Goal: Information Seeking & Learning: Learn about a topic

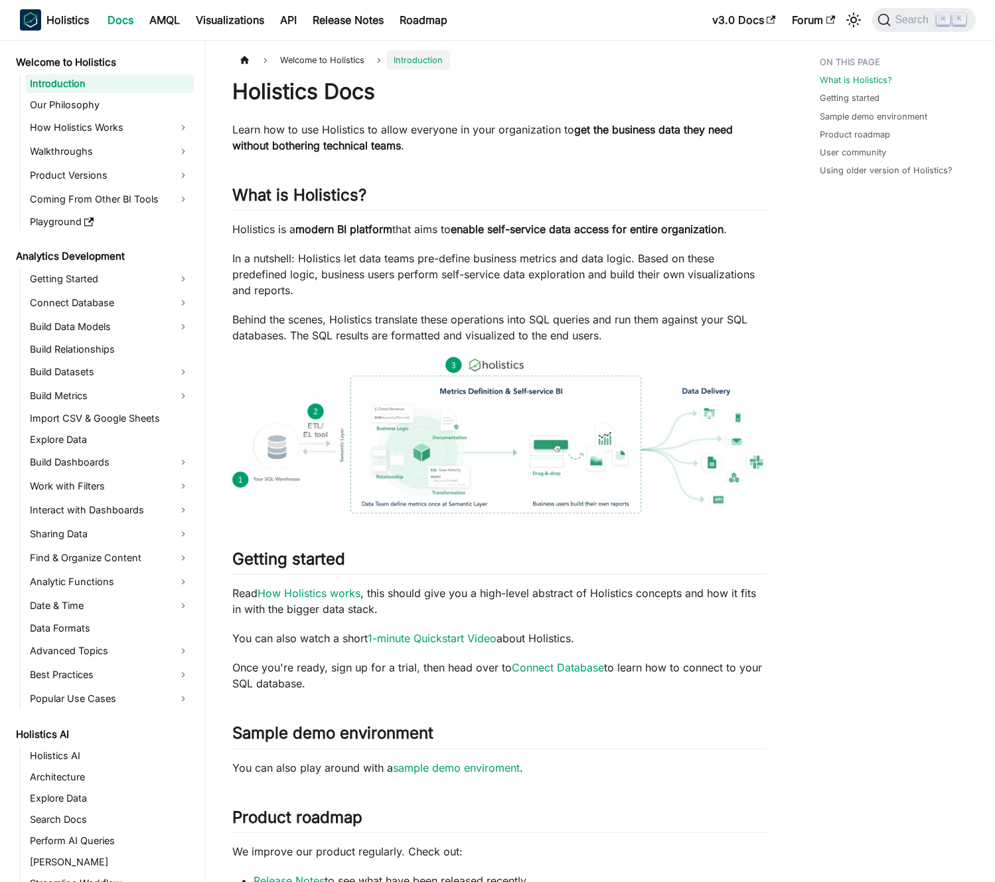
click at [335, 273] on p "In a nutshell: Holistics let data teams pre-define business metrics and data lo…" at bounding box center [499, 274] width 535 height 48
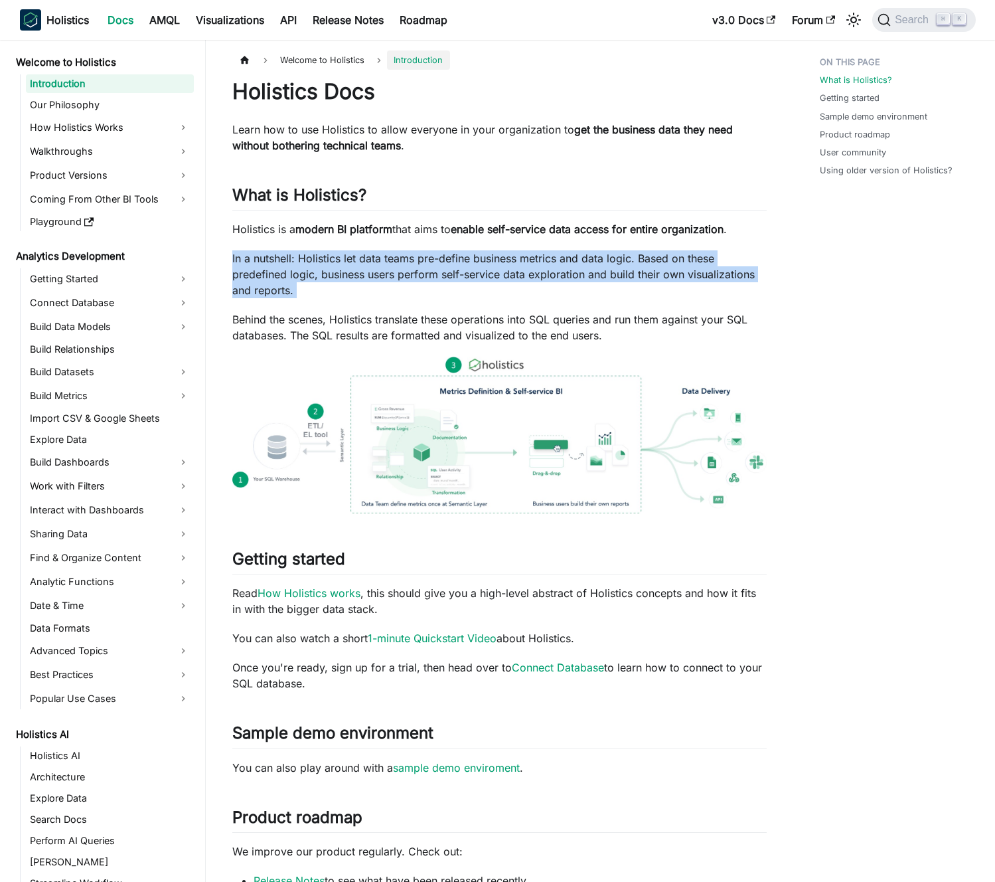
click at [335, 273] on p "In a nutshell: Holistics let data teams pre-define business metrics and data lo…" at bounding box center [499, 274] width 535 height 48
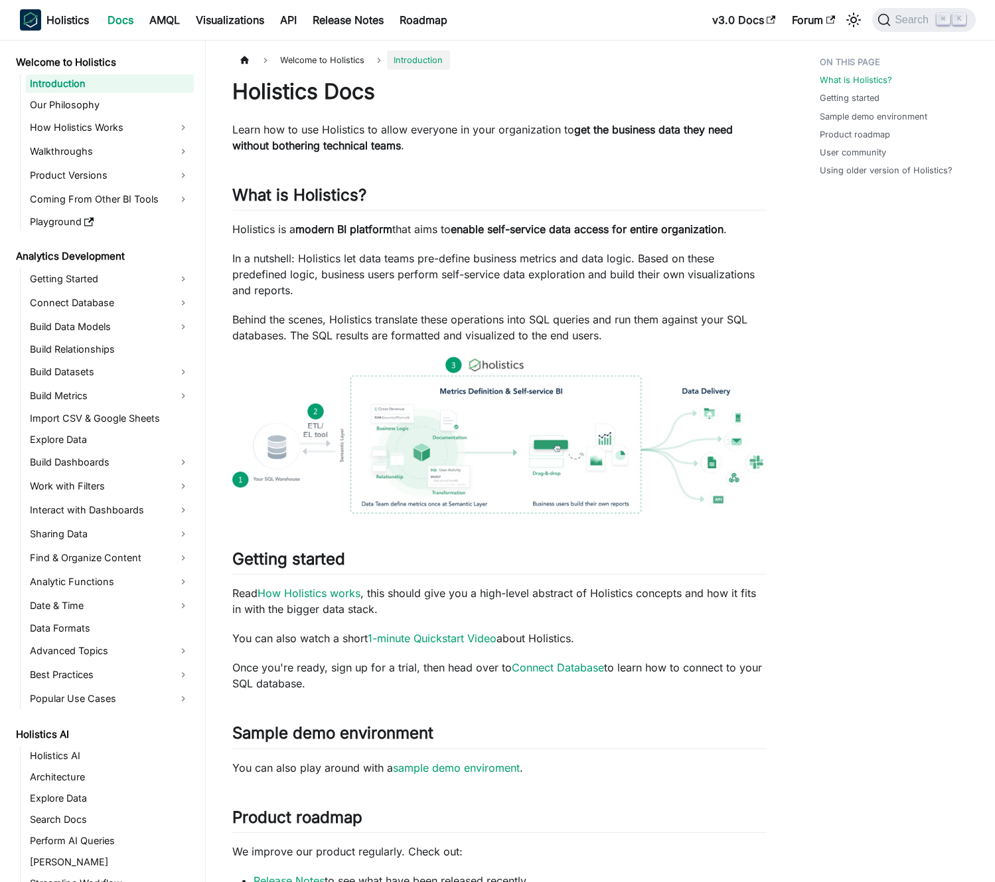
click at [329, 272] on p "In a nutshell: Holistics let data teams pre-define business metrics and data lo…" at bounding box center [499, 274] width 535 height 48
click at [110, 169] on link "Product Versions" at bounding box center [110, 175] width 168 height 21
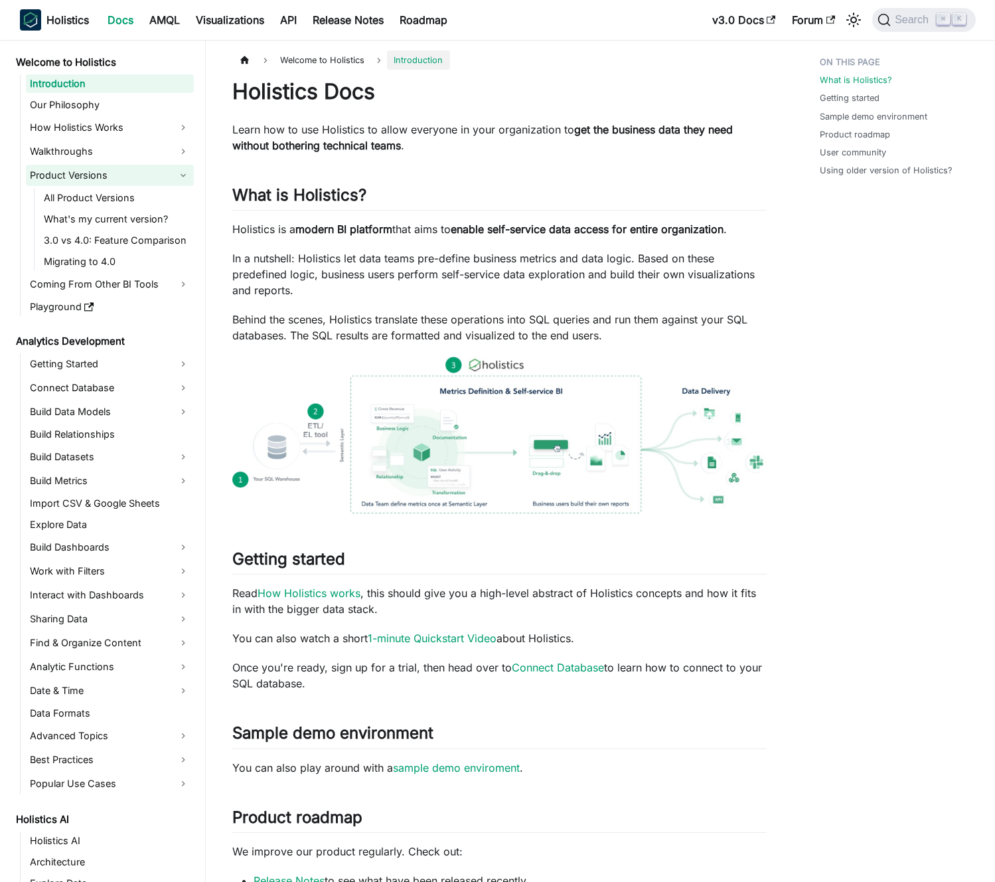
click at [122, 171] on link "Product Versions" at bounding box center [110, 175] width 168 height 21
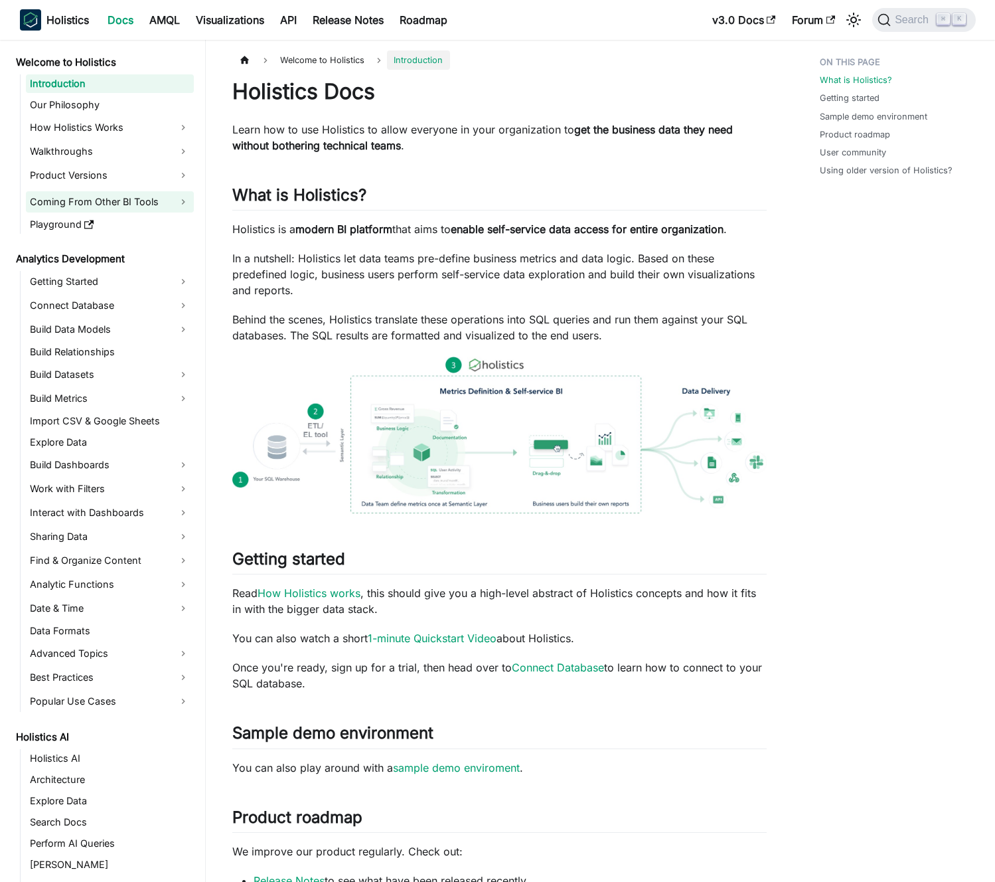
click at [125, 208] on link "Coming From Other BI Tools" at bounding box center [110, 201] width 168 height 21
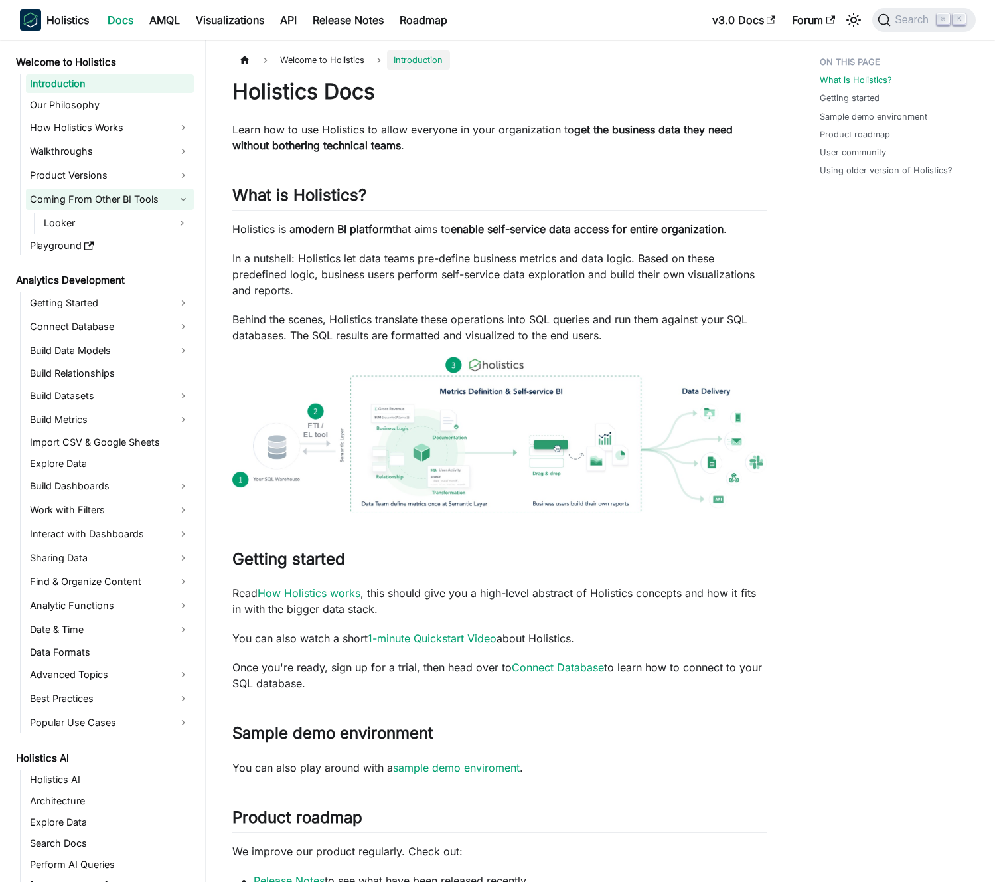
click at [135, 201] on link "Coming From Other BI Tools" at bounding box center [110, 199] width 168 height 21
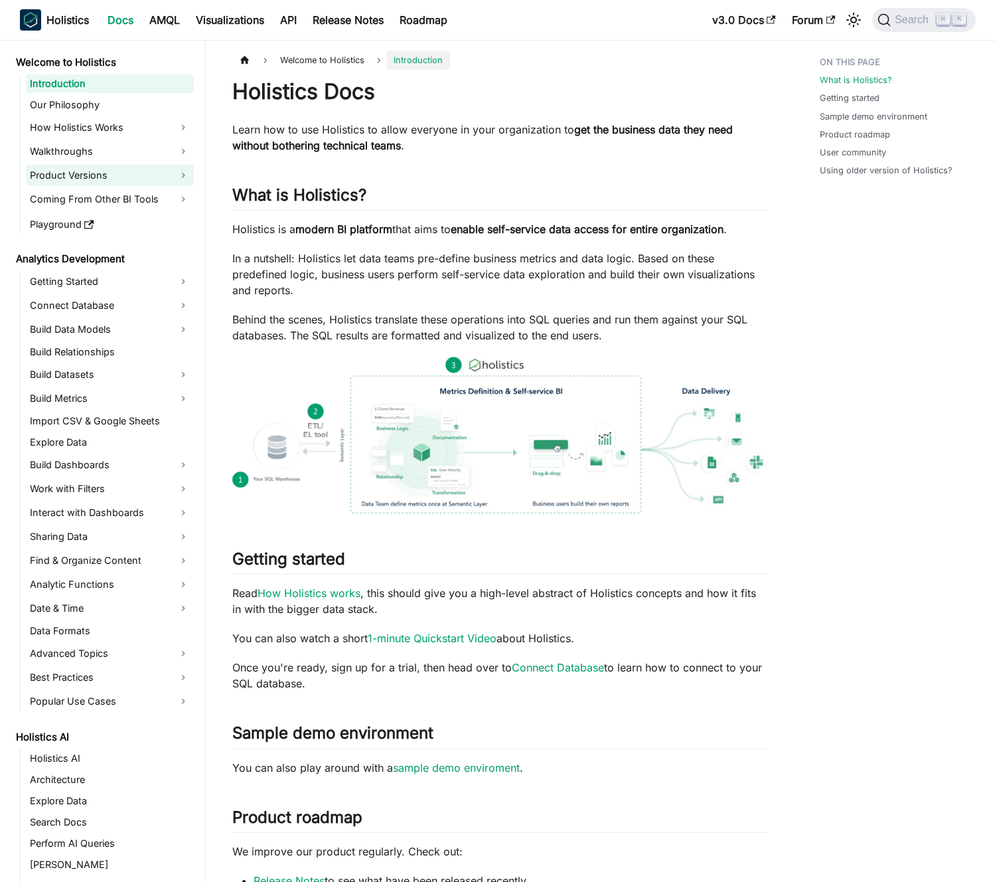
click at [145, 179] on link "Product Versions" at bounding box center [110, 175] width 168 height 21
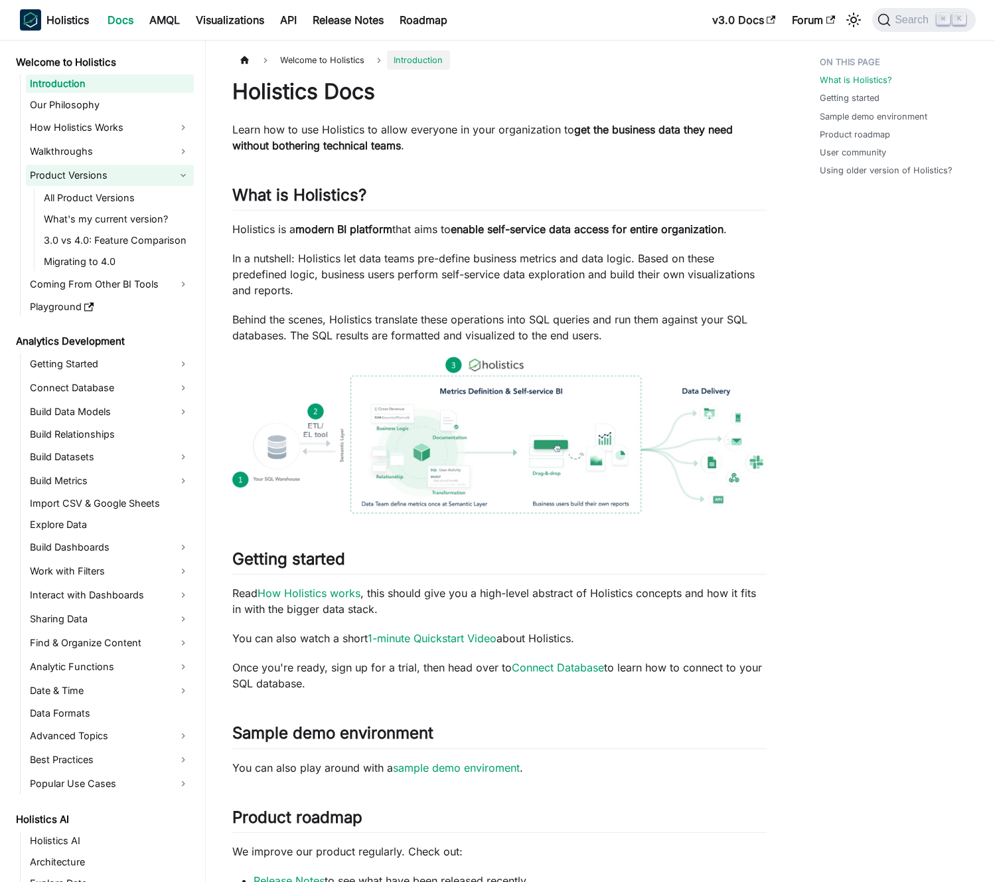
click at [145, 179] on link "Product Versions" at bounding box center [110, 175] width 168 height 21
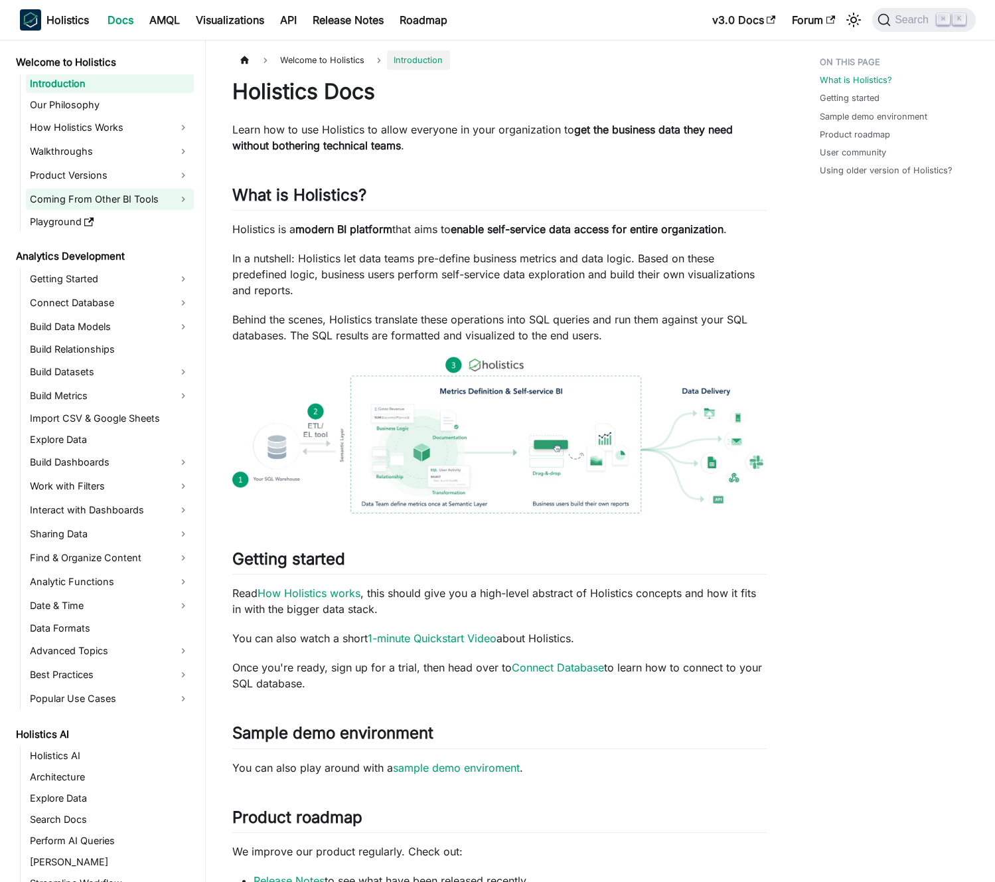
click at [165, 203] on link "Coming From Other BI Tools" at bounding box center [110, 199] width 168 height 21
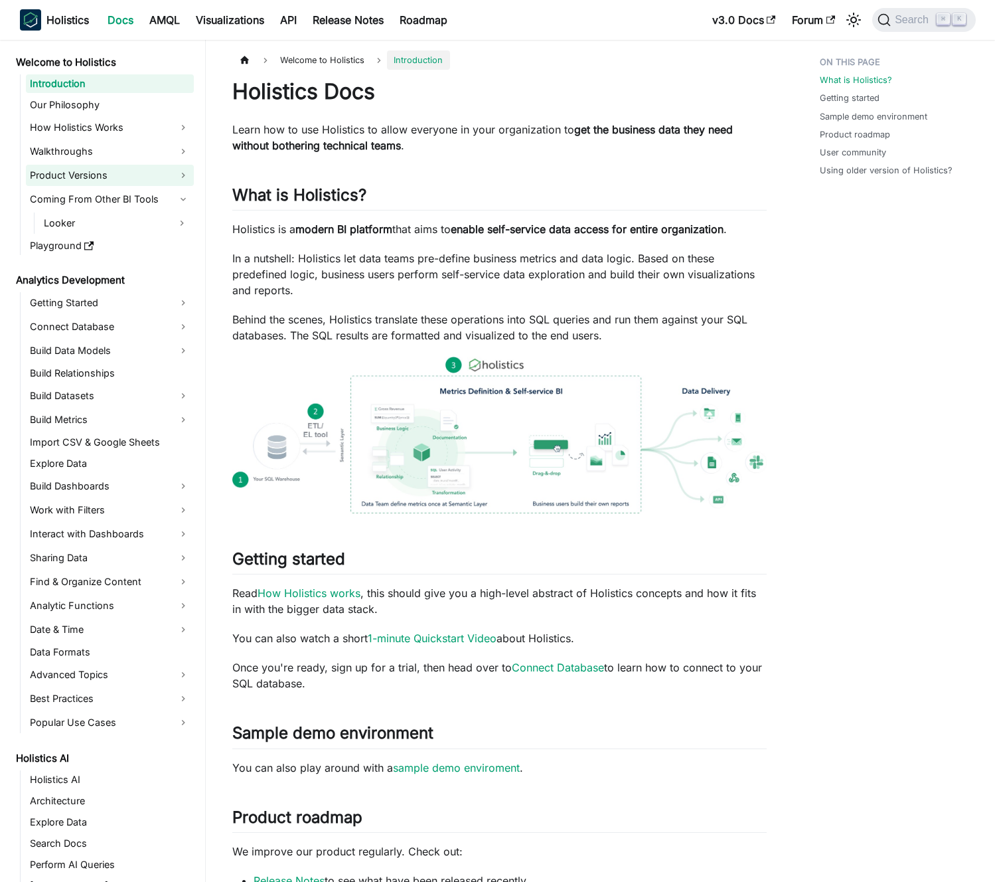
click at [164, 178] on link "Product Versions" at bounding box center [110, 175] width 168 height 21
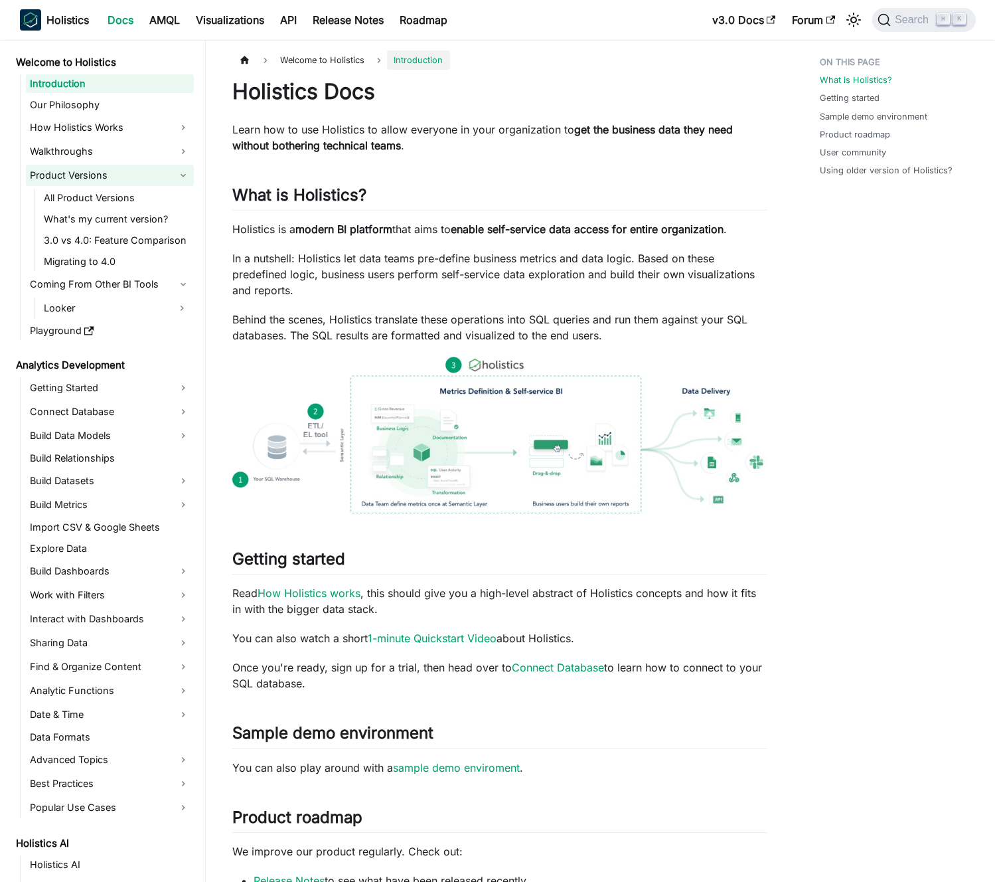
click at [163, 178] on link "Product Versions" at bounding box center [110, 175] width 168 height 21
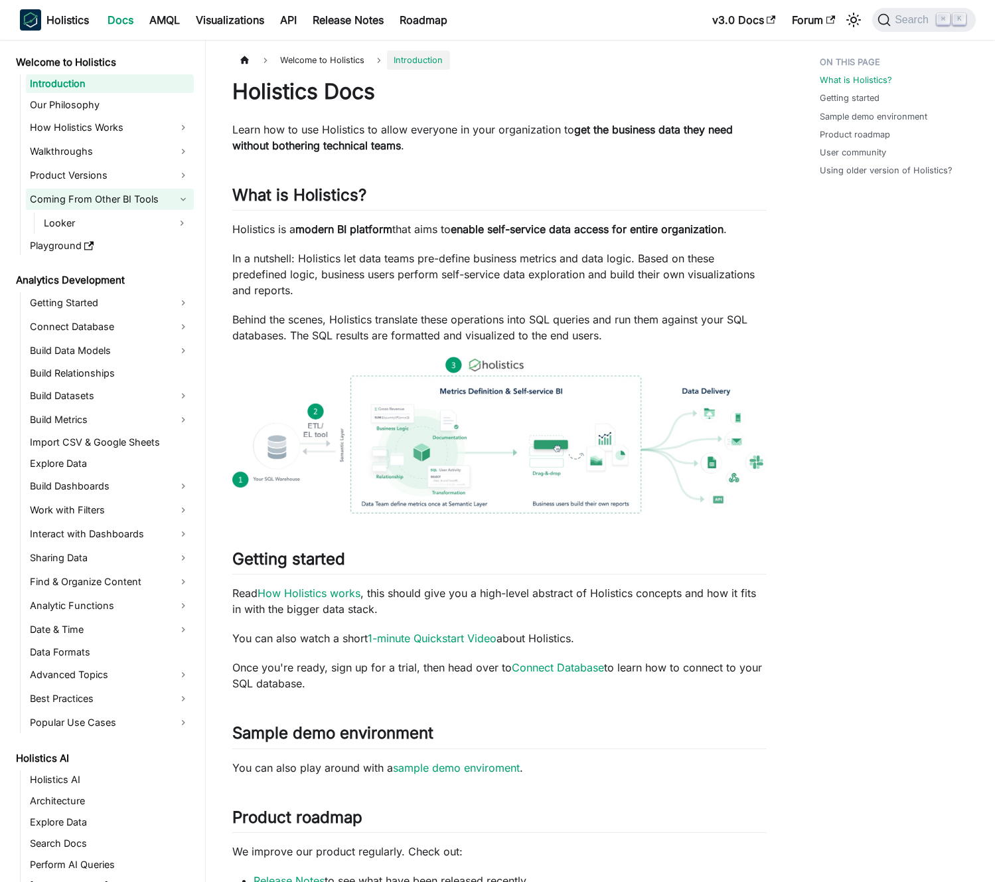
click at [157, 202] on link "Coming From Other BI Tools" at bounding box center [110, 199] width 168 height 21
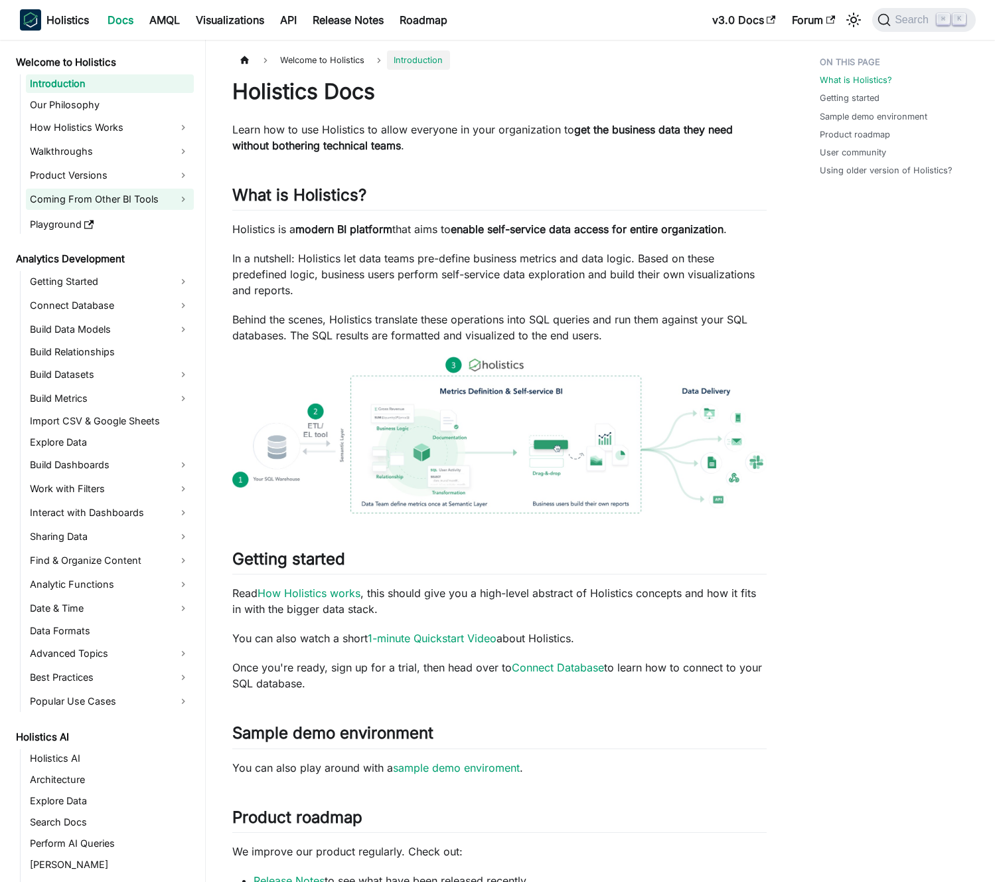
click at [157, 202] on link "Coming From Other BI Tools" at bounding box center [110, 199] width 168 height 21
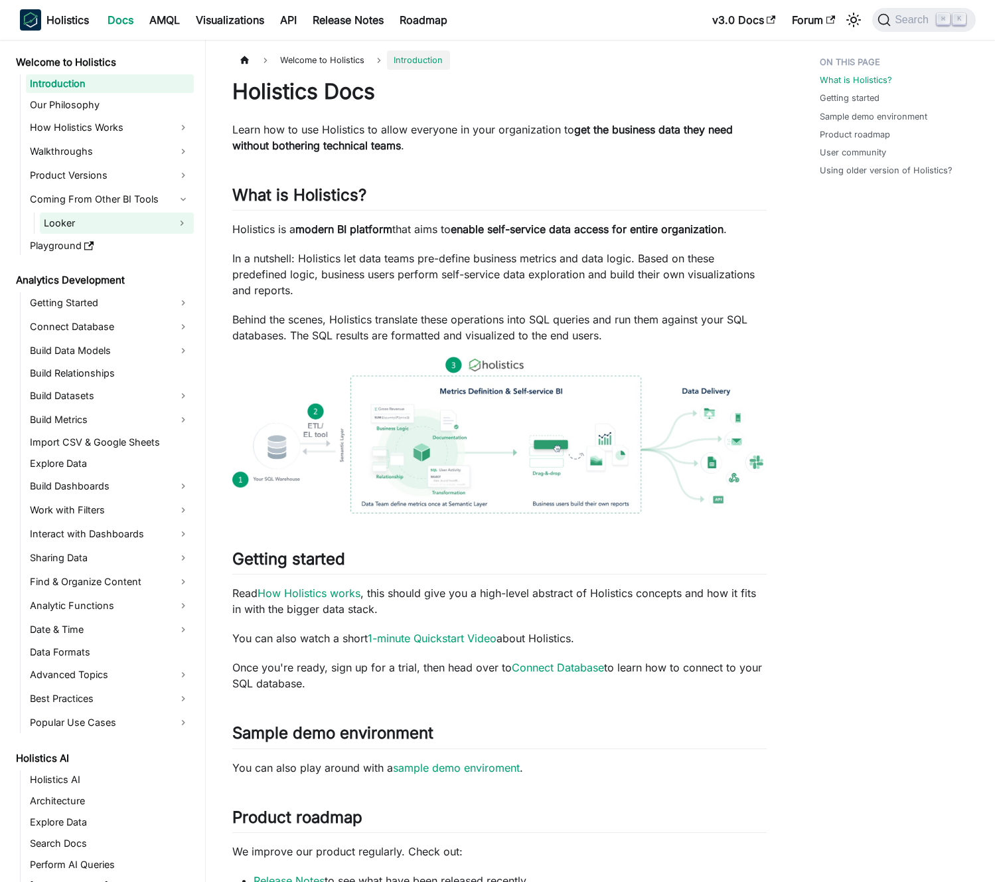
click at [152, 222] on link "Looker" at bounding box center [105, 223] width 130 height 21
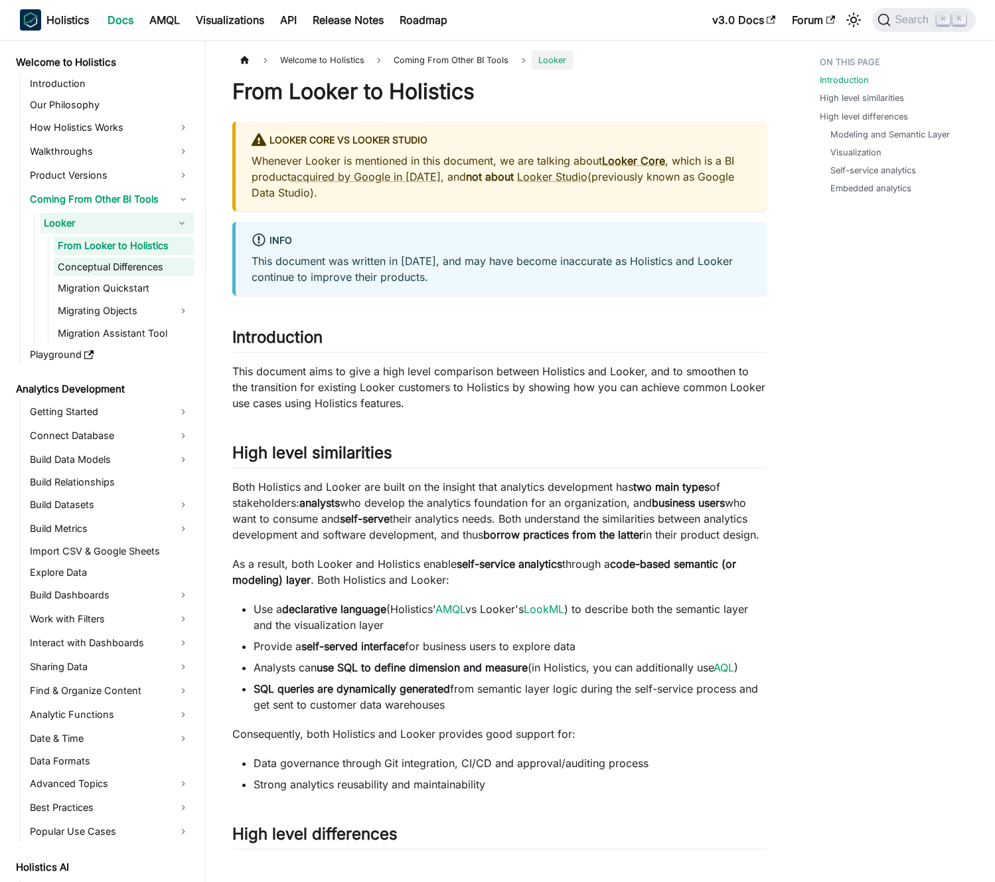
click at [133, 269] on link "Conceptual Differences" at bounding box center [124, 267] width 140 height 19
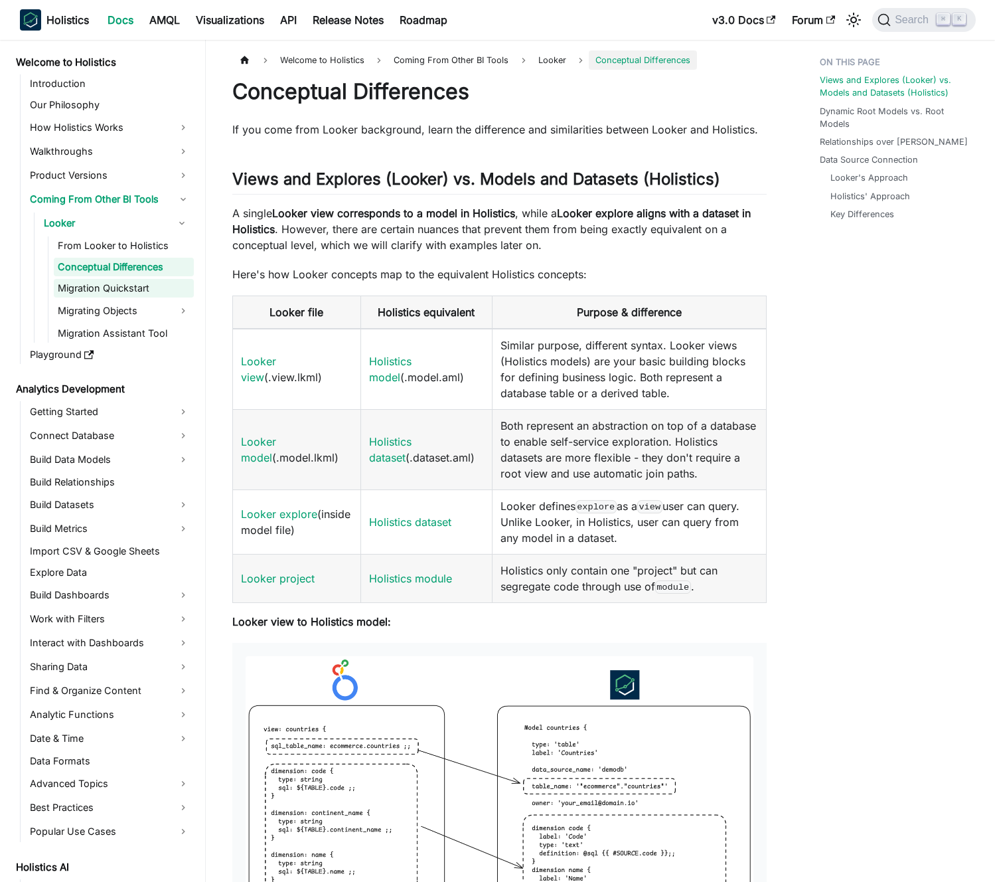
click at [135, 288] on link "Migration Quickstart" at bounding box center [124, 288] width 140 height 19
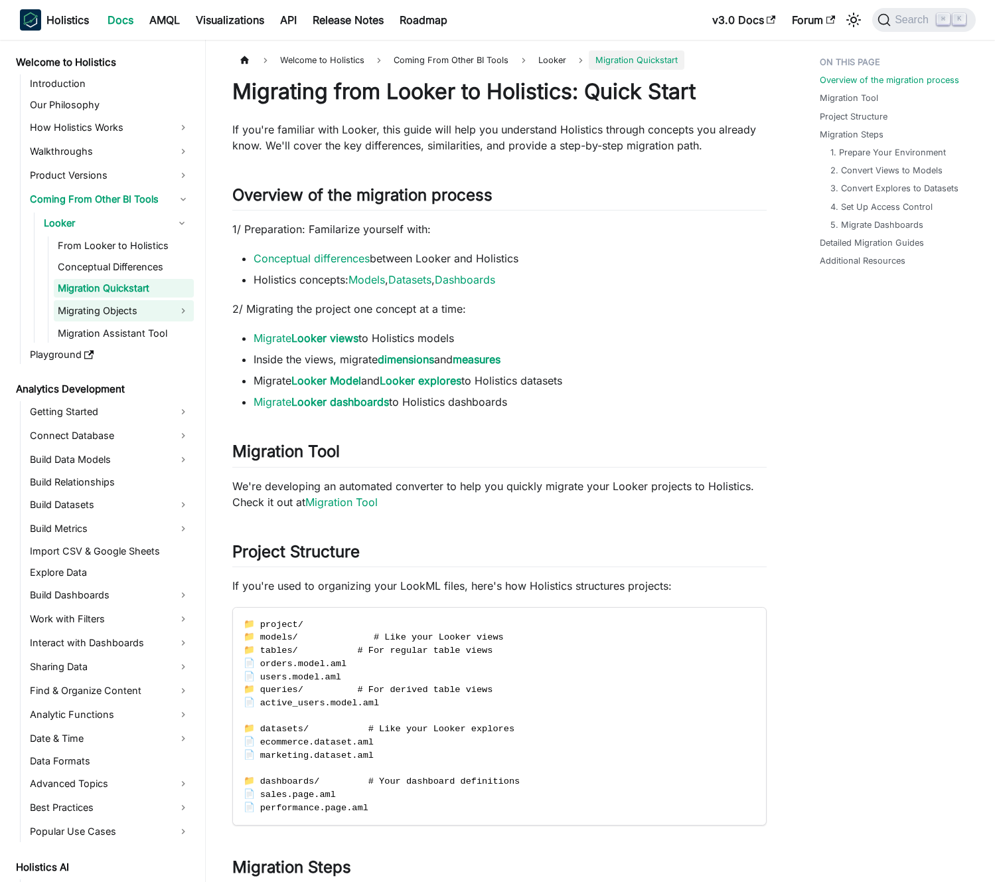
click at [137, 309] on link "Migrating Objects" at bounding box center [124, 310] width 140 height 21
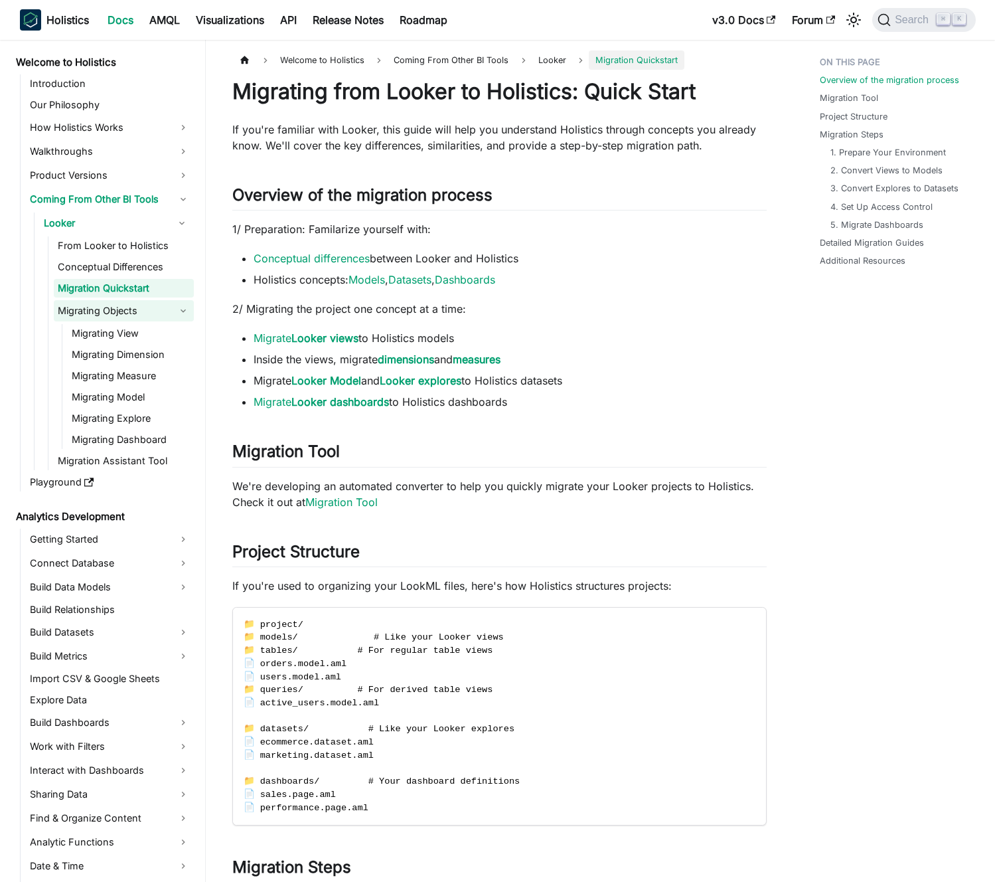
click at [139, 312] on link "Migrating Objects" at bounding box center [124, 310] width 140 height 21
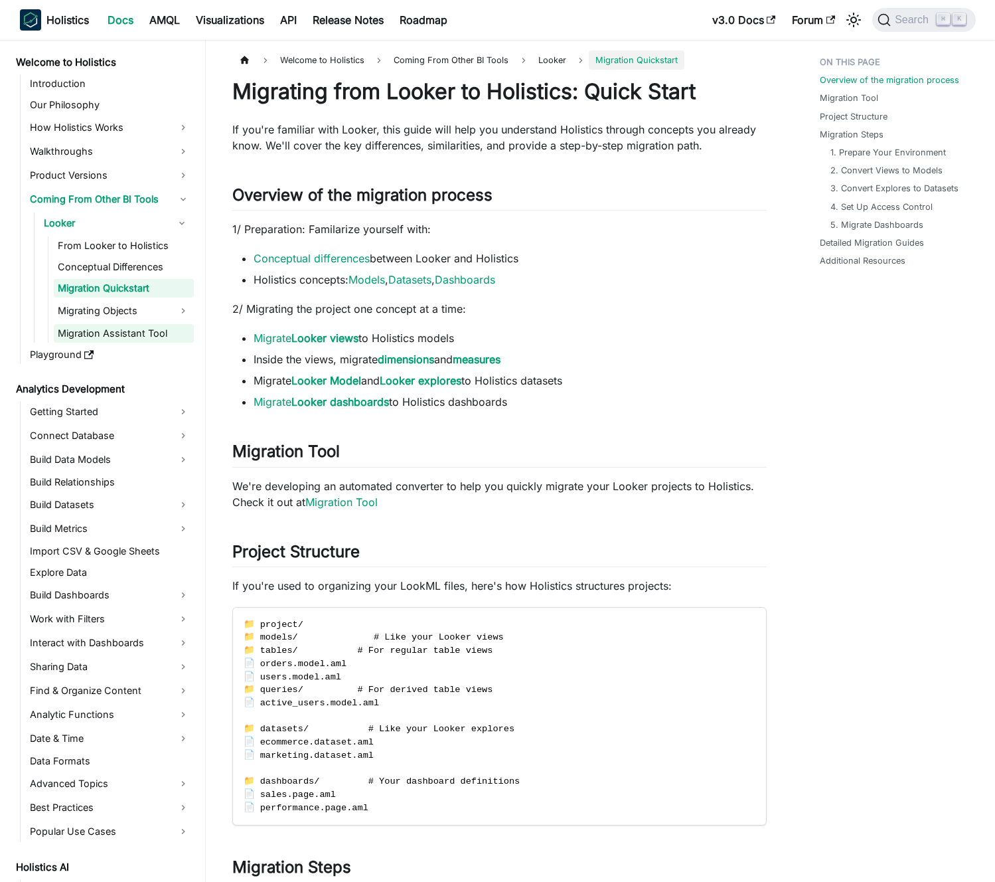
click at [140, 333] on link "Migration Assistant Tool" at bounding box center [124, 333] width 140 height 19
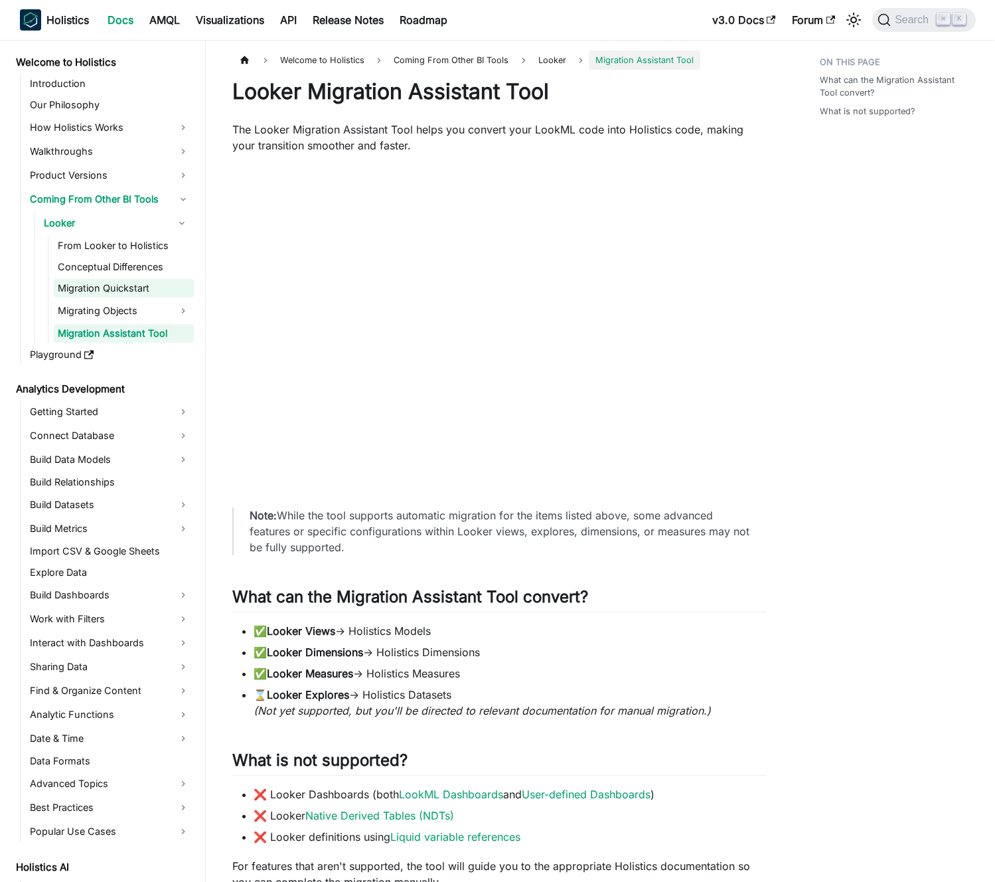
click at [141, 283] on link "Migration Quickstart" at bounding box center [124, 288] width 140 height 19
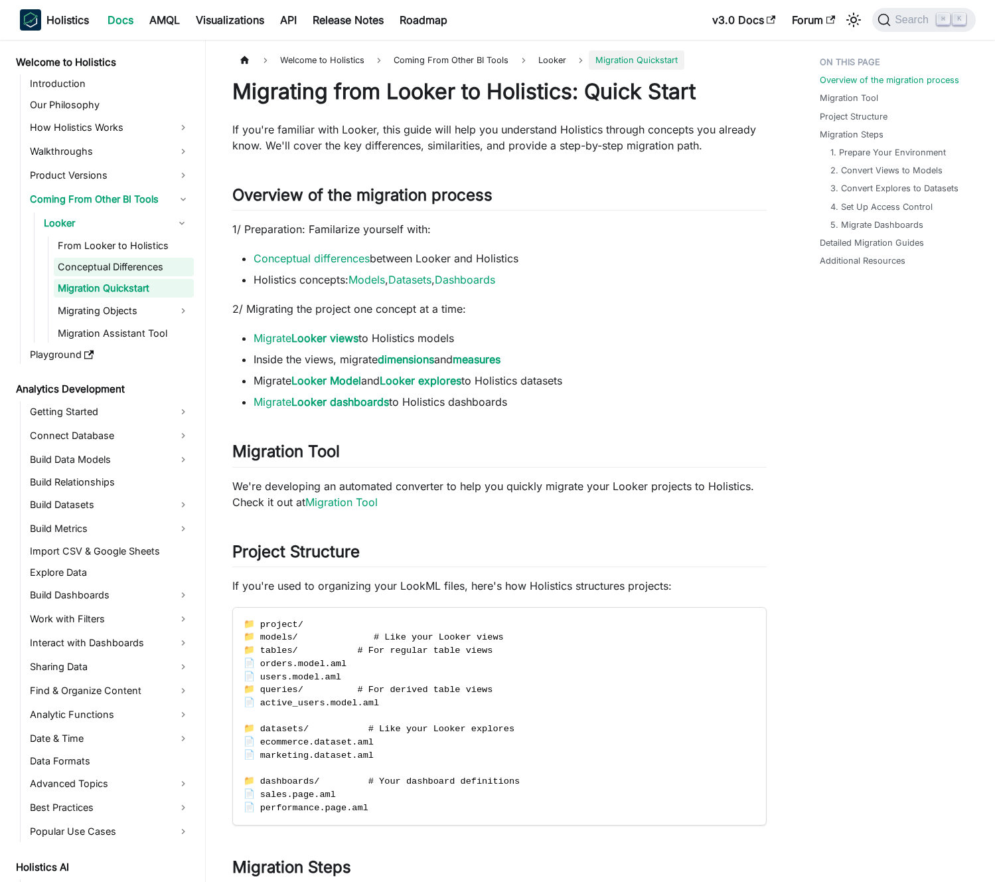
click at [144, 266] on link "Conceptual Differences" at bounding box center [124, 267] width 140 height 19
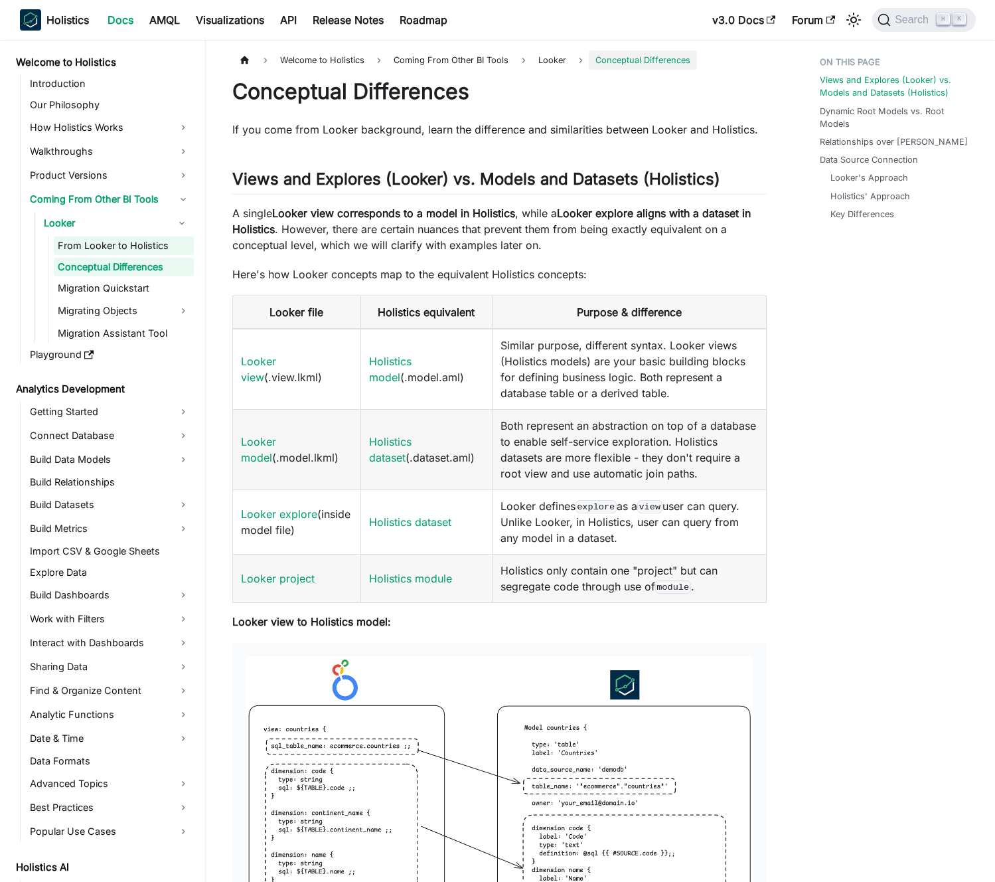
click at [145, 247] on link "From Looker to Holistics" at bounding box center [124, 245] width 140 height 19
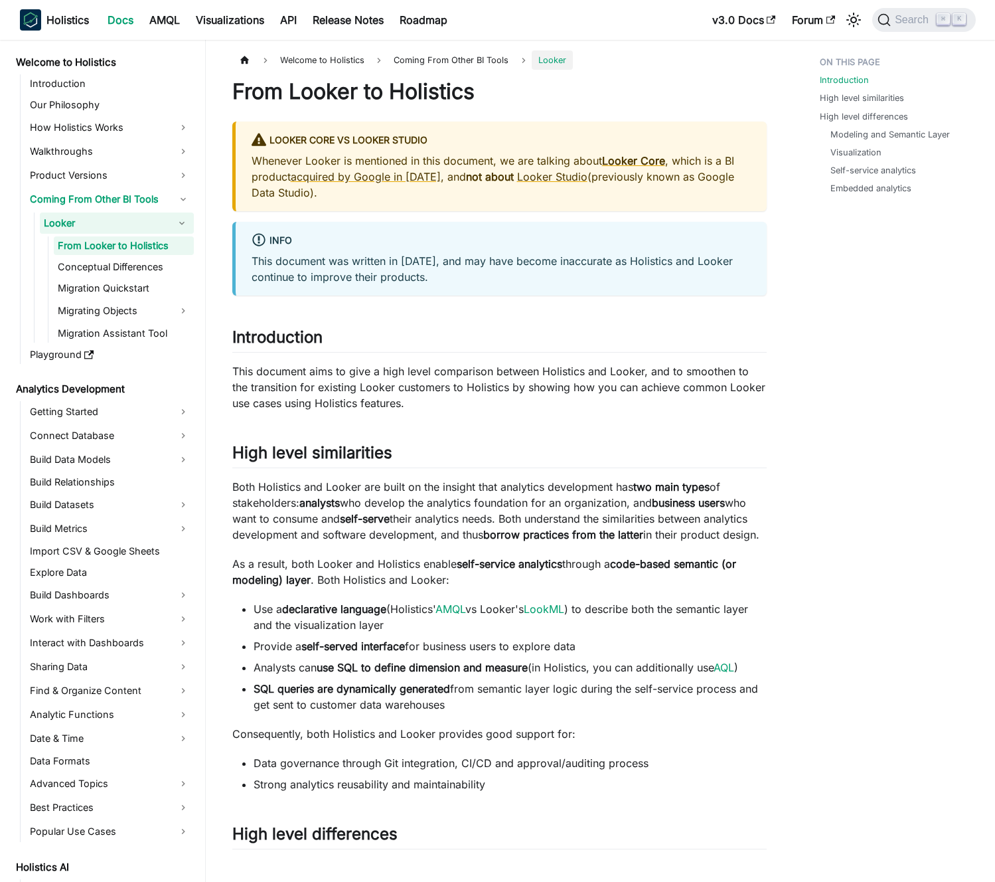
click at [319, 192] on p "Whenever Looker is mentioned in this document, we are talking about Looker Core…" at bounding box center [501, 177] width 499 height 48
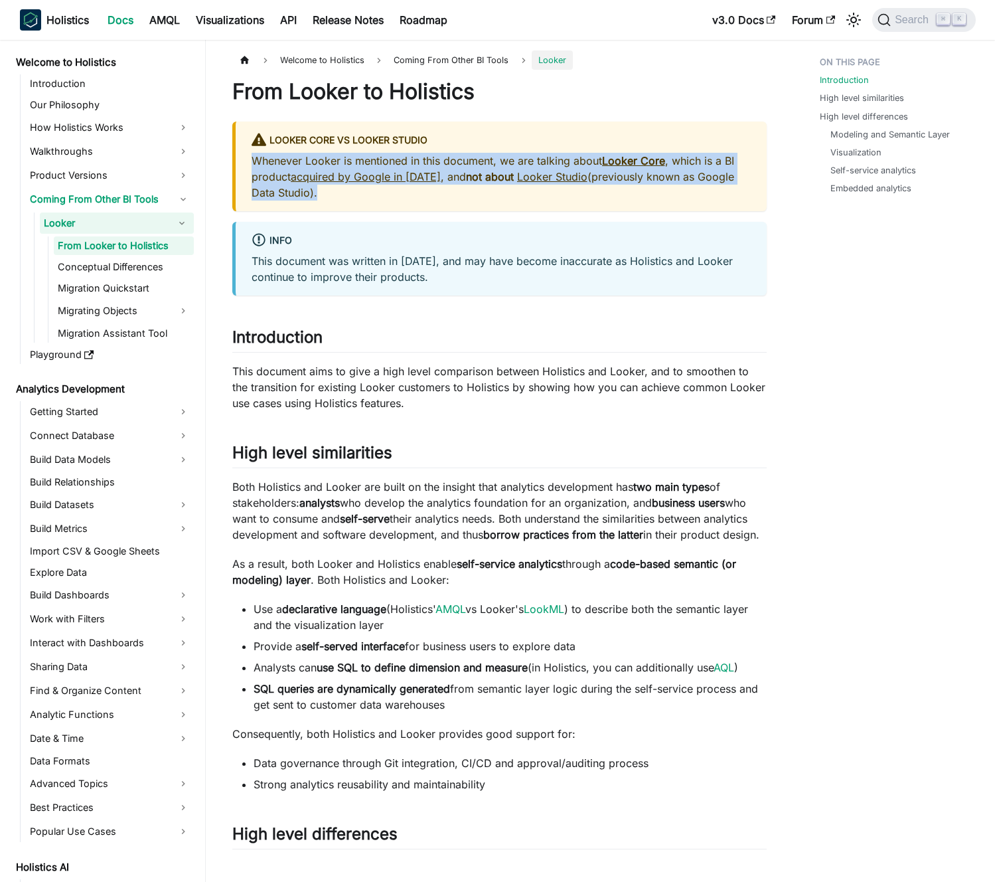
click at [320, 192] on p "Whenever Looker is mentioned in this document, we are talking about Looker Core…" at bounding box center [501, 177] width 499 height 48
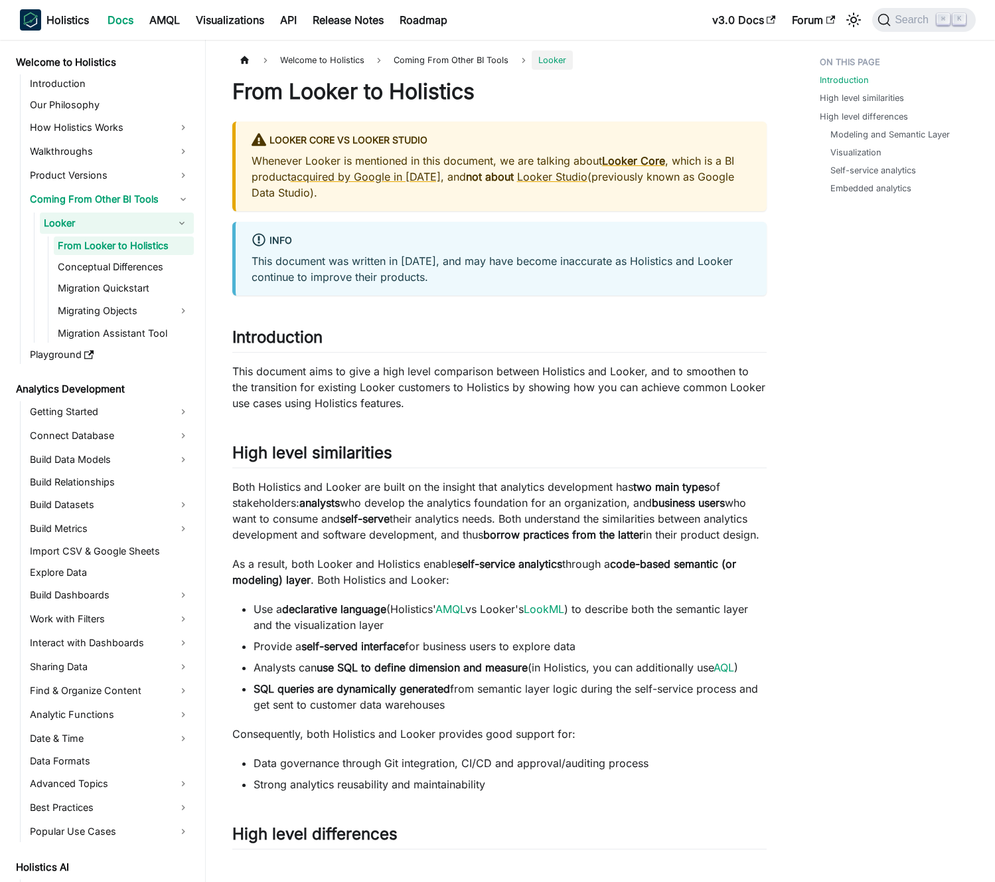
click at [331, 193] on p "Whenever Looker is mentioned in this document, we are talking about Looker Core…" at bounding box center [501, 177] width 499 height 48
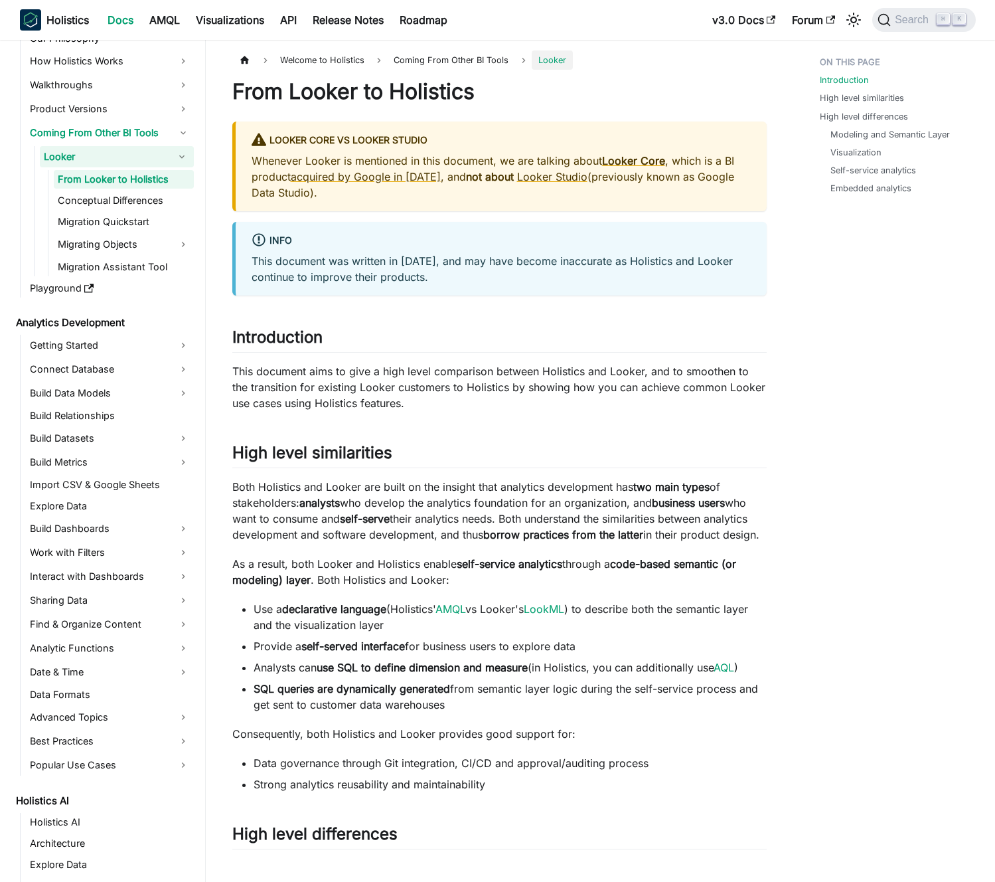
scroll to position [81, 0]
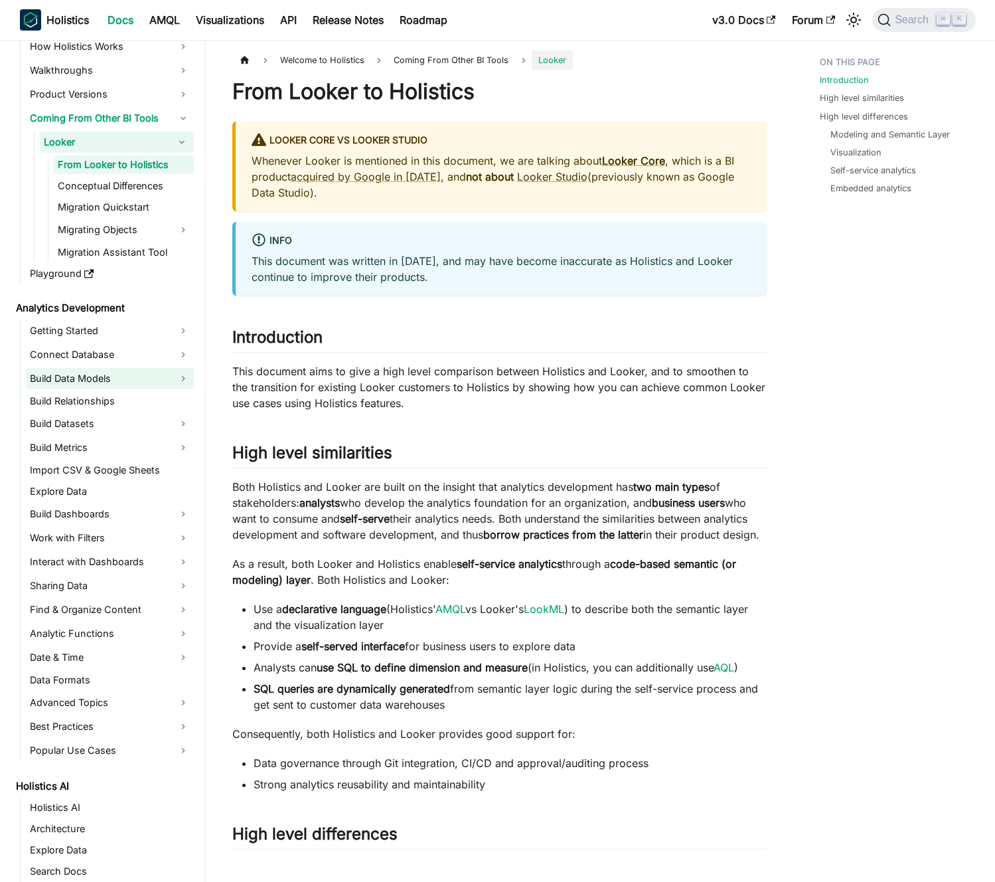
click at [157, 376] on link "Build Data Models" at bounding box center [110, 378] width 168 height 21
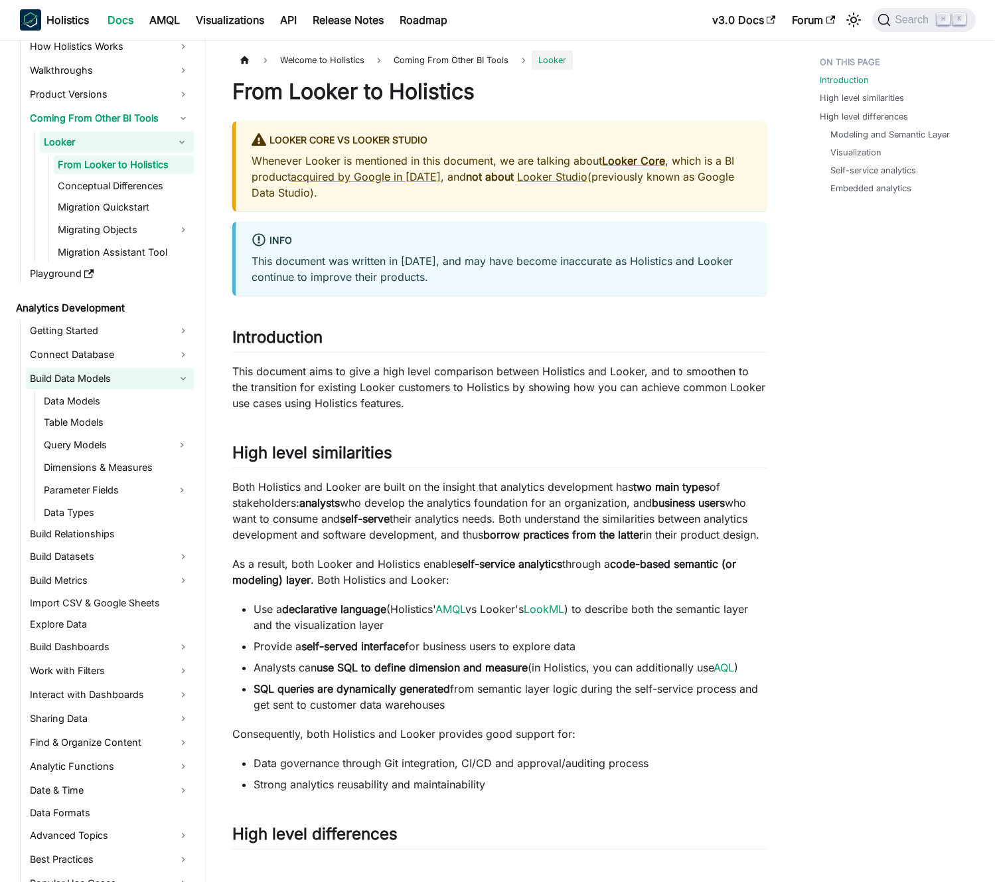
click at [157, 376] on link "Build Data Models" at bounding box center [110, 378] width 168 height 21
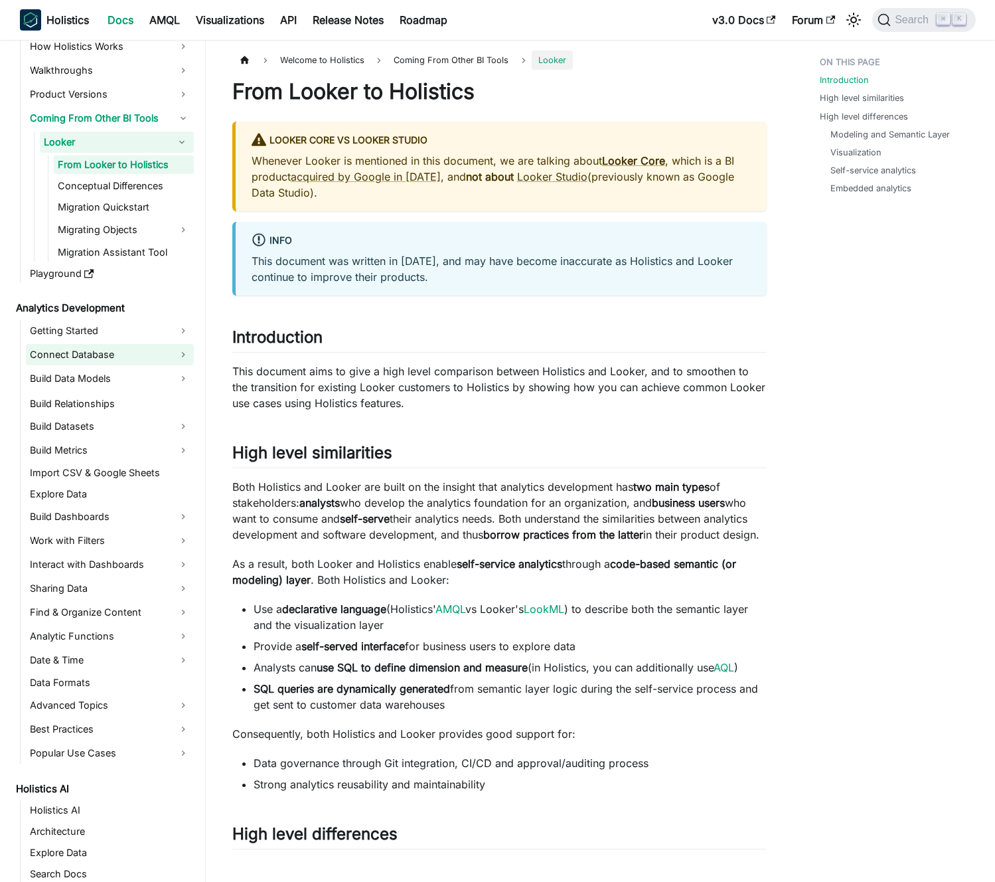
click at [149, 356] on link "Connect Database" at bounding box center [110, 354] width 168 height 21
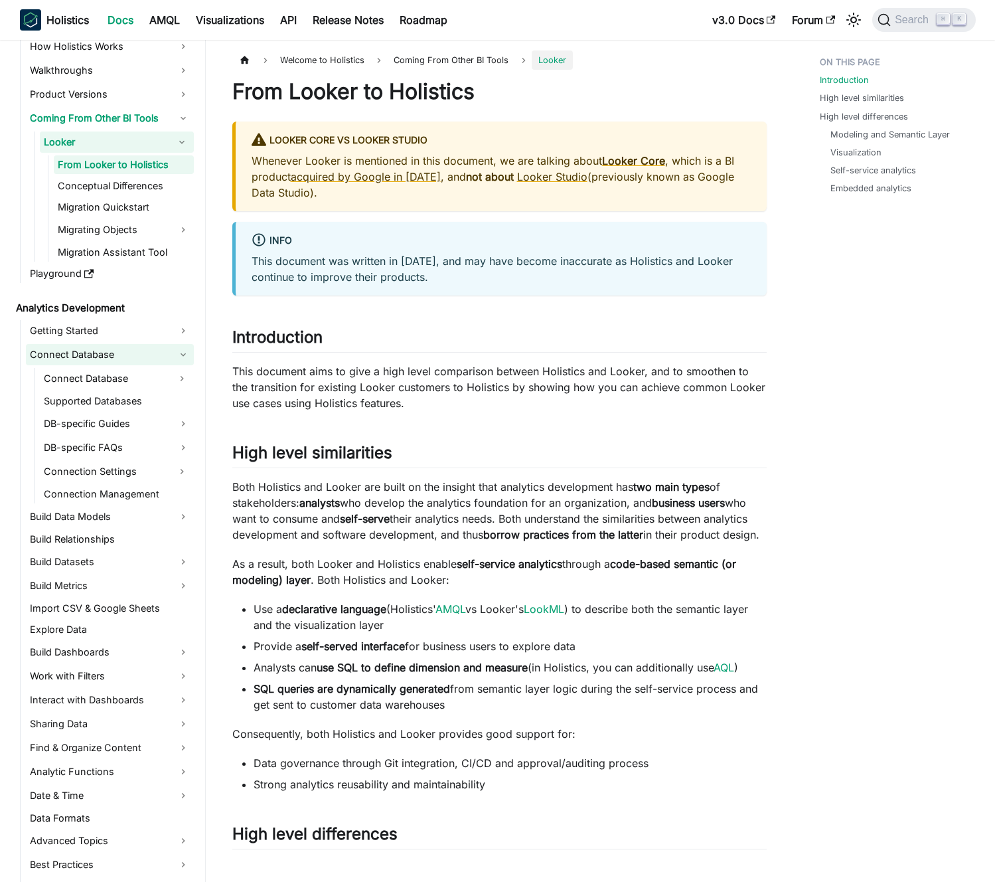
click at [149, 356] on link "Connect Database" at bounding box center [110, 354] width 168 height 21
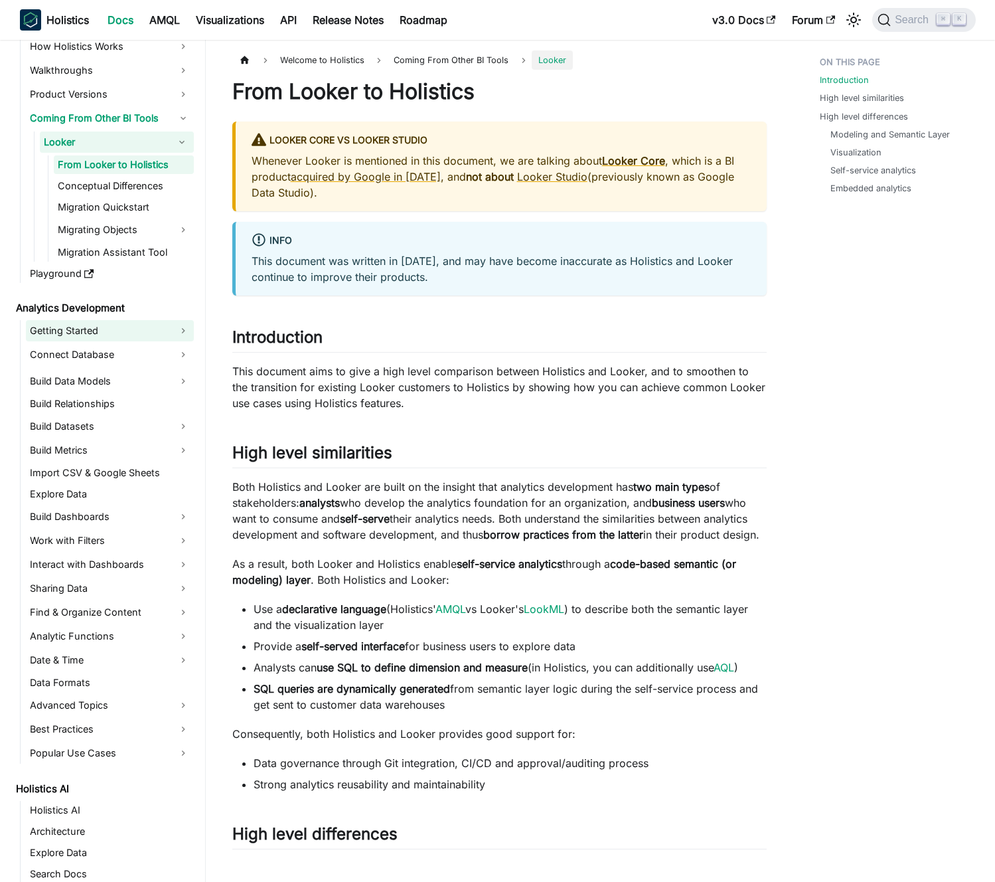
click at [145, 335] on link "Getting Started" at bounding box center [110, 330] width 168 height 21
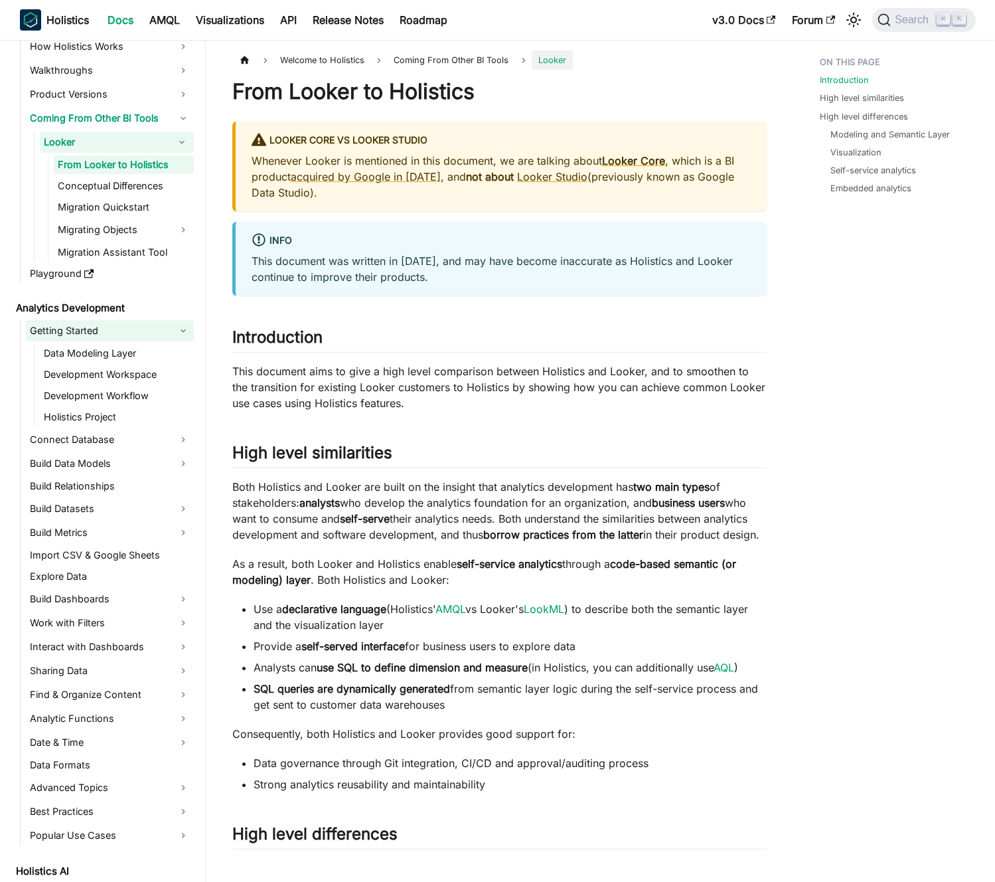
click at [145, 335] on link "Getting Started" at bounding box center [110, 330] width 168 height 21
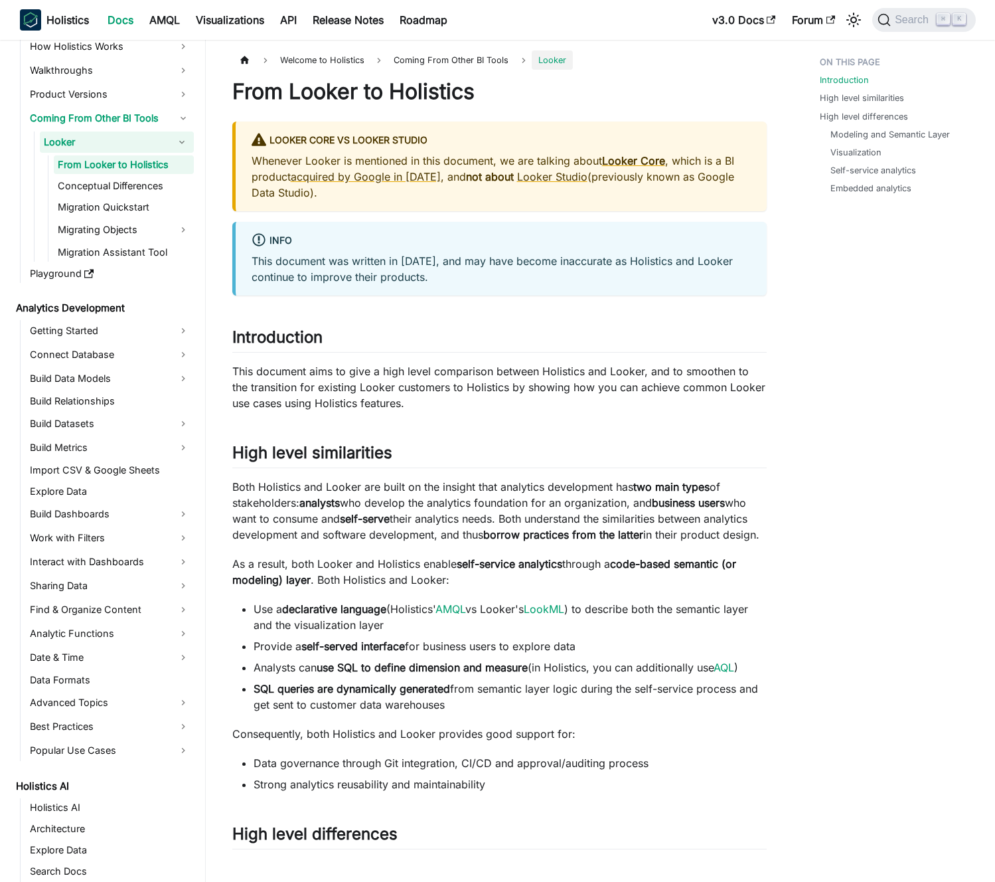
click at [252, 285] on div "info This document was written in [DATE], and may have become inaccurate as Hol…" at bounding box center [499, 259] width 535 height 74
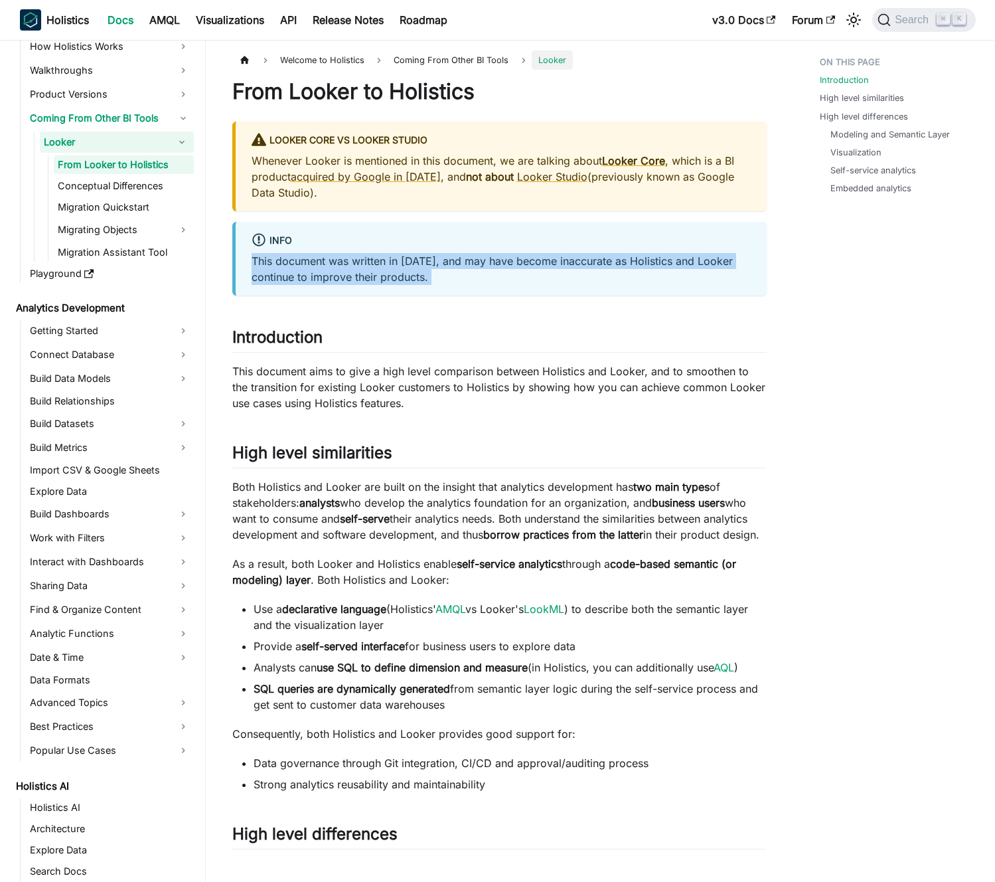
drag, startPoint x: 252, startPoint y: 285, endPoint x: 259, endPoint y: 279, distance: 9.4
click at [252, 285] on div "info This document was written in [DATE], and may have become inaccurate as Hol…" at bounding box center [499, 259] width 535 height 74
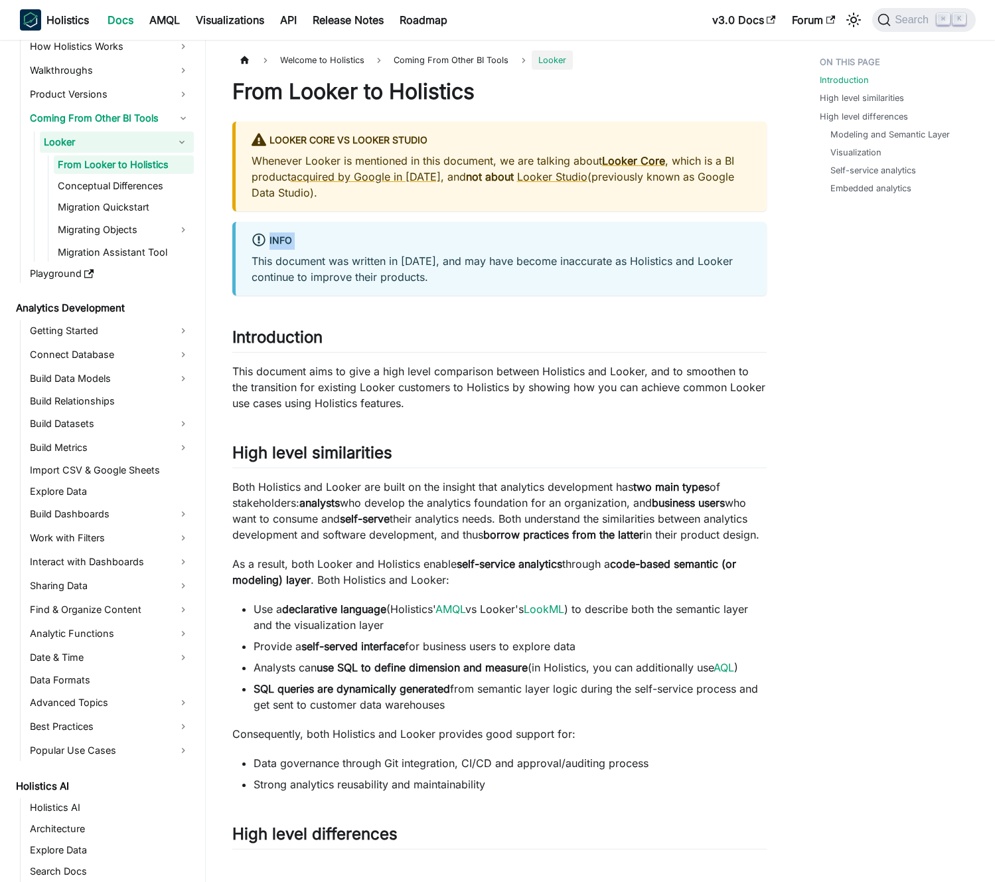
drag, startPoint x: 259, startPoint y: 279, endPoint x: 196, endPoint y: 266, distance: 64.5
click at [260, 279] on p "This document was written in [DATE], and may have become inaccurate as Holistic…" at bounding box center [501, 269] width 499 height 32
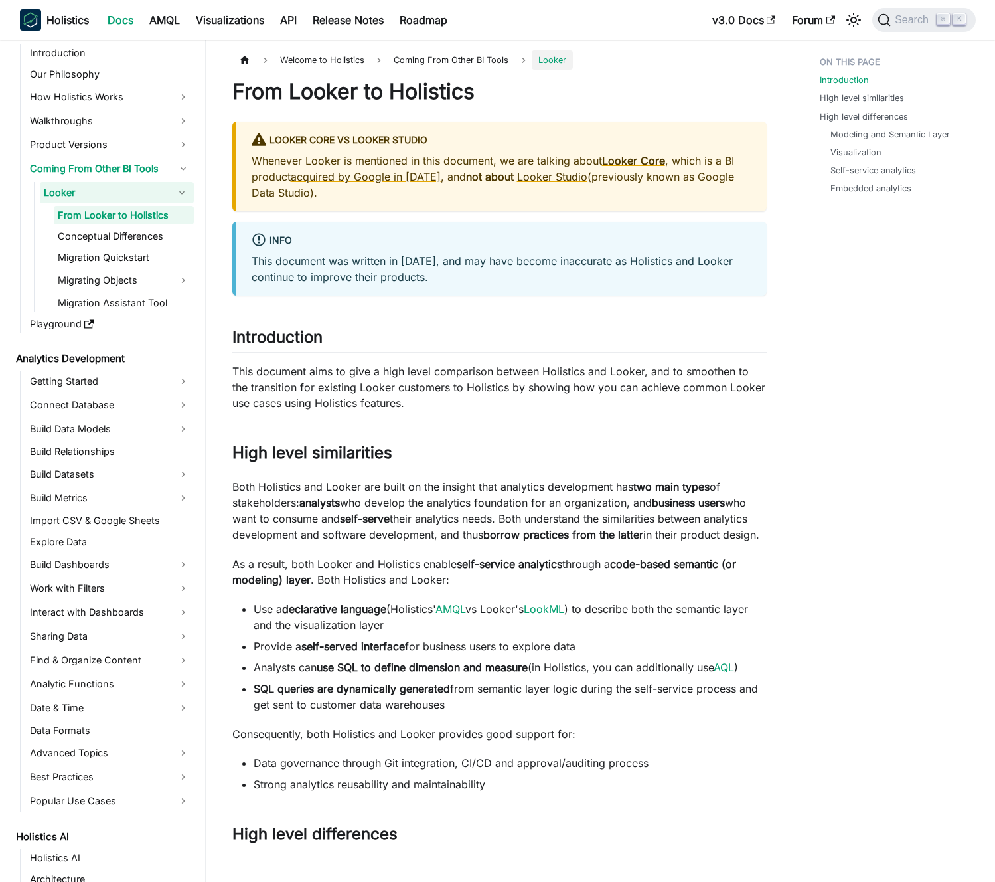
scroll to position [0, 0]
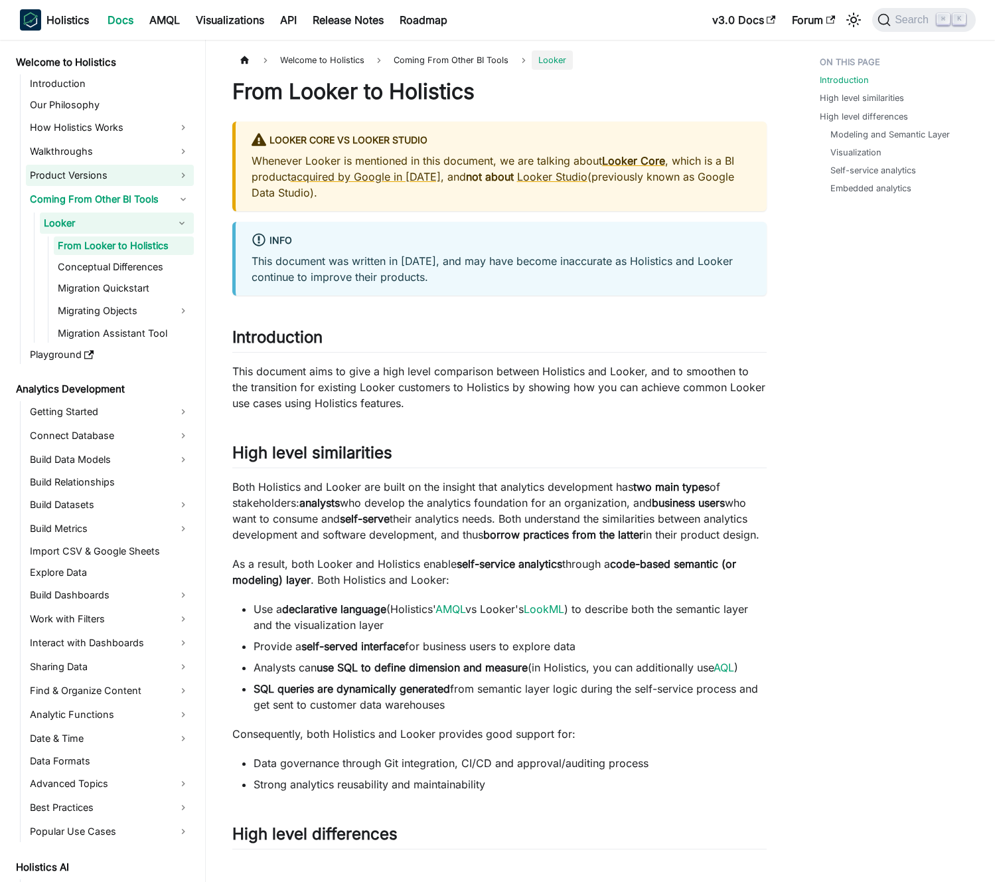
click at [90, 175] on link "Product Versions" at bounding box center [110, 175] width 168 height 21
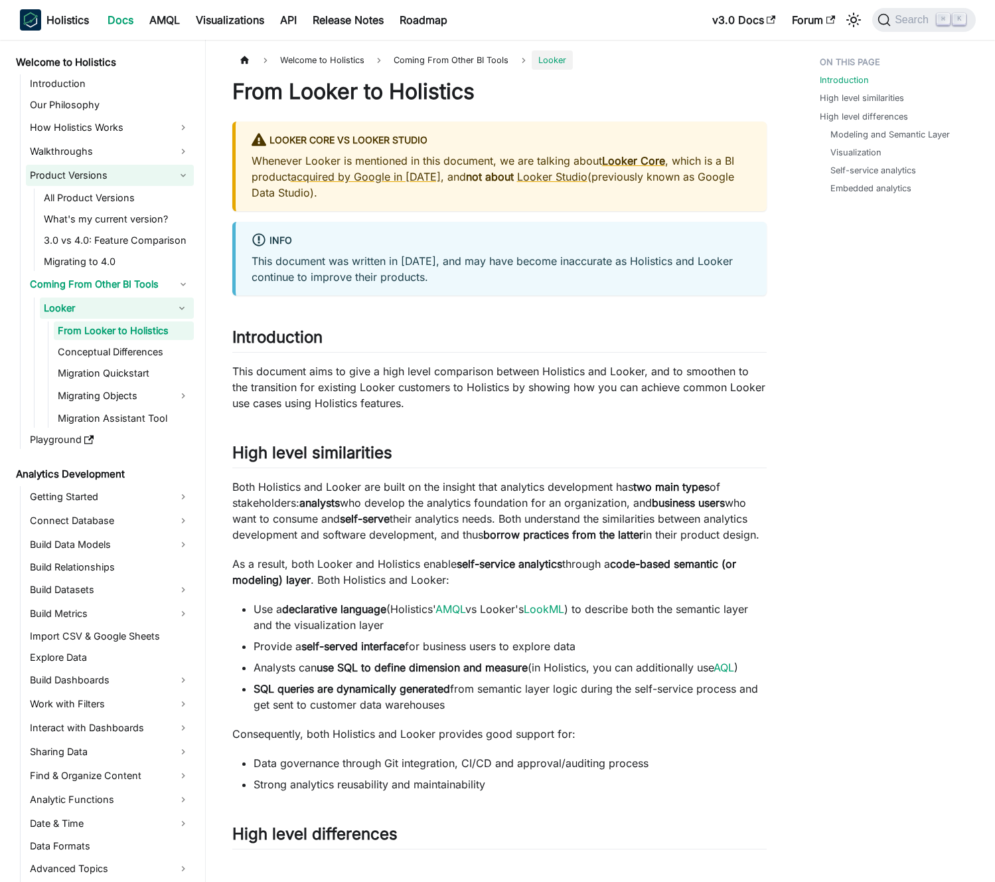
click at [90, 175] on link "Product Versions" at bounding box center [110, 175] width 168 height 21
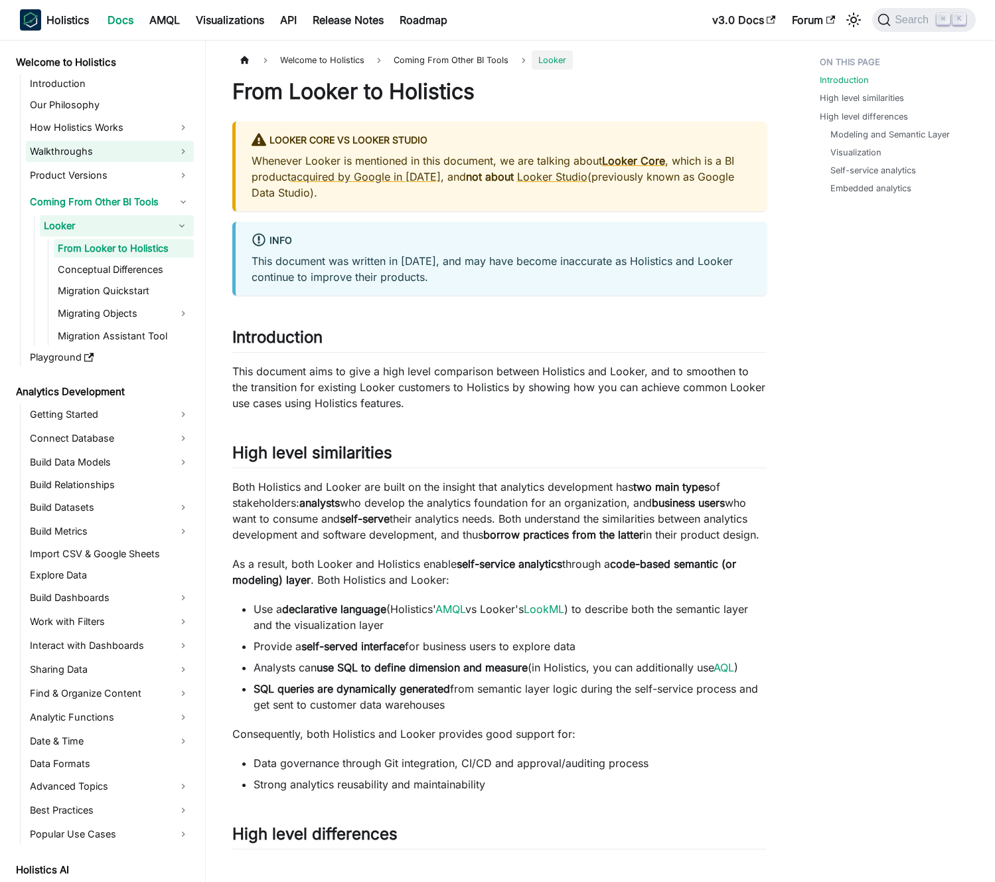
click at [90, 147] on link "Walkthroughs" at bounding box center [110, 151] width 168 height 21
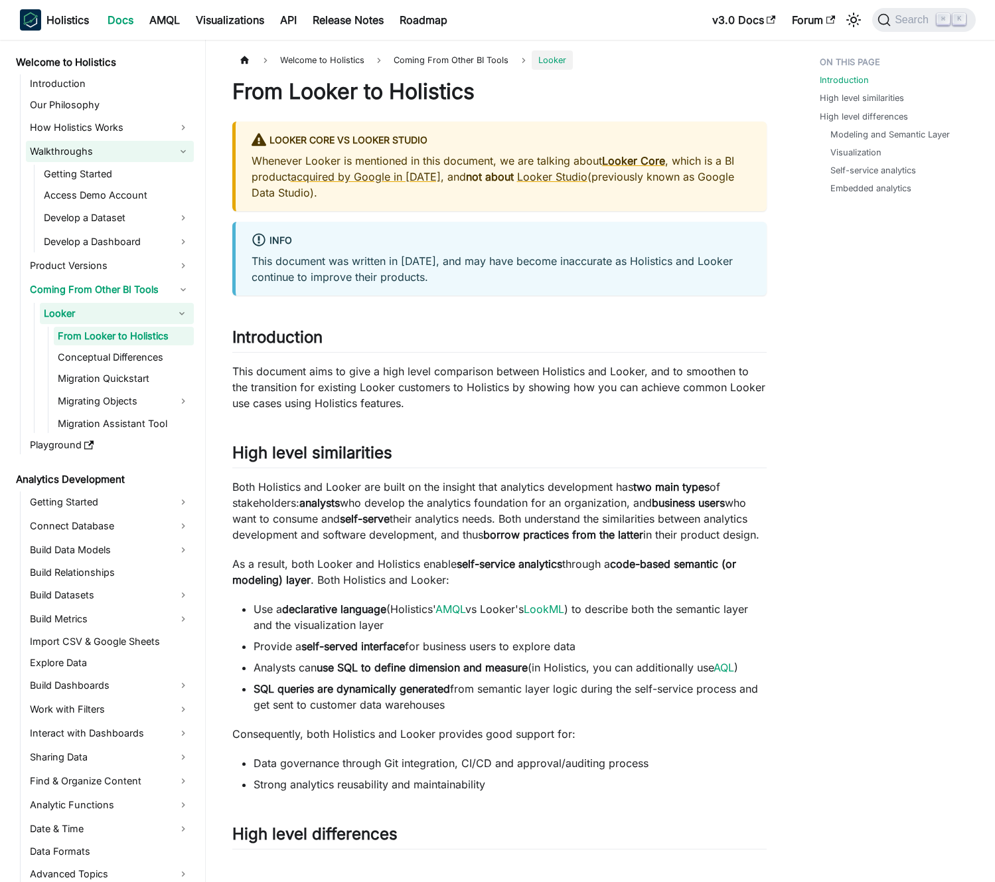
click at [90, 147] on link "Walkthroughs" at bounding box center [110, 151] width 168 height 21
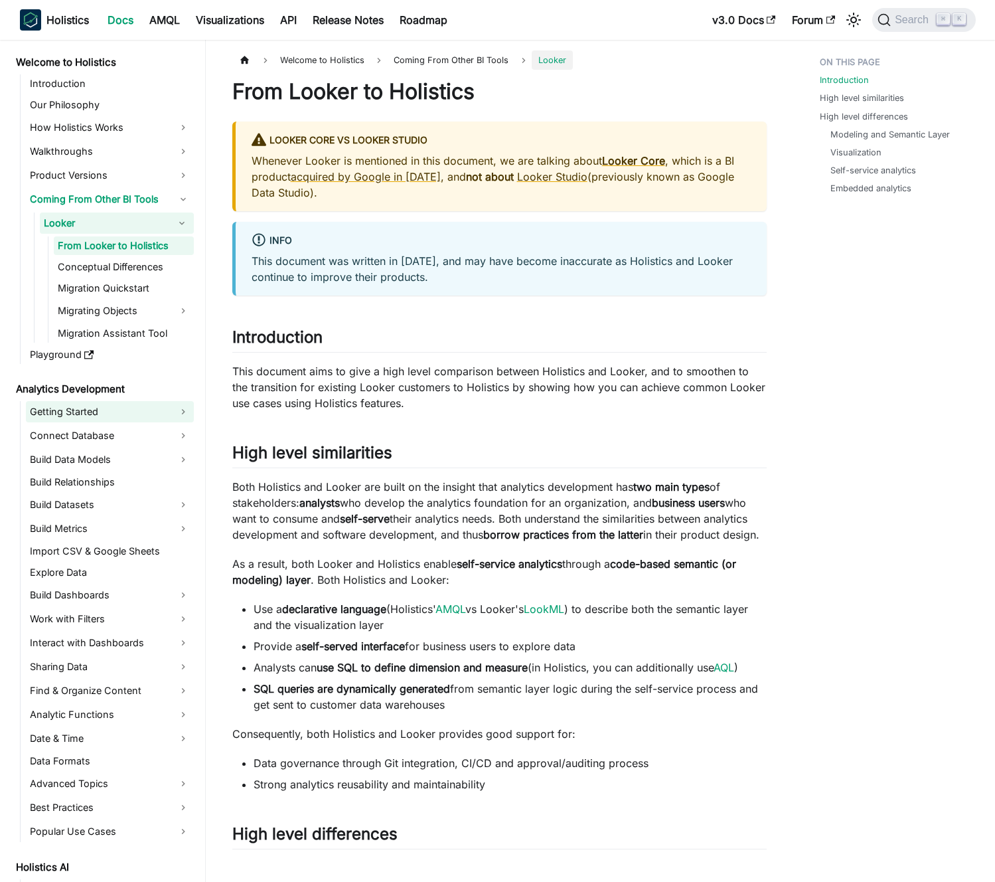
click at [74, 420] on link "Getting Started" at bounding box center [110, 411] width 168 height 21
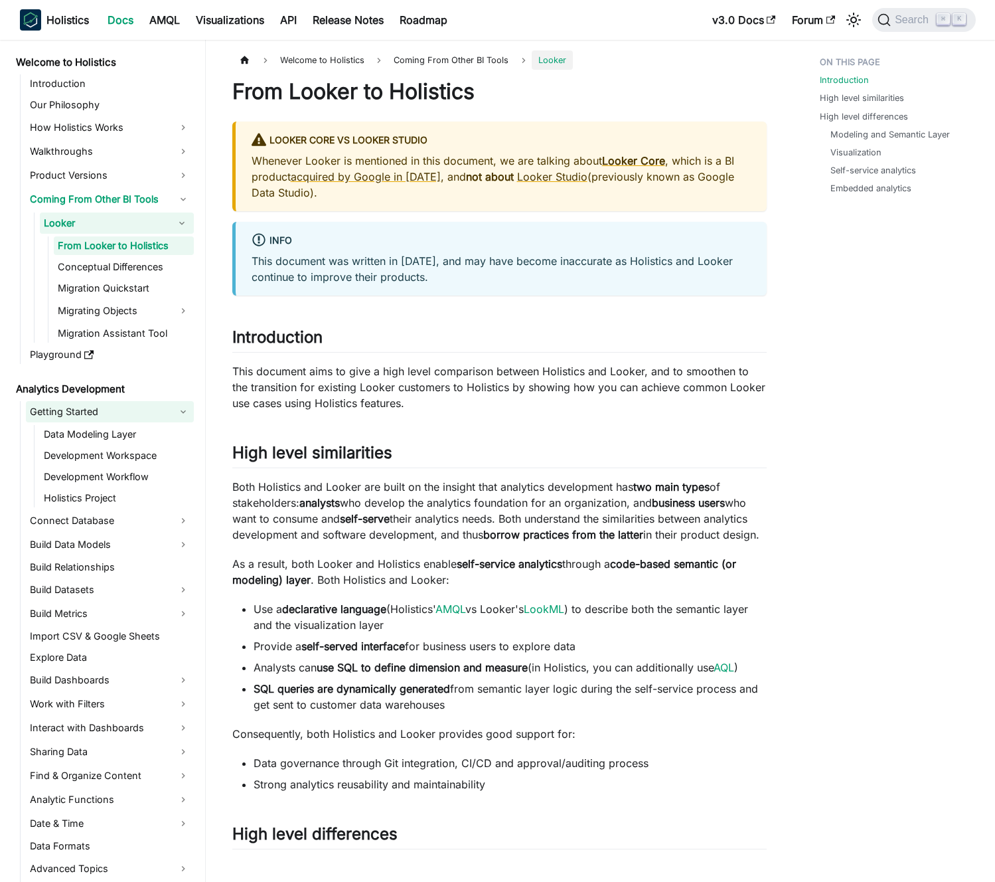
click at [76, 411] on link "Getting Started" at bounding box center [110, 411] width 168 height 21
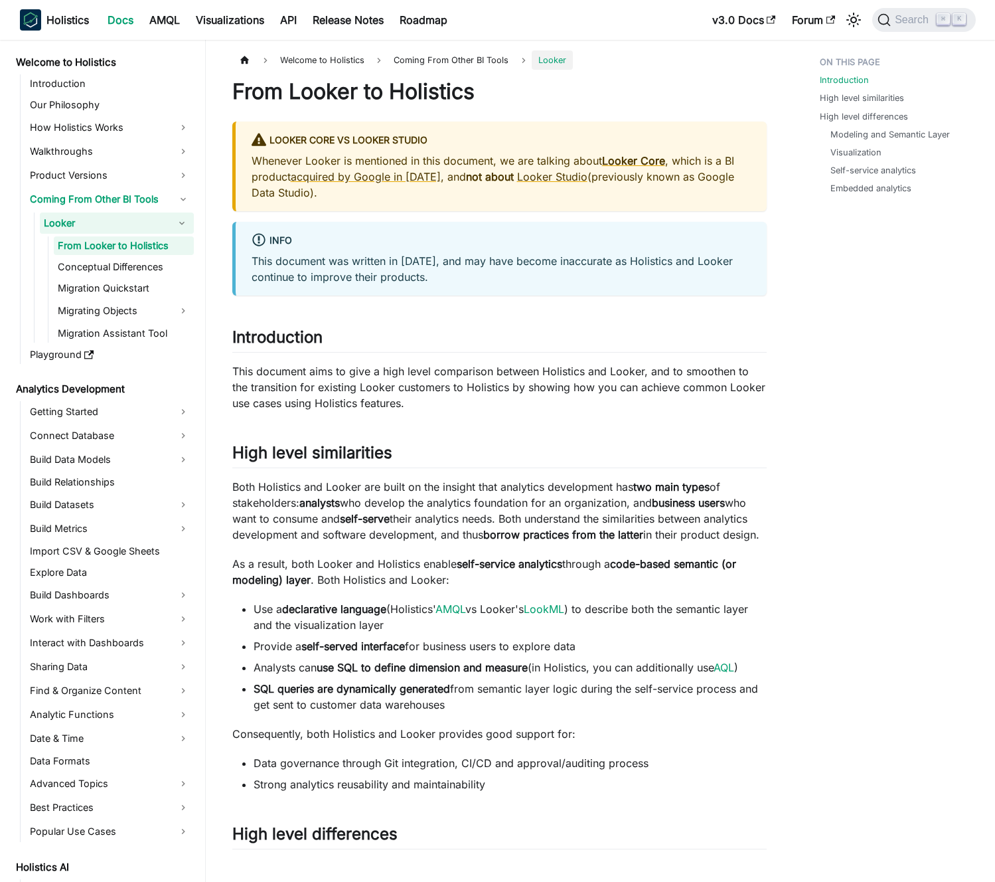
click at [432, 374] on p "This document aims to give a high level comparison between Holistics and Looker…" at bounding box center [499, 387] width 535 height 48
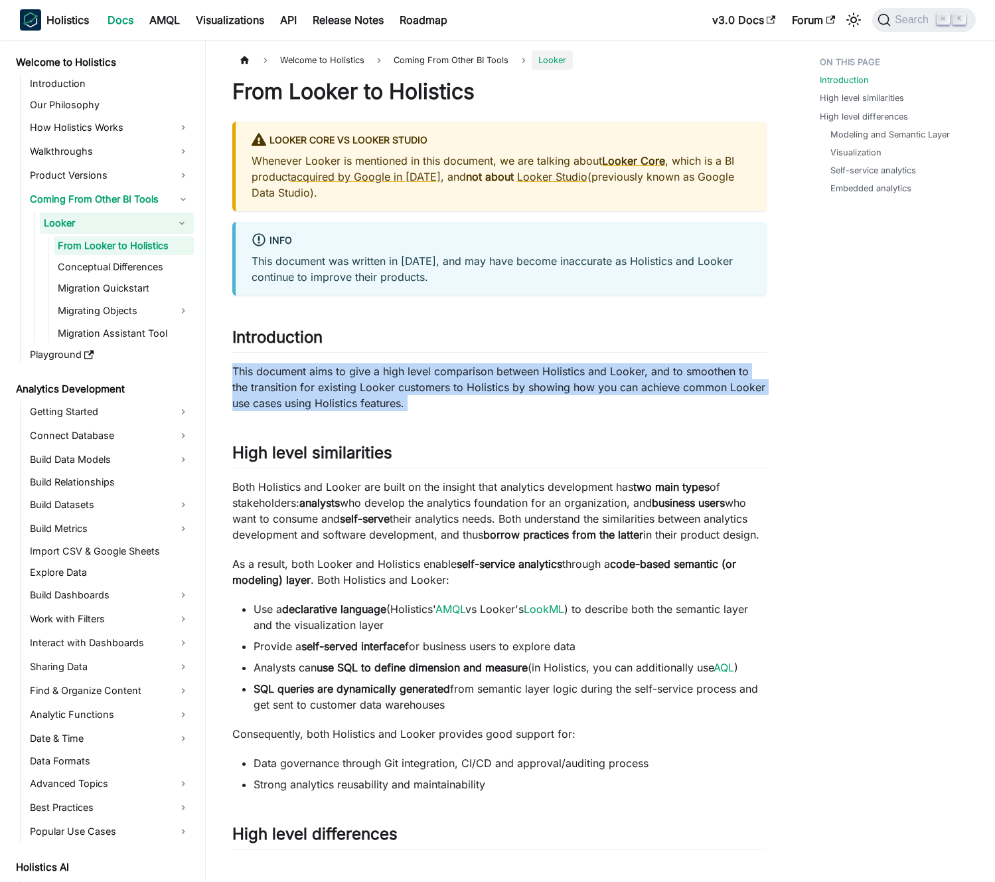
click at [432, 374] on p "This document aims to give a high level comparison between Holistics and Looker…" at bounding box center [499, 387] width 535 height 48
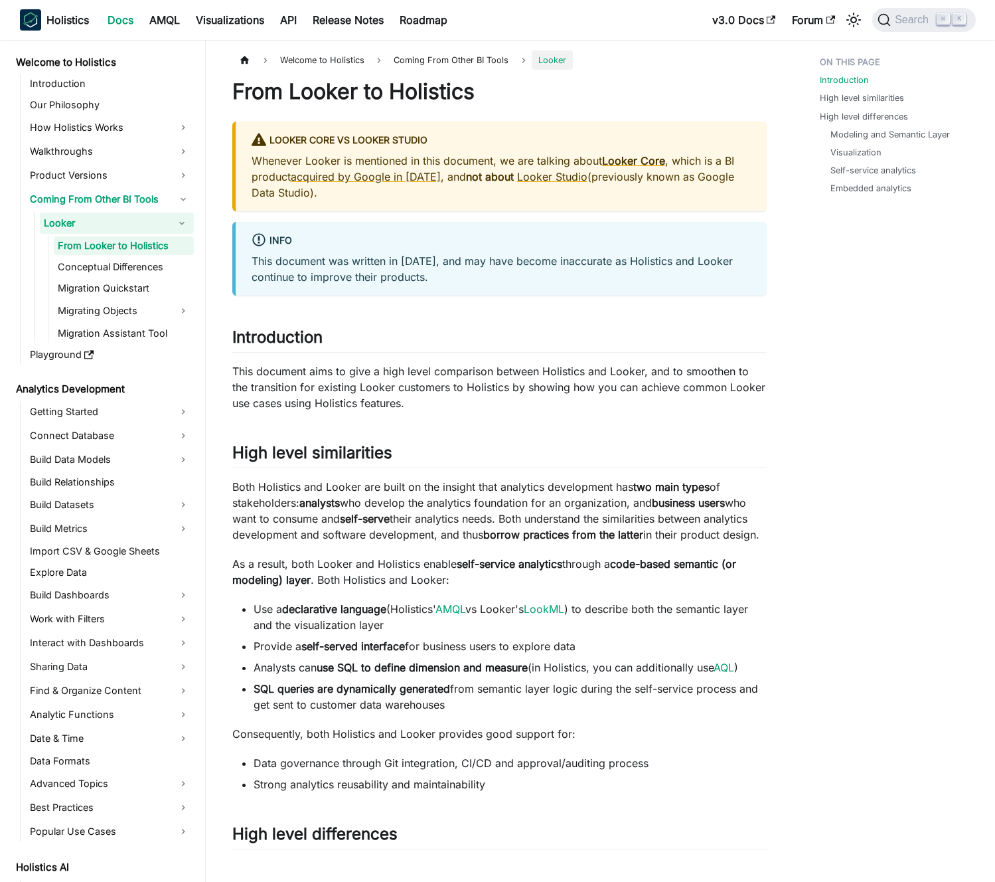
click at [414, 375] on p "This document aims to give a high level comparison between Holistics and Looker…" at bounding box center [499, 387] width 535 height 48
click at [353, 365] on p "This document aims to give a high level comparison between Holistics and Looker…" at bounding box center [499, 387] width 535 height 48
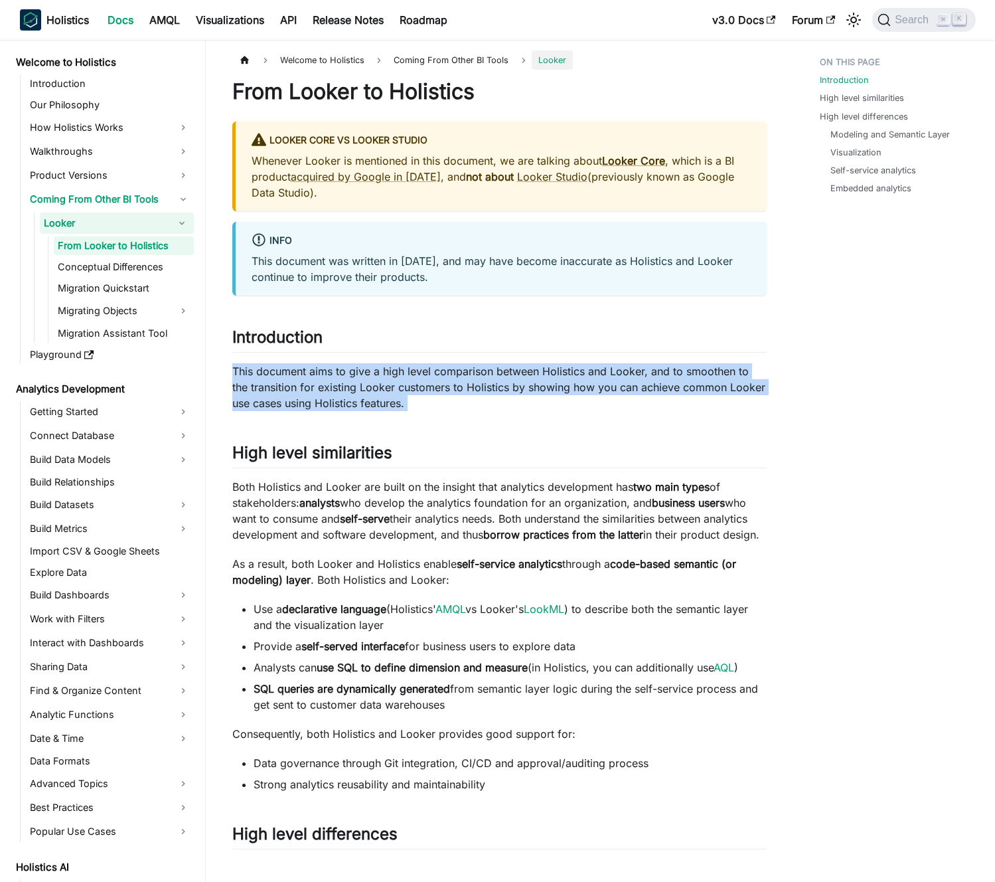
click at [353, 365] on p "This document aims to give a high level comparison between Holistics and Looker…" at bounding box center [499, 387] width 535 height 48
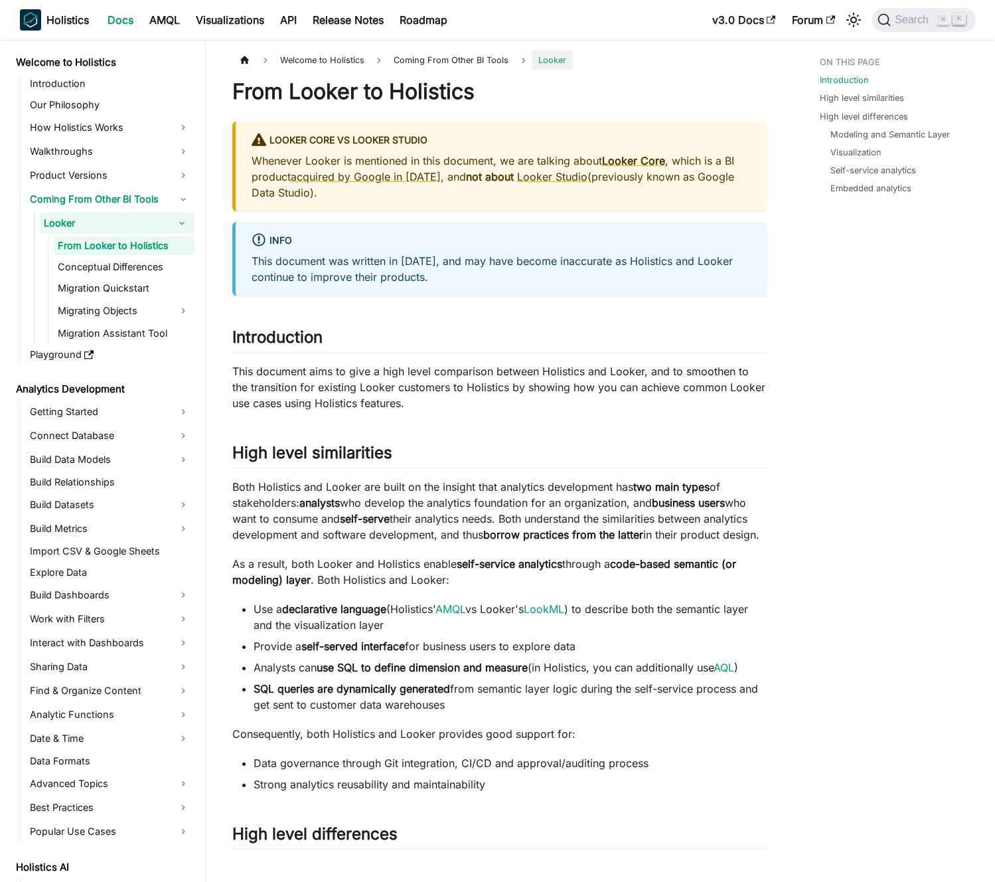
click at [319, 377] on p "This document aims to give a high level comparison between Holistics and Looker…" at bounding box center [499, 387] width 535 height 48
click at [380, 264] on p "This document was written in [DATE], and may have become inaccurate as Holistic…" at bounding box center [501, 269] width 499 height 32
click at [366, 265] on p "This document was written in [DATE], and may have become inaccurate as Holistic…" at bounding box center [501, 269] width 499 height 32
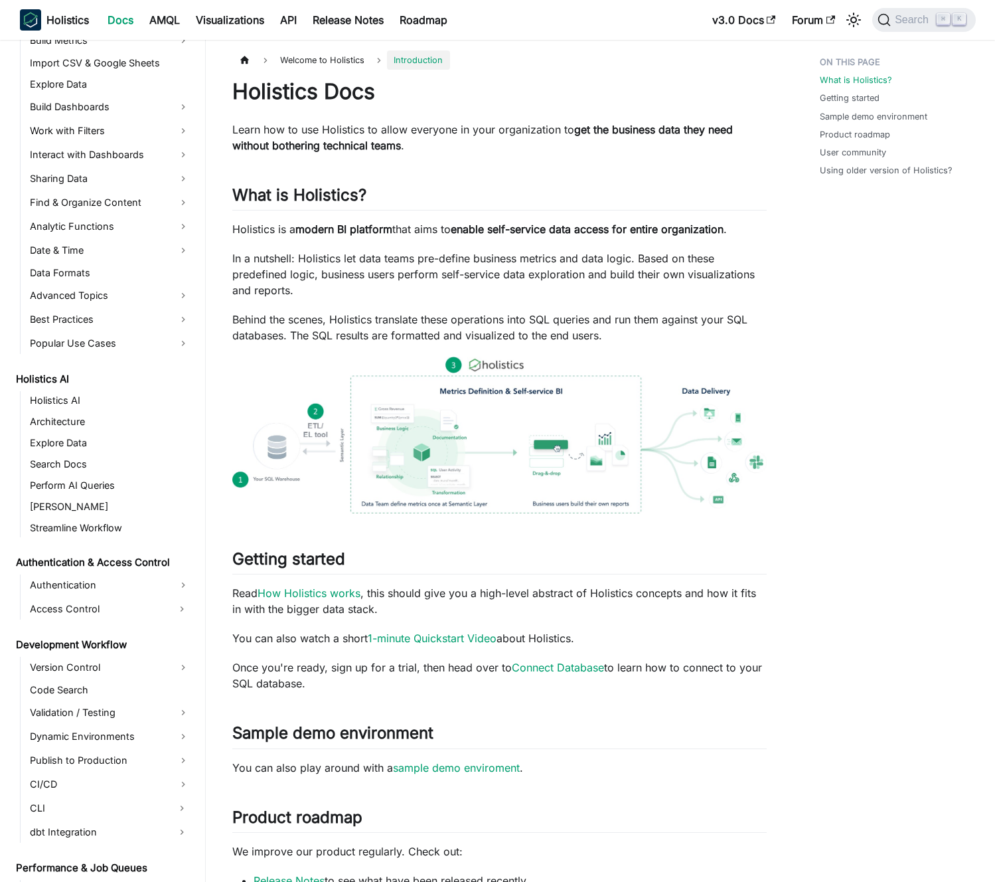
scroll to position [509, 0]
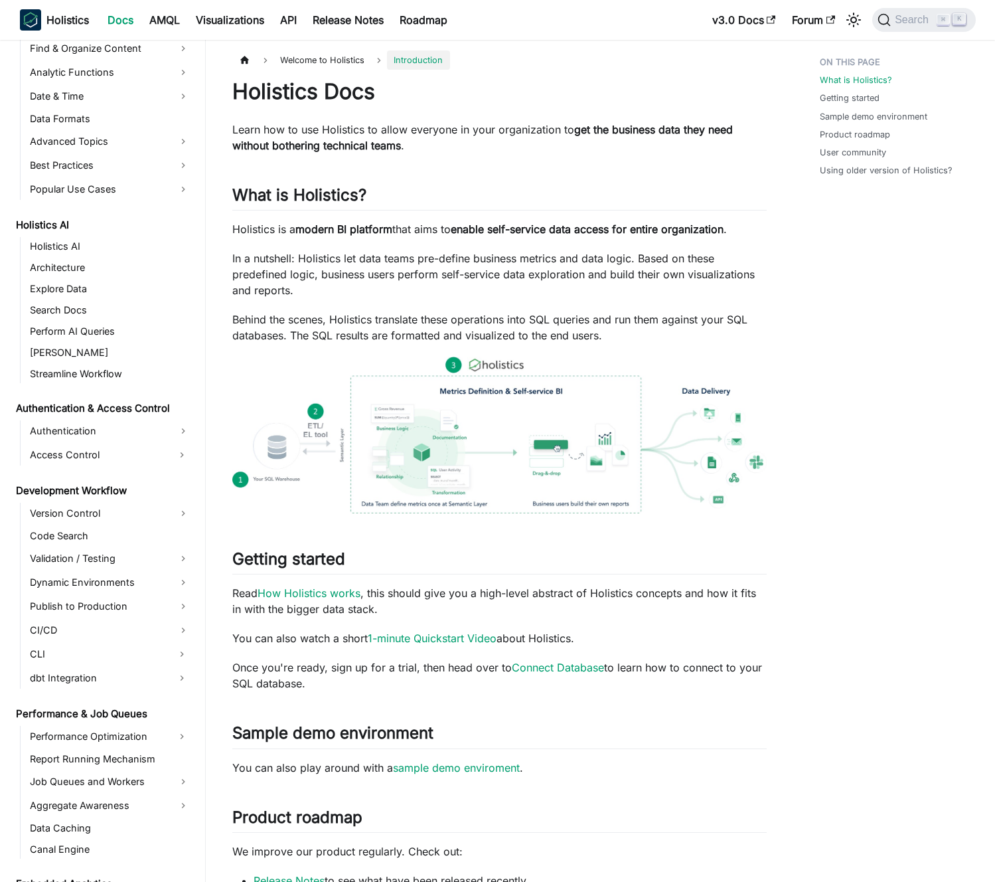
click at [400, 258] on p "In a nutshell: Holistics let data teams pre-define business metrics and data lo…" at bounding box center [499, 274] width 535 height 48
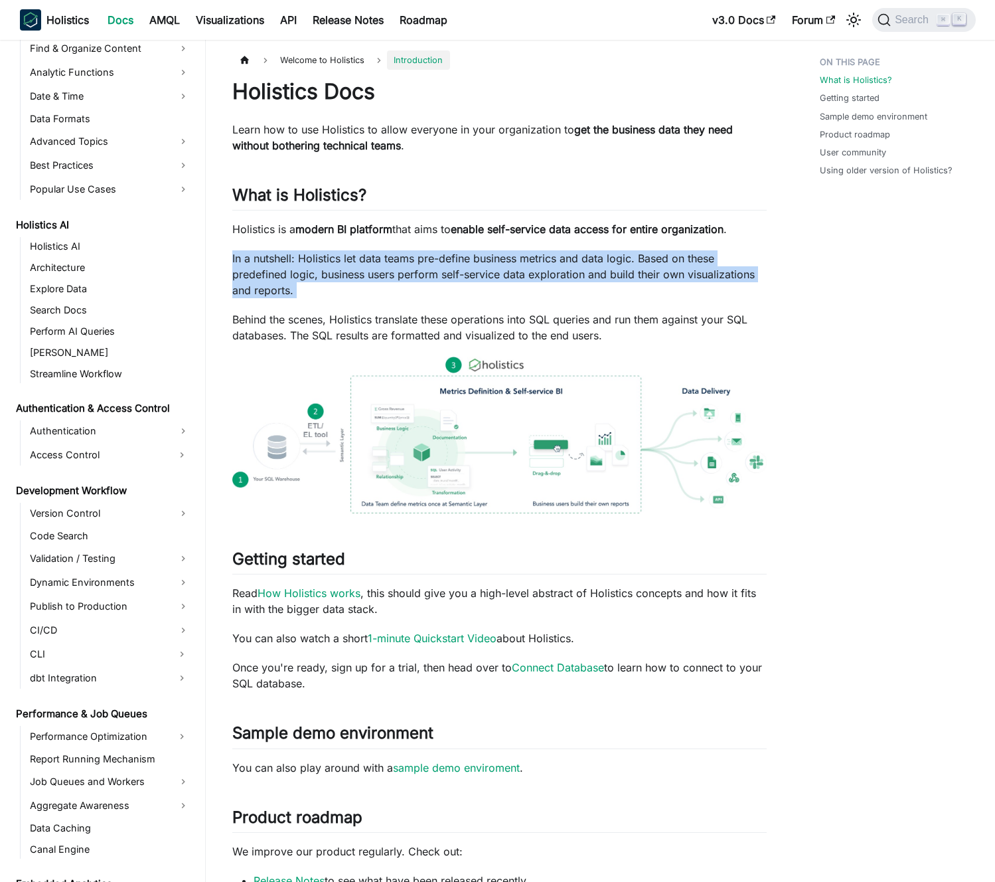
click at [400, 258] on p "In a nutshell: Holistics let data teams pre-define business metrics and data lo…" at bounding box center [499, 274] width 535 height 48
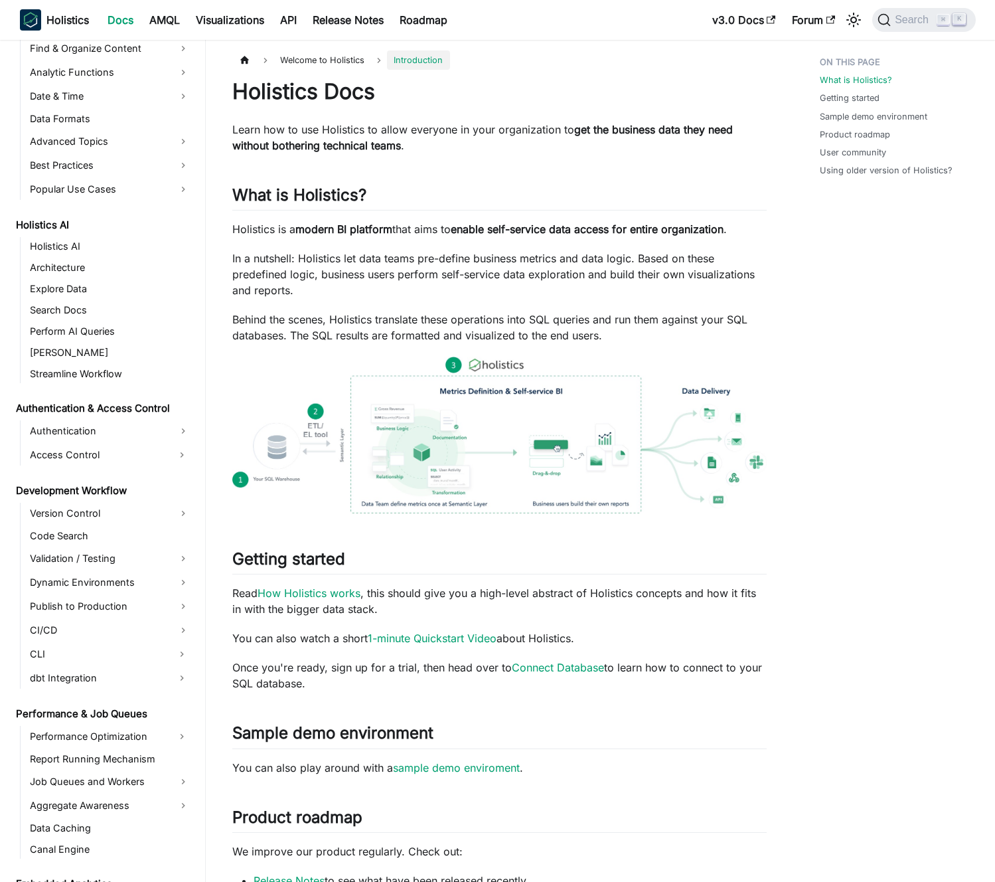
click at [389, 258] on p "In a nutshell: Holistics let data teams pre-define business metrics and data lo…" at bounding box center [499, 274] width 535 height 48
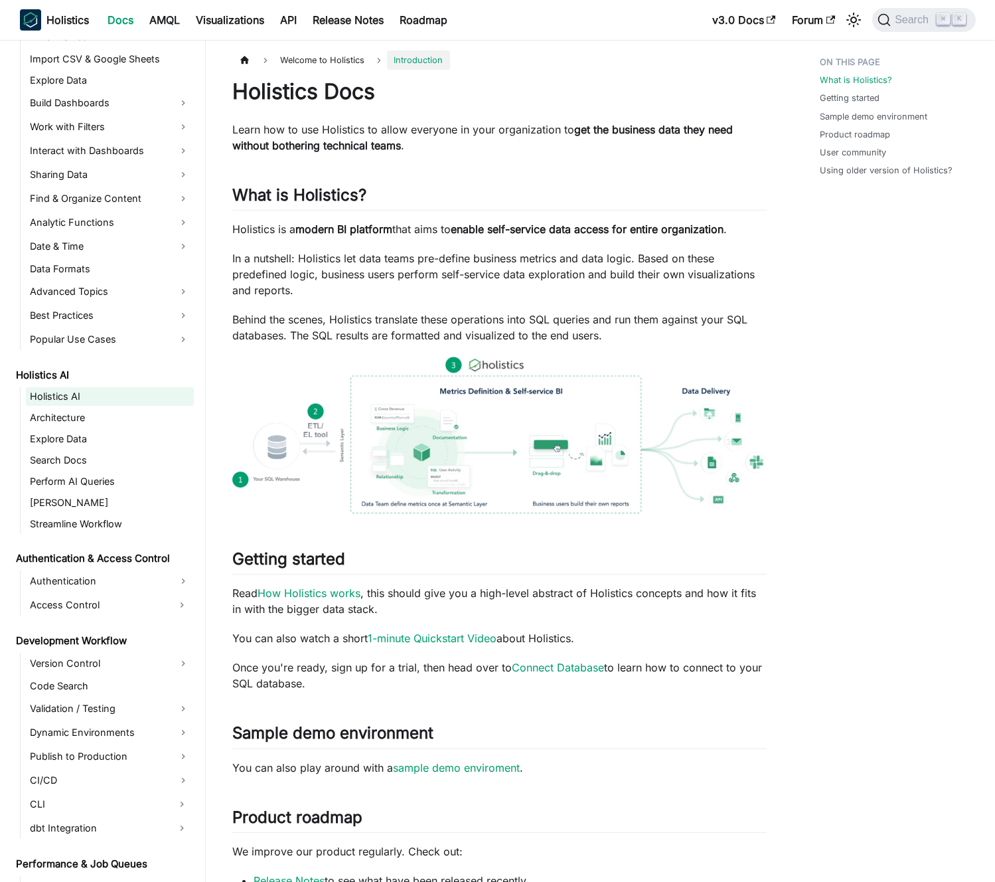
scroll to position [294, 0]
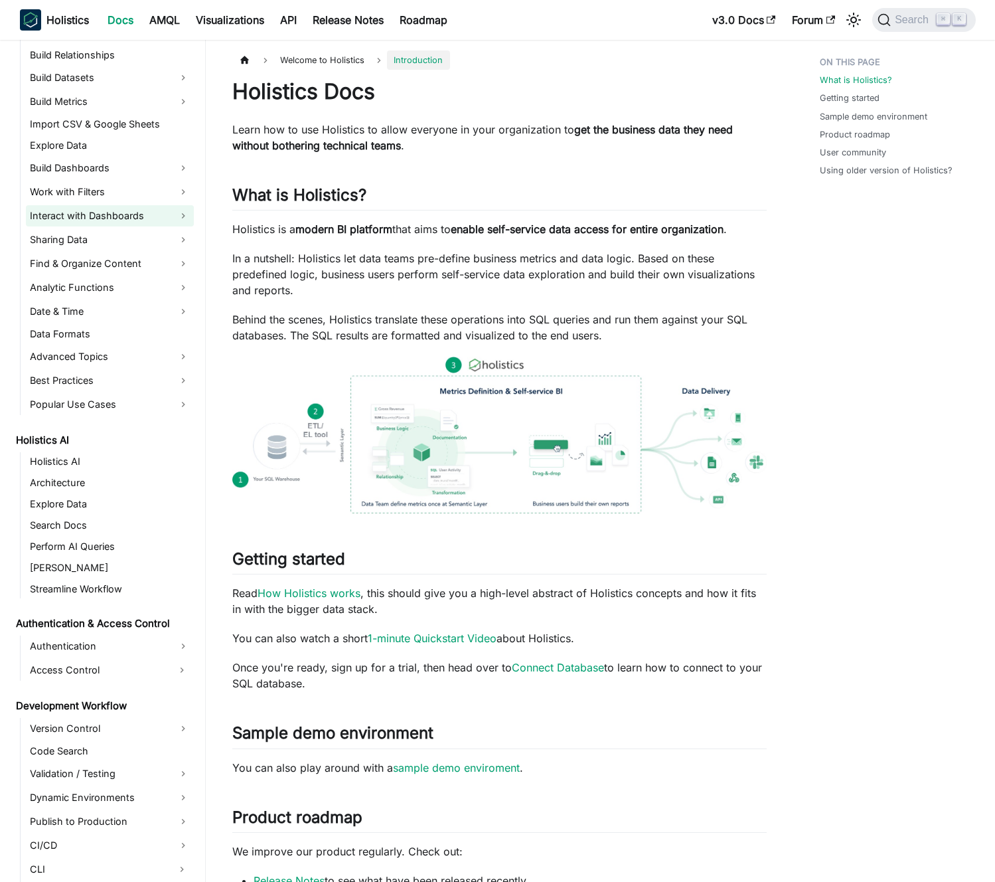
click at [122, 214] on link "Interact with Dashboards" at bounding box center [110, 215] width 168 height 21
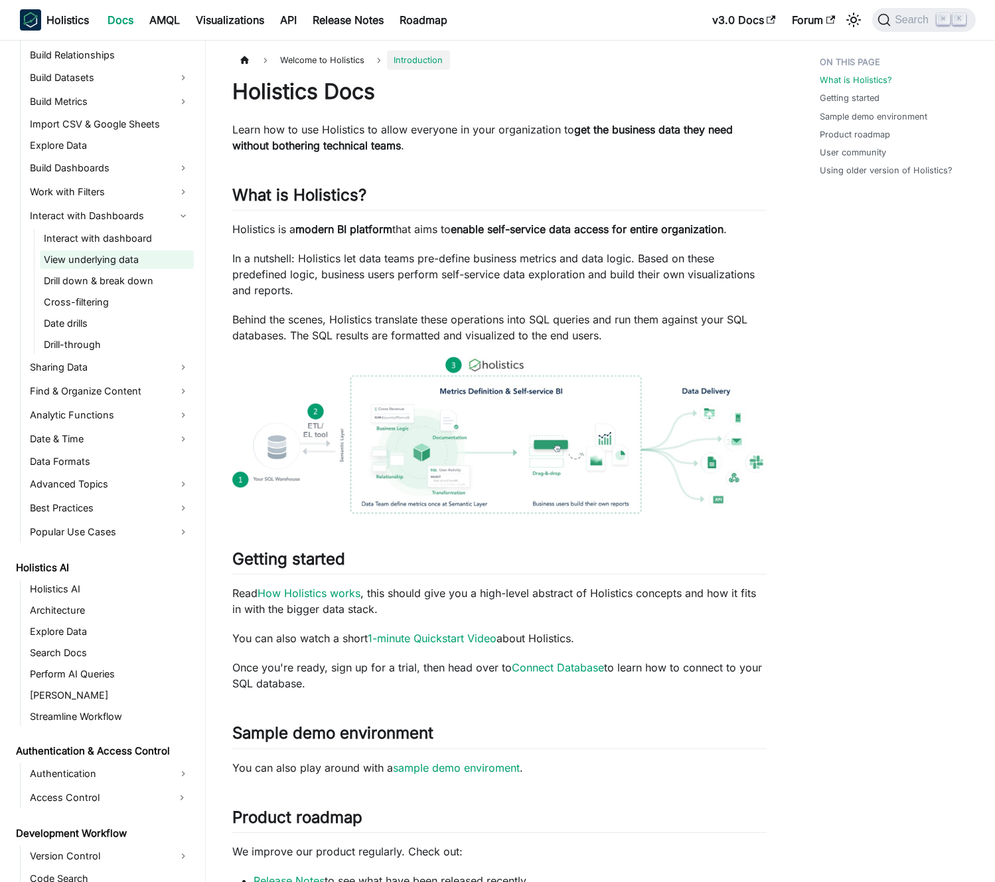
click at [111, 260] on link "View underlying data" at bounding box center [117, 259] width 154 height 19
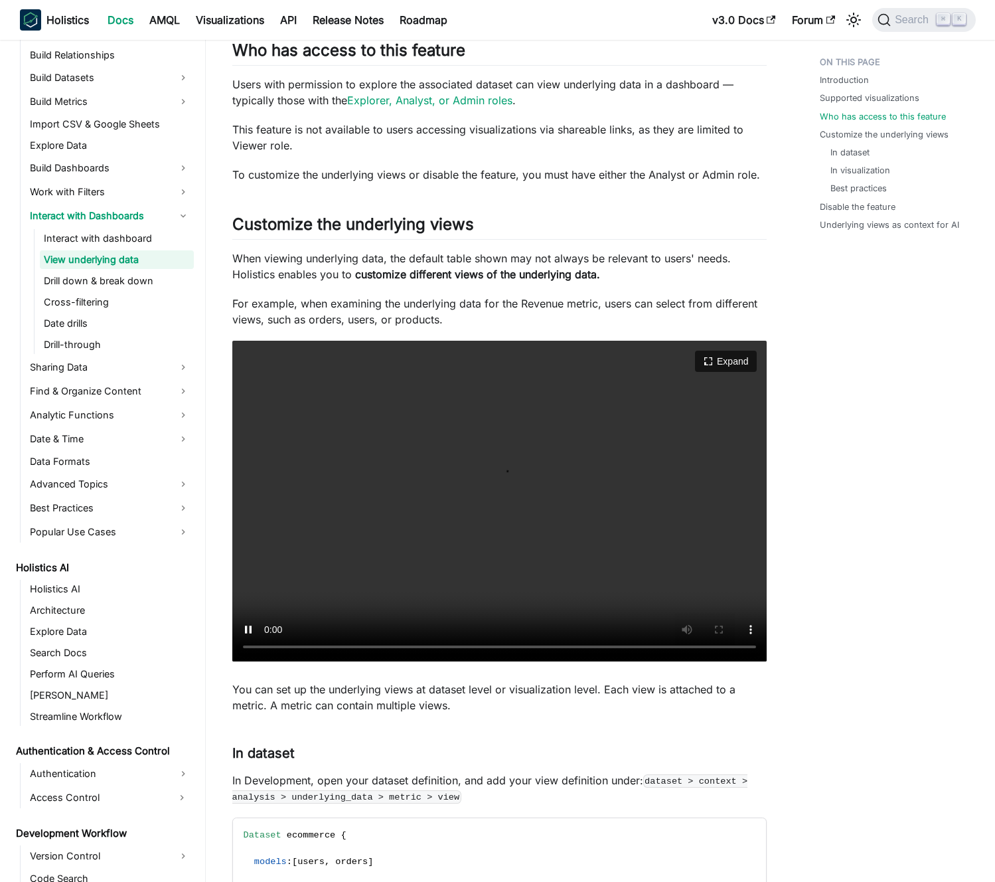
scroll to position [863, 0]
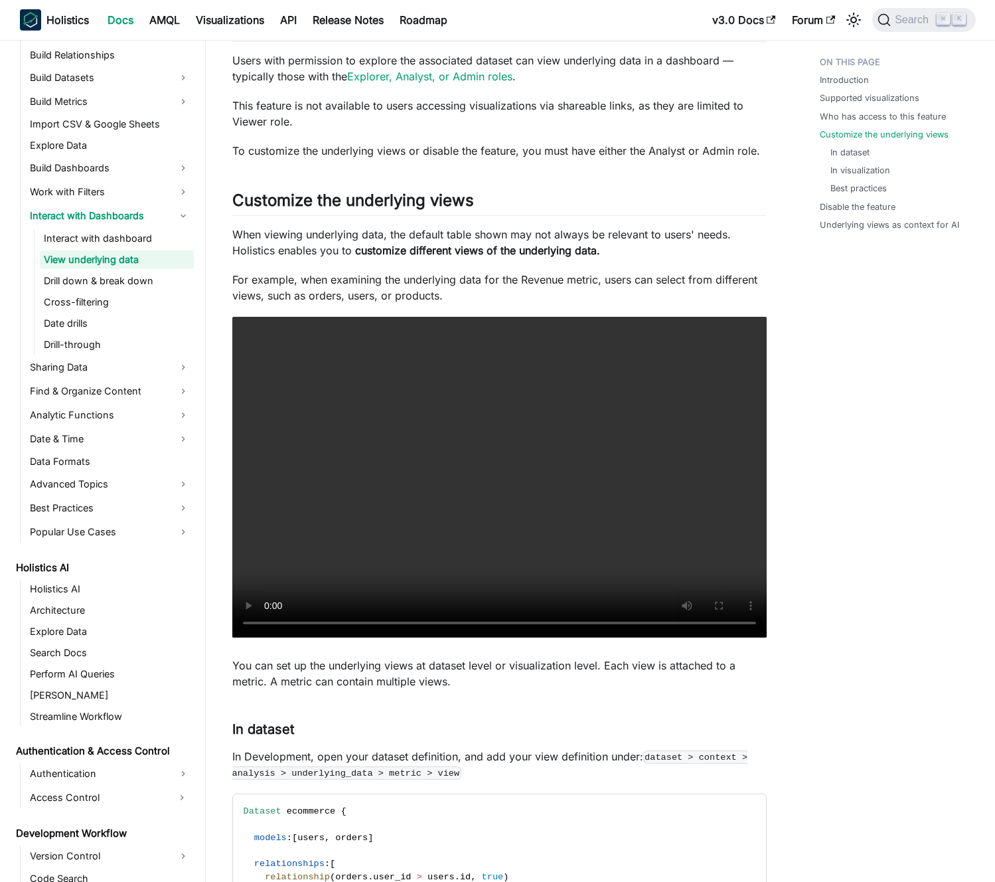
click at [368, 244] on p "When viewing underlying data, the default table shown may not always be relevan…" at bounding box center [499, 242] width 535 height 32
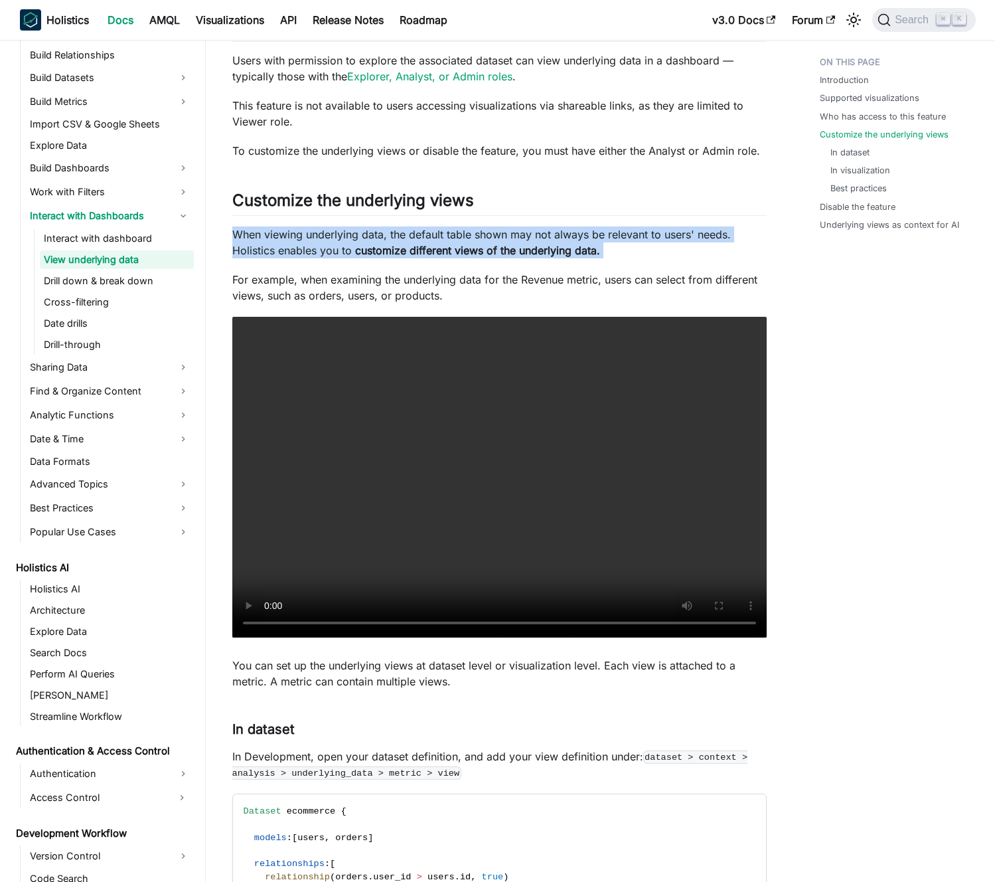
click at [368, 244] on p "When viewing underlying data, the default table shown may not always be relevan…" at bounding box center [499, 242] width 535 height 32
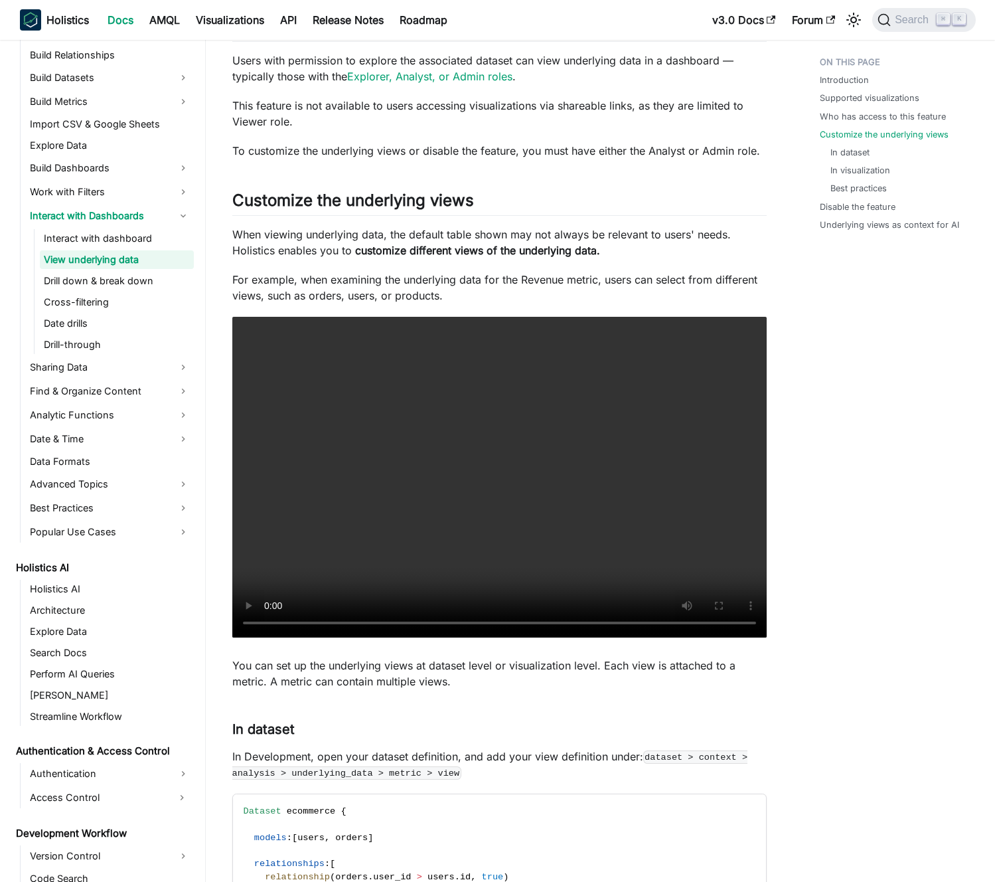
click at [354, 243] on p "When viewing underlying data, the default table shown may not always be relevan…" at bounding box center [499, 242] width 535 height 32
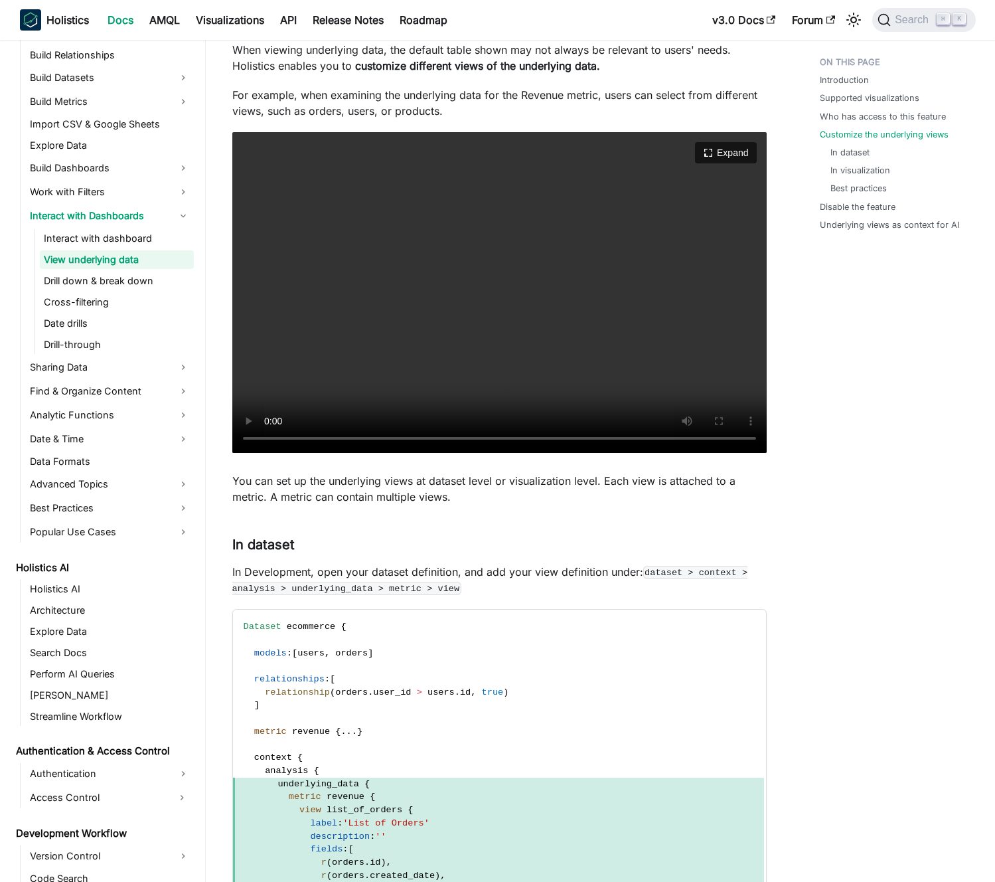
scroll to position [1074, 0]
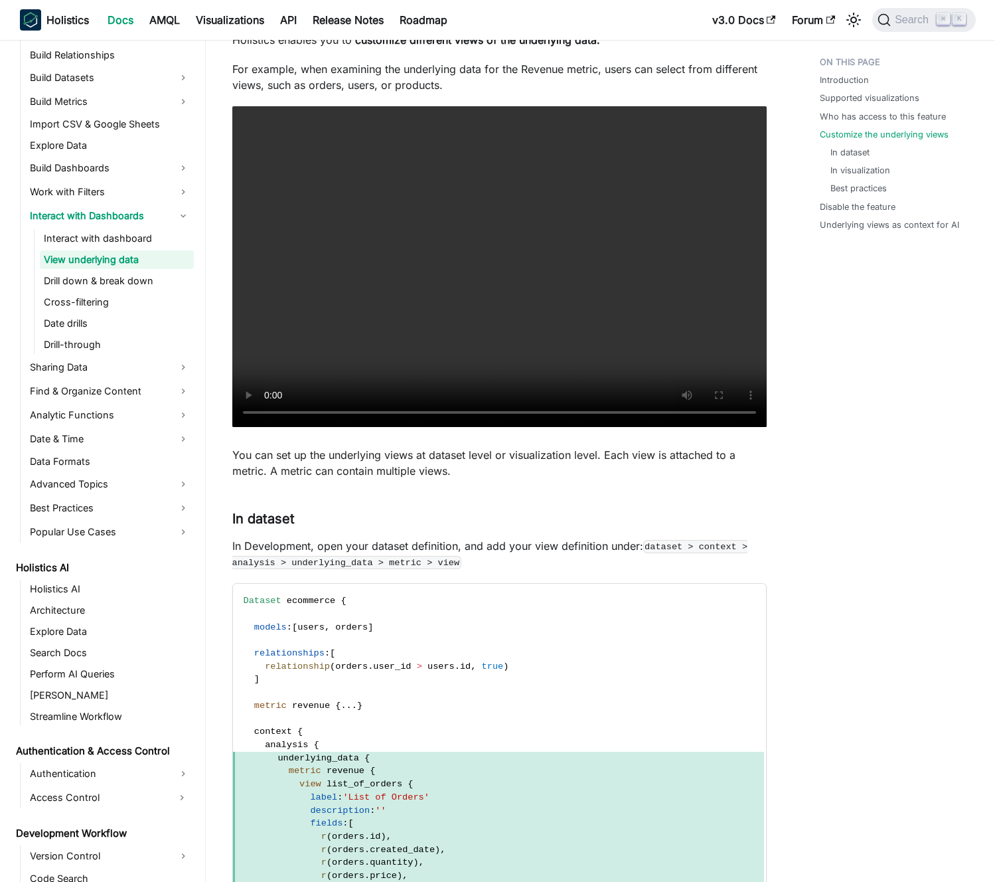
click at [339, 462] on p "You can set up the underlying views at dataset level or visualization level. Ea…" at bounding box center [499, 463] width 535 height 32
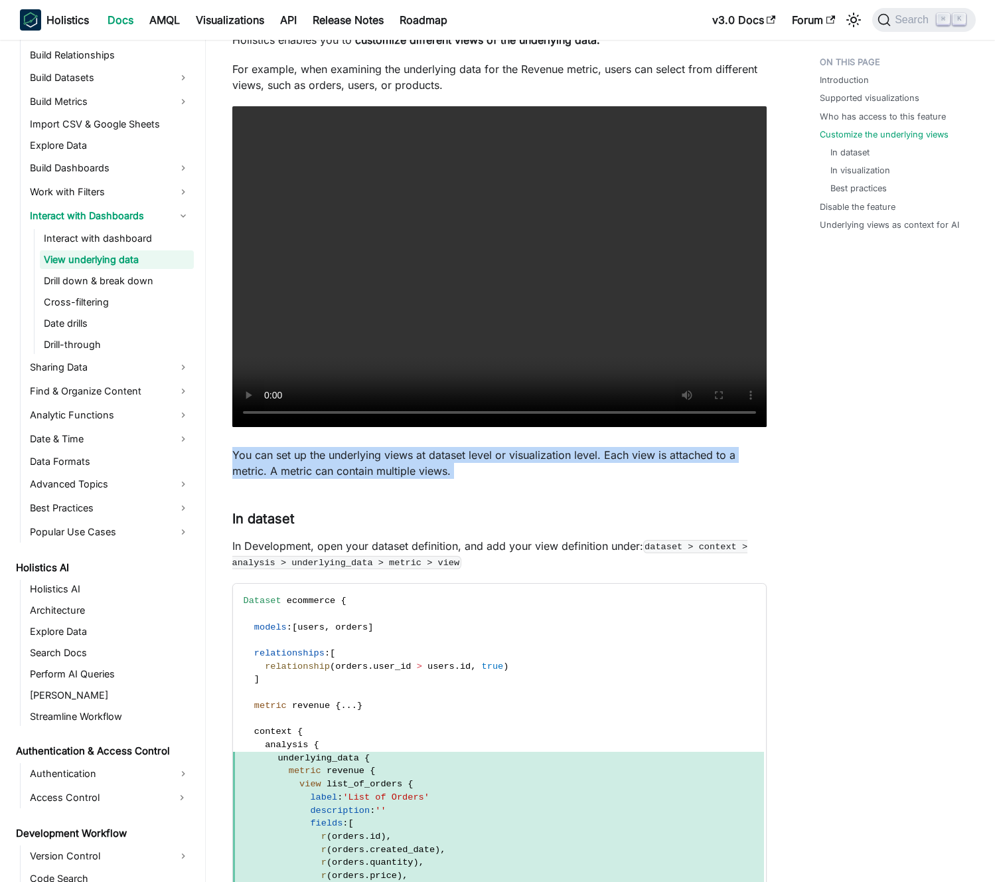
click at [339, 462] on p "You can set up the underlying views at dataset level or visualization level. Ea…" at bounding box center [499, 463] width 535 height 32
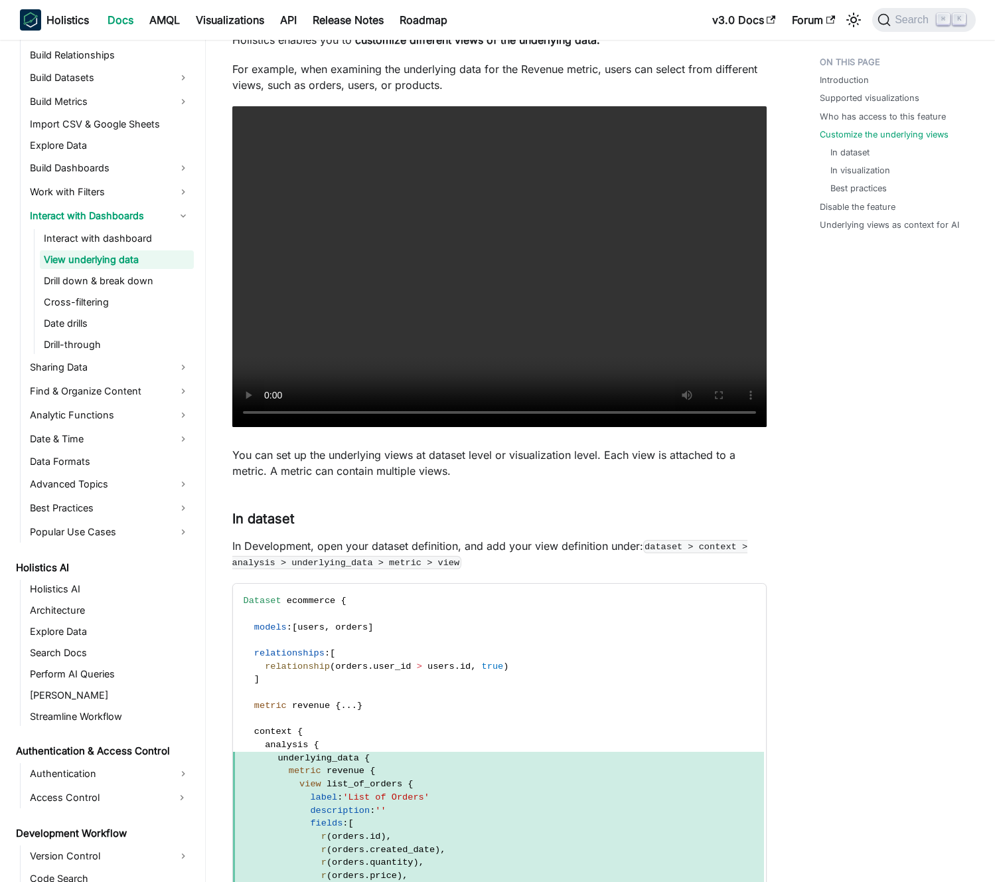
click at [329, 460] on p "You can set up the underlying views at dataset level or visualization level. Ea…" at bounding box center [499, 463] width 535 height 32
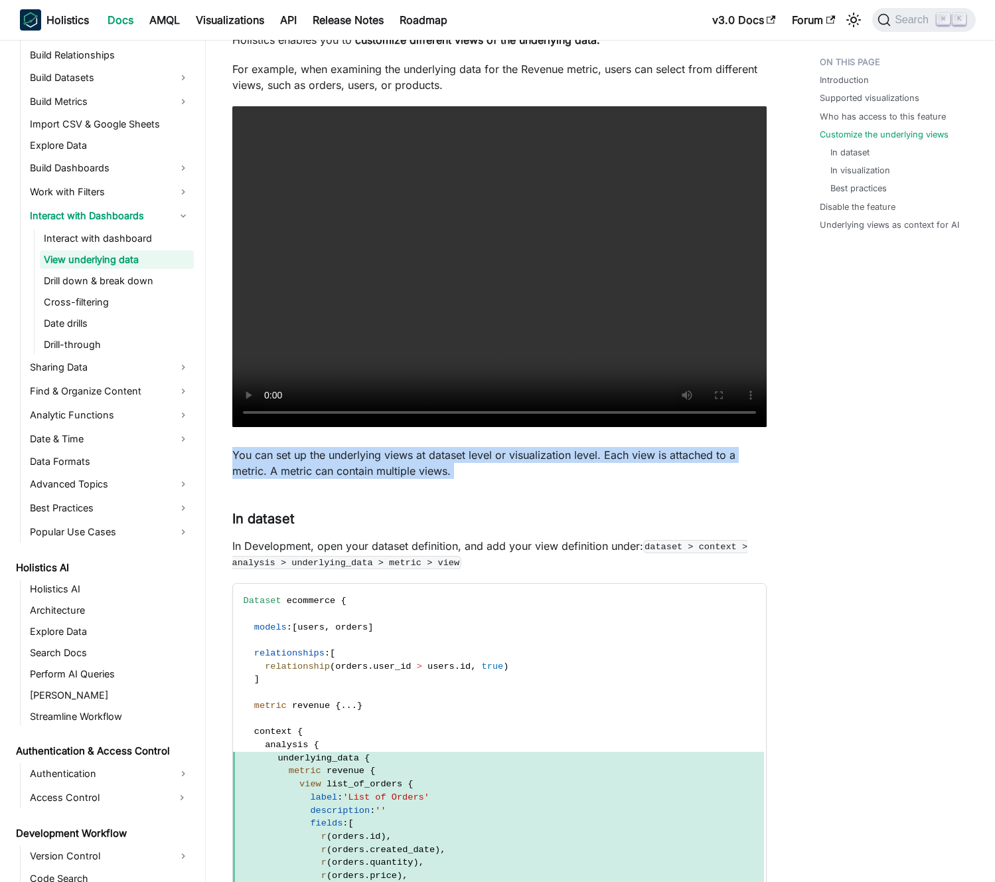
click at [329, 460] on p "You can set up the underlying views at dataset level or visualization level. Ea…" at bounding box center [499, 463] width 535 height 32
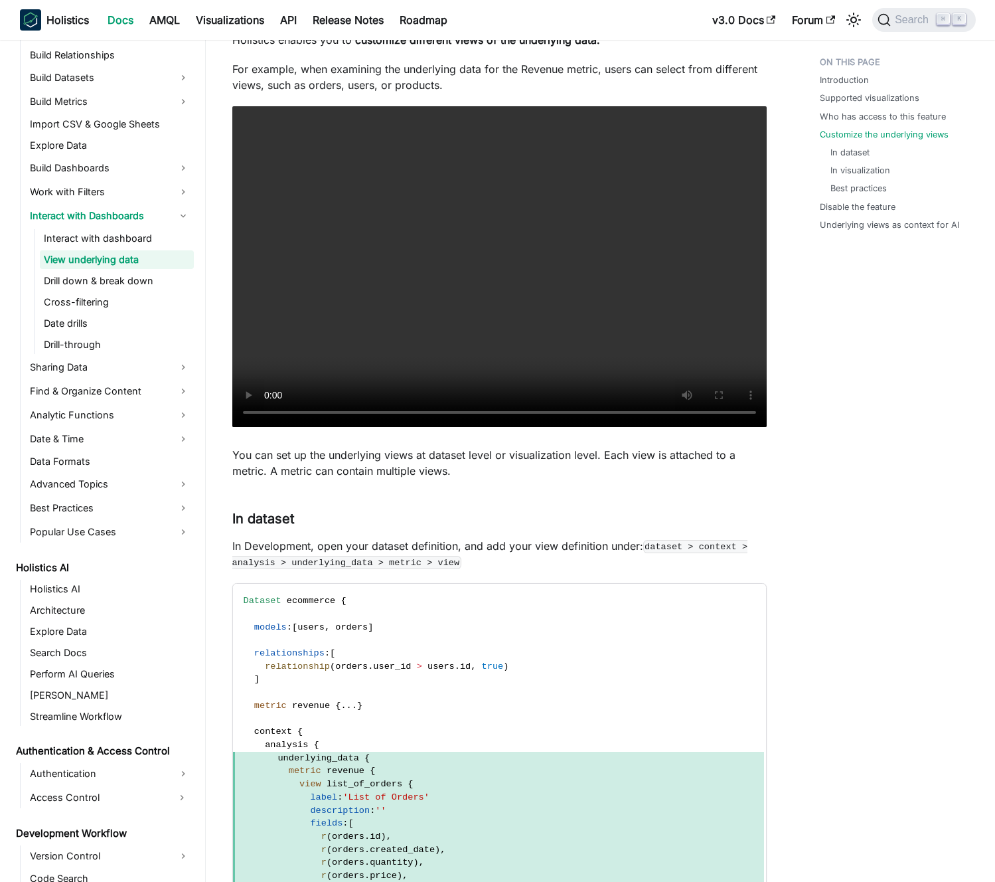
click at [335, 462] on p "You can set up the underlying views at dataset level or visualization level. Ea…" at bounding box center [499, 463] width 535 height 32
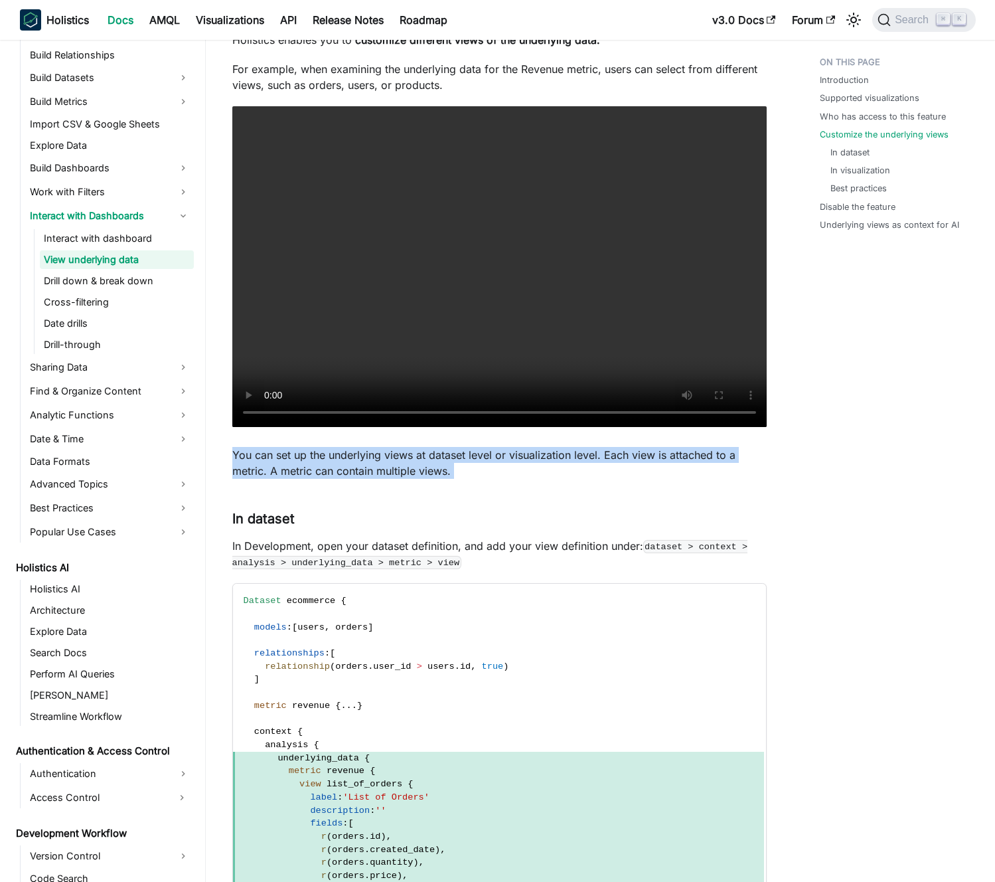
click at [335, 462] on p "You can set up the underlying views at dataset level or visualization level. Ea…" at bounding box center [499, 463] width 535 height 32
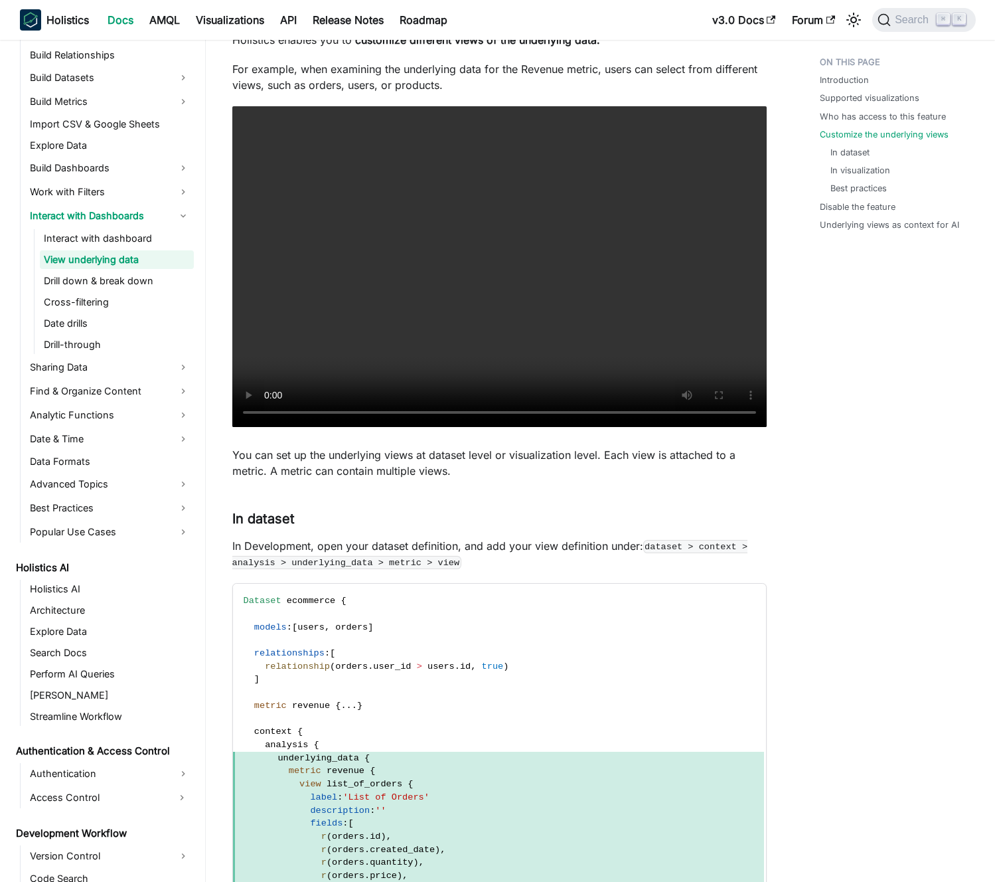
click at [341, 462] on p "You can set up the underlying views at dataset level or visualization level. Ea…" at bounding box center [499, 463] width 535 height 32
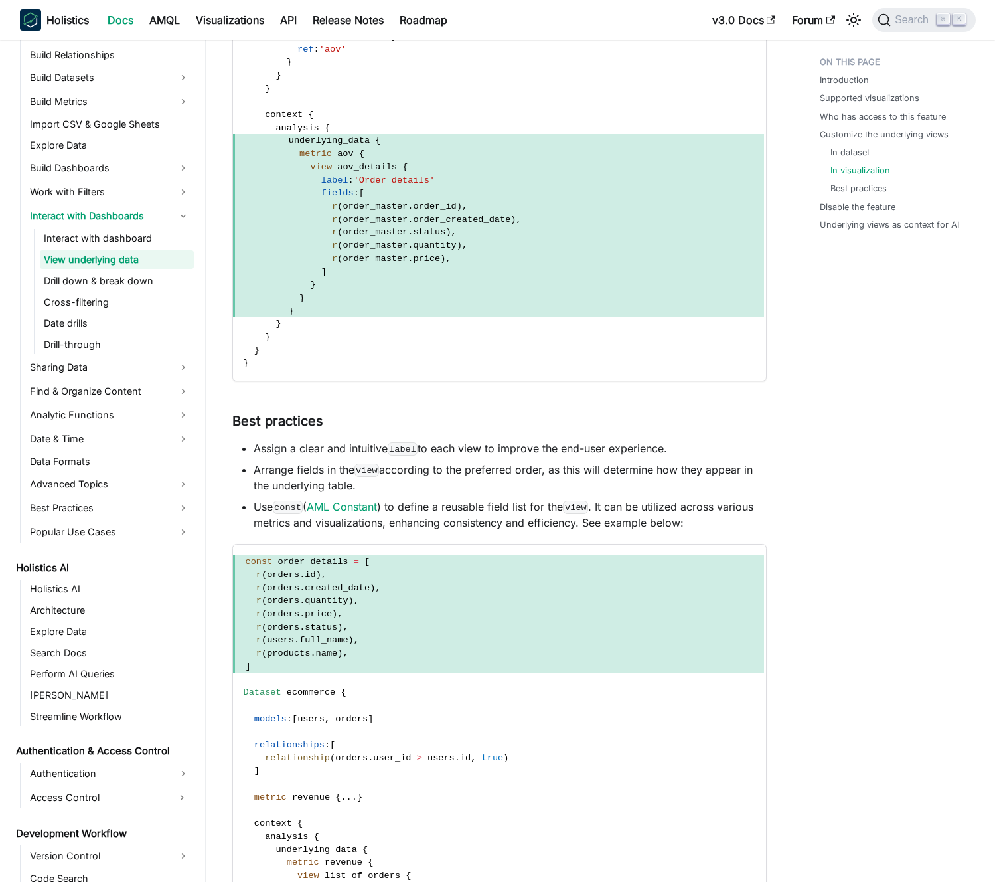
scroll to position [2647, 0]
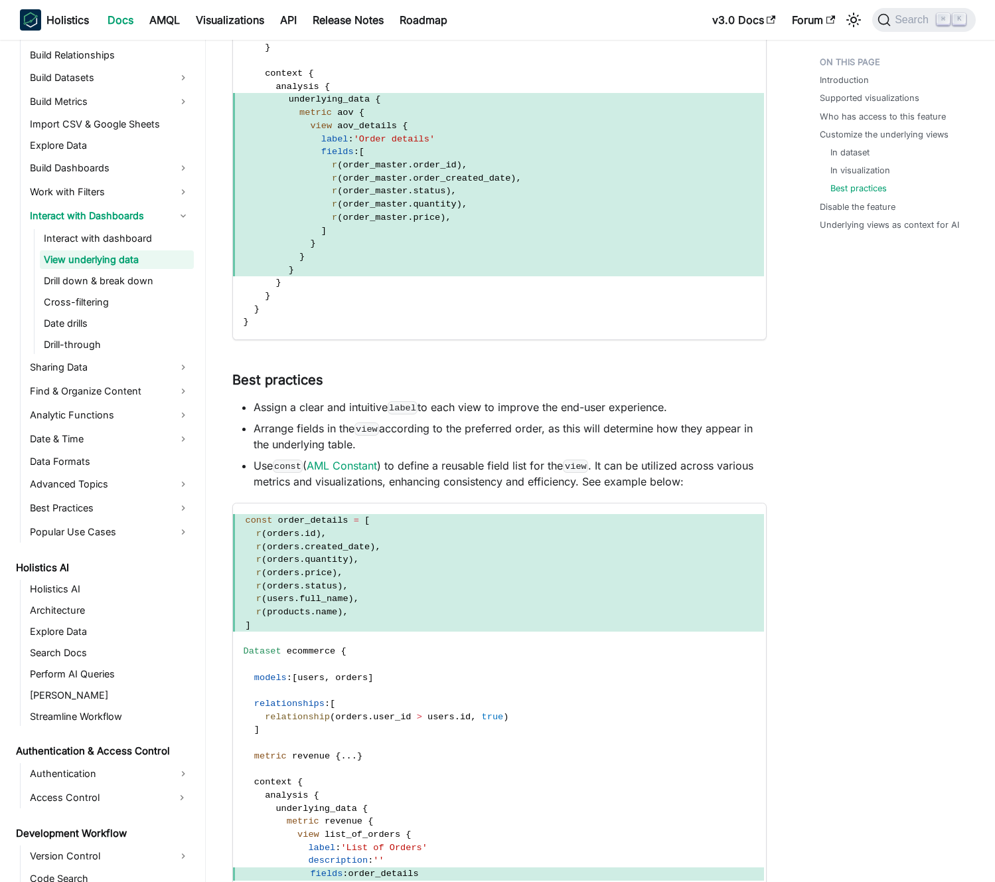
click at [356, 426] on li "Arrange fields in the view according to the preferred order, as this will deter…" at bounding box center [510, 436] width 513 height 32
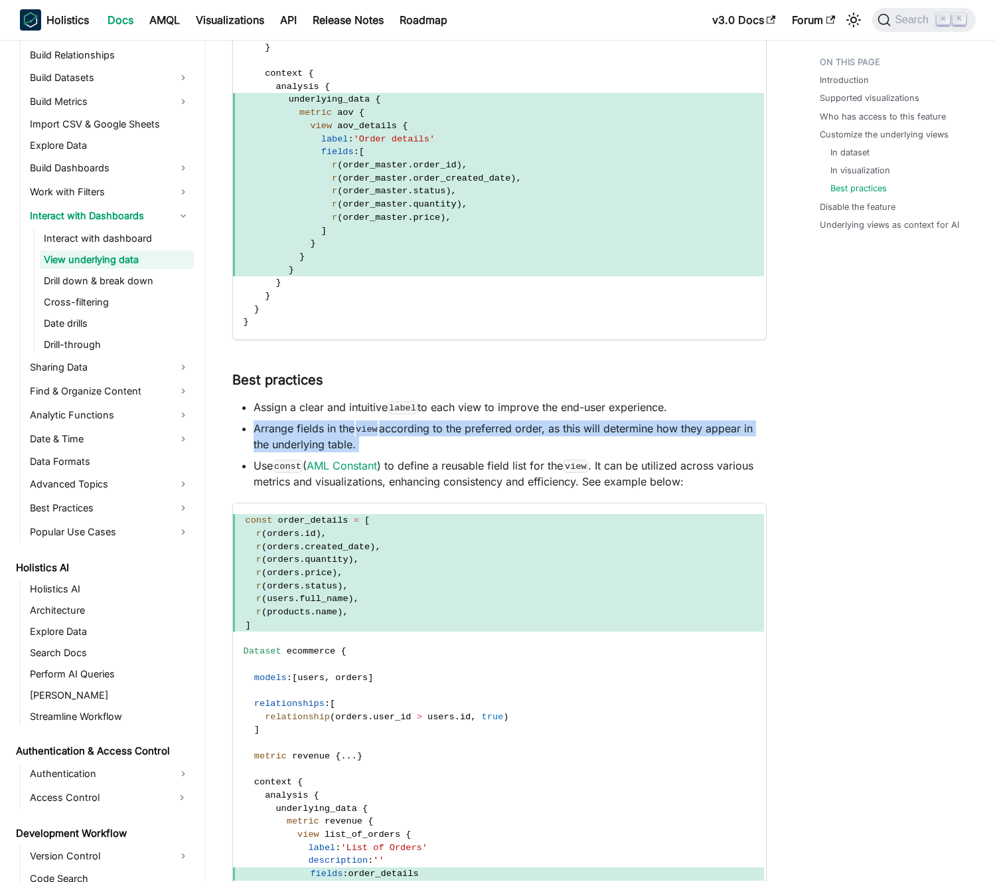
drag, startPoint x: 356, startPoint y: 426, endPoint x: 348, endPoint y: 426, distance: 8.0
click at [355, 426] on li "Arrange fields in the view according to the preferred order, as this will deter…" at bounding box center [510, 436] width 513 height 32
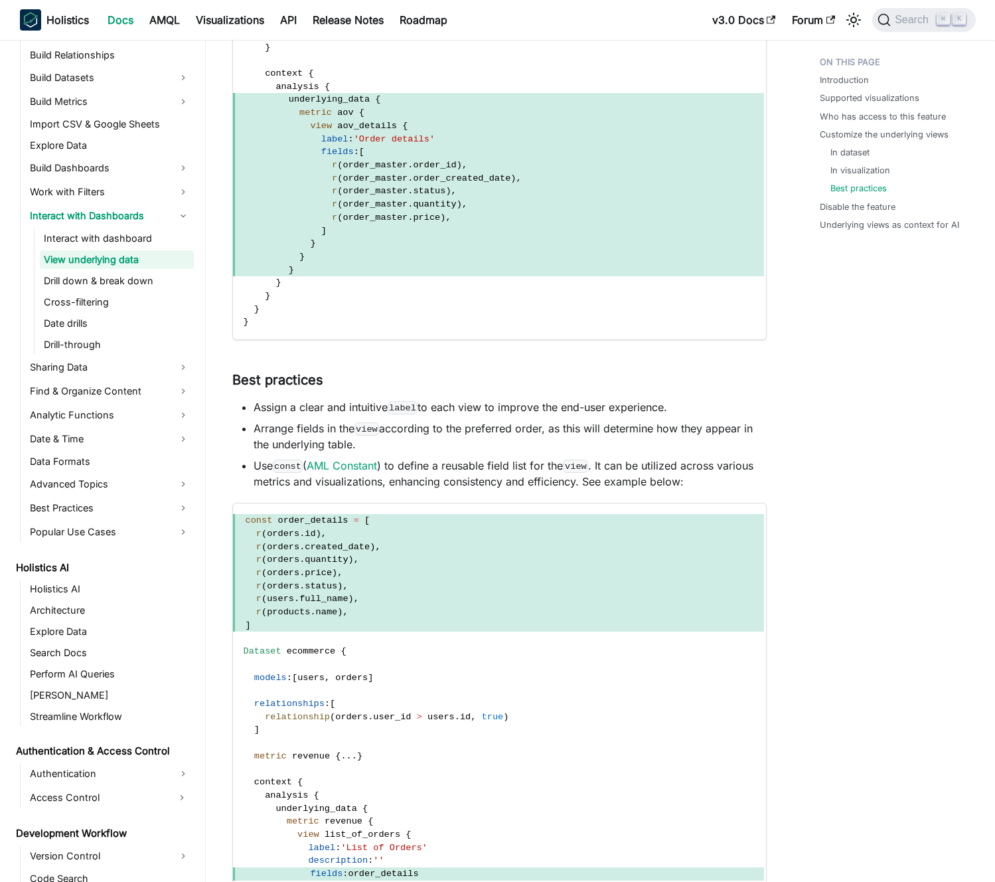
click at [346, 425] on li "Arrange fields in the view according to the preferred order, as this will deter…" at bounding box center [510, 436] width 513 height 32
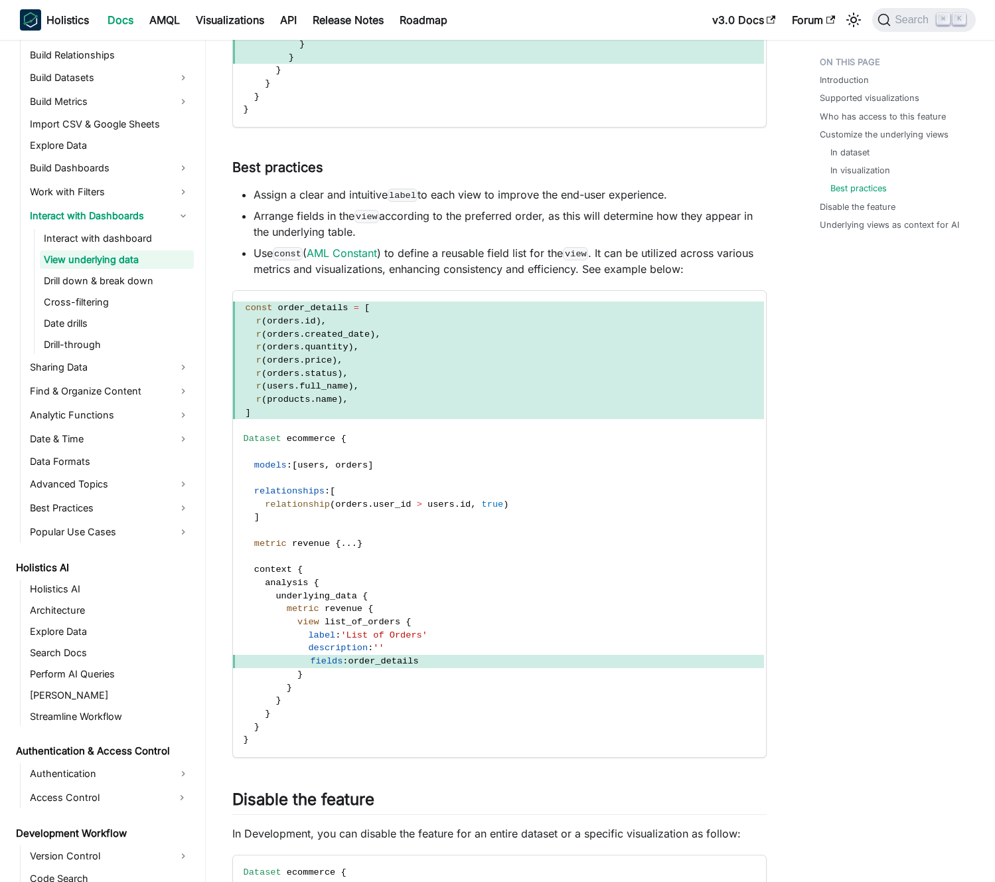
scroll to position [2898, 0]
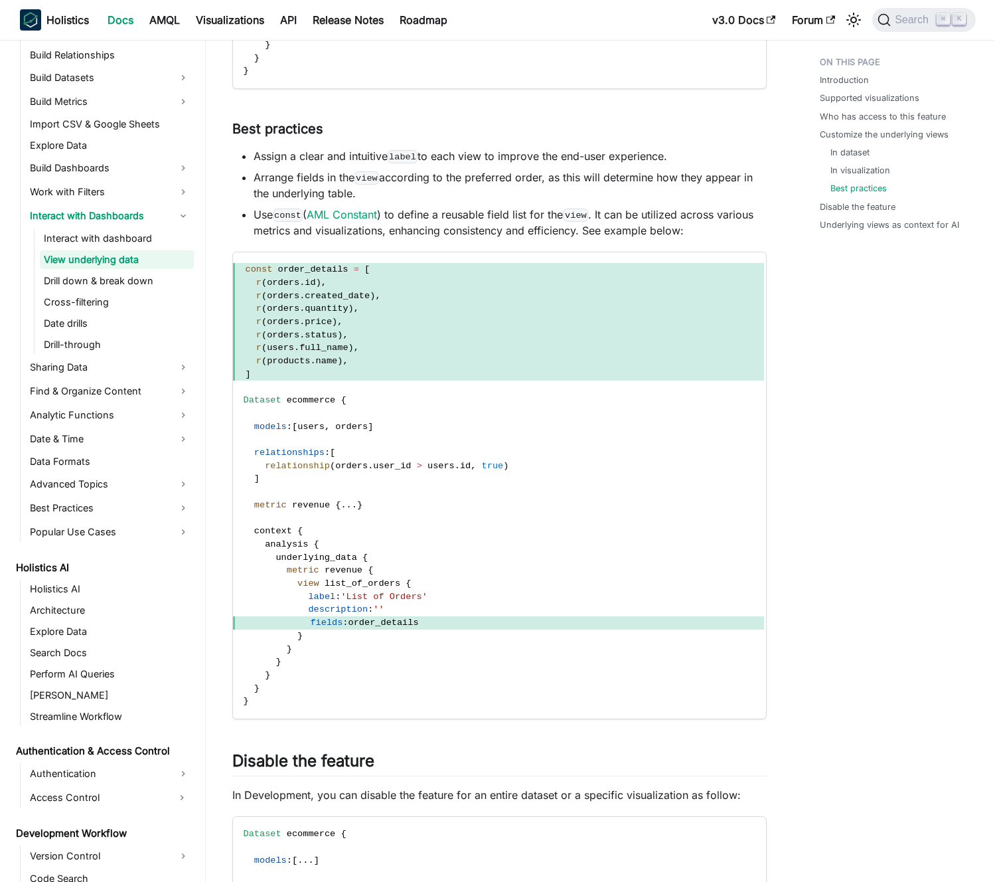
click at [427, 225] on li "Use const ( AML Constant ) to define a reusable field list for the view . It ca…" at bounding box center [510, 223] width 513 height 32
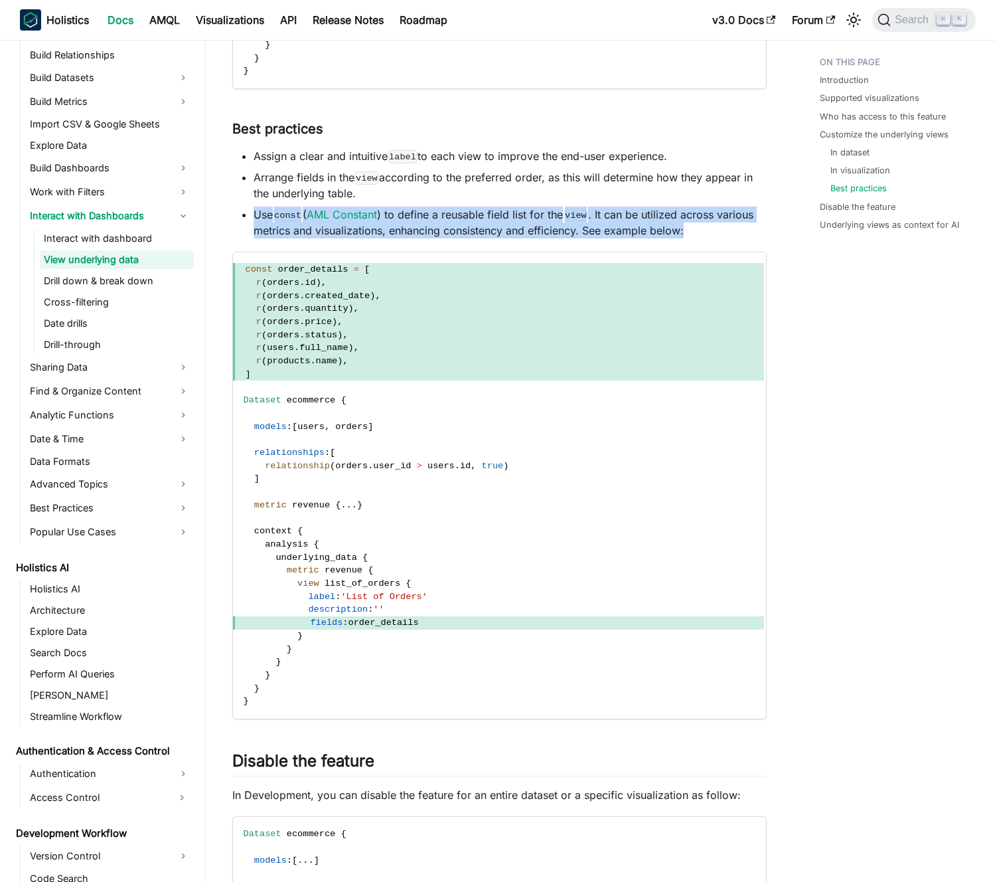
click at [427, 225] on li "Use const ( AML Constant ) to define a reusable field list for the view . It ca…" at bounding box center [510, 223] width 513 height 32
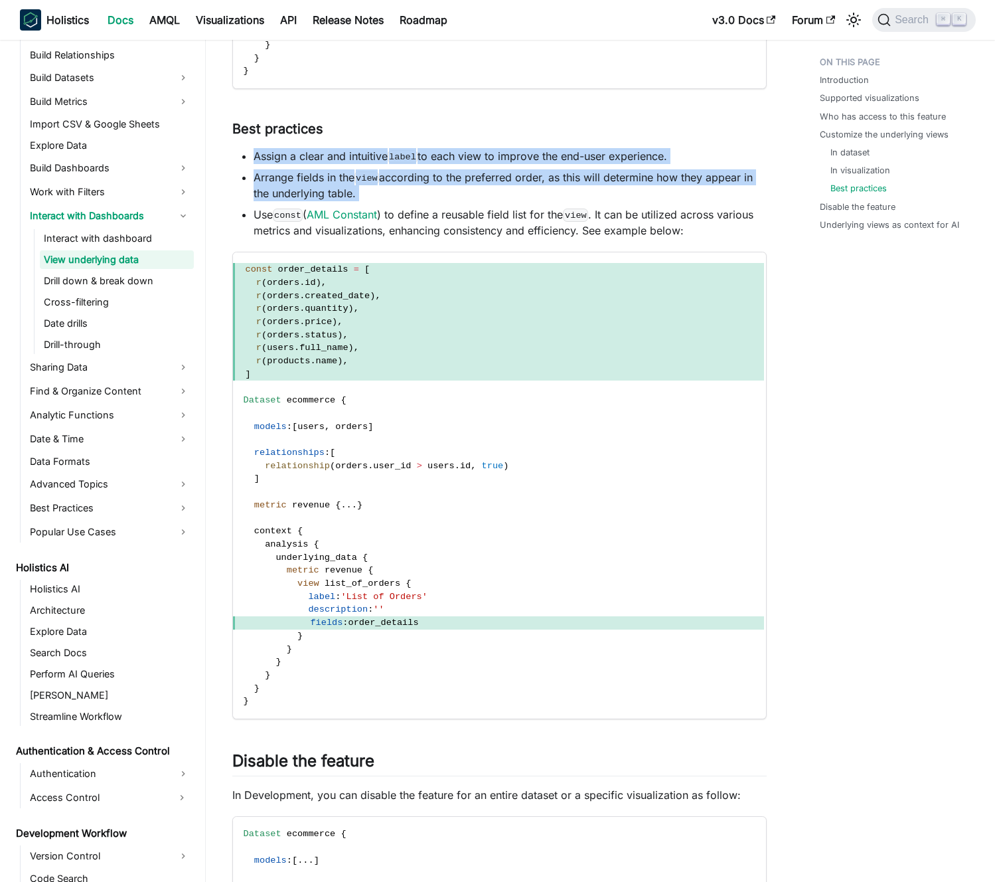
click at [436, 224] on li "Use const ( AML Constant ) to define a reusable field list for the view . It ca…" at bounding box center [510, 223] width 513 height 32
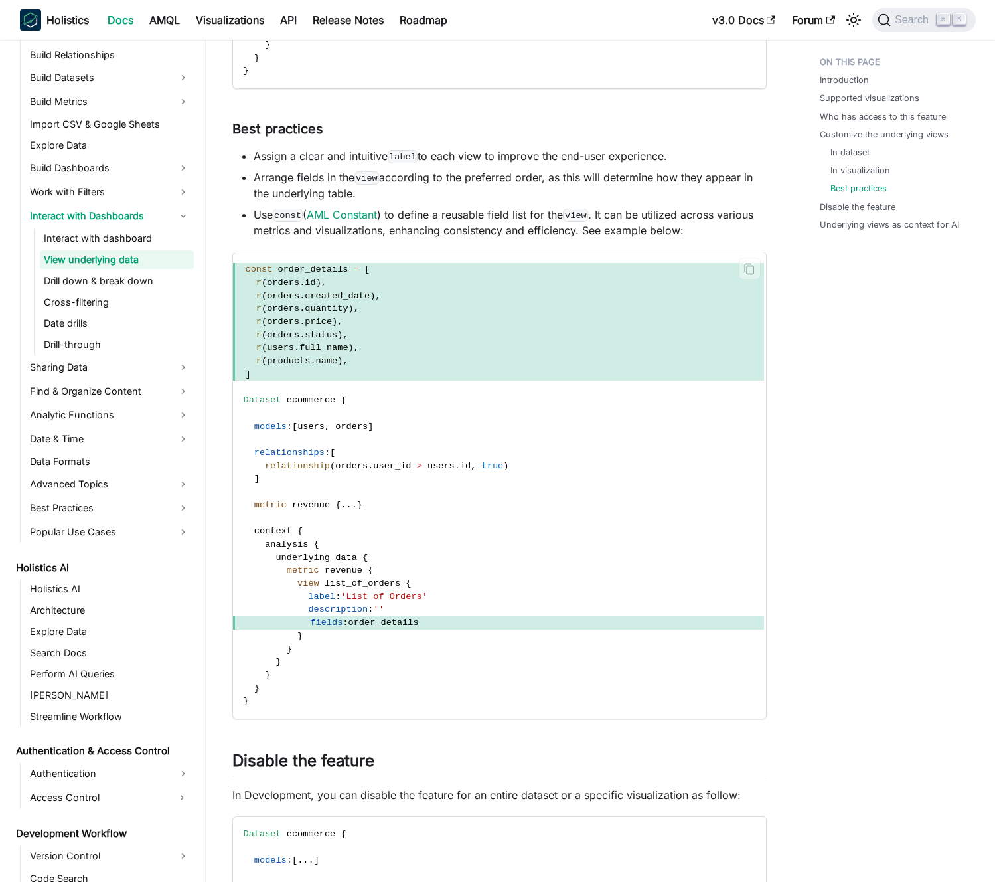
click at [436, 377] on span "]" at bounding box center [498, 374] width 531 height 13
drag, startPoint x: 421, startPoint y: 377, endPoint x: 418, endPoint y: 342, distance: 35.4
click at [418, 343] on code "const order_details = [ r ( orders . id ) , r ( orders . created_date ) , r ( o…" at bounding box center [498, 485] width 531 height 466
click at [418, 341] on span "r ( orders . status ) ," at bounding box center [498, 335] width 531 height 13
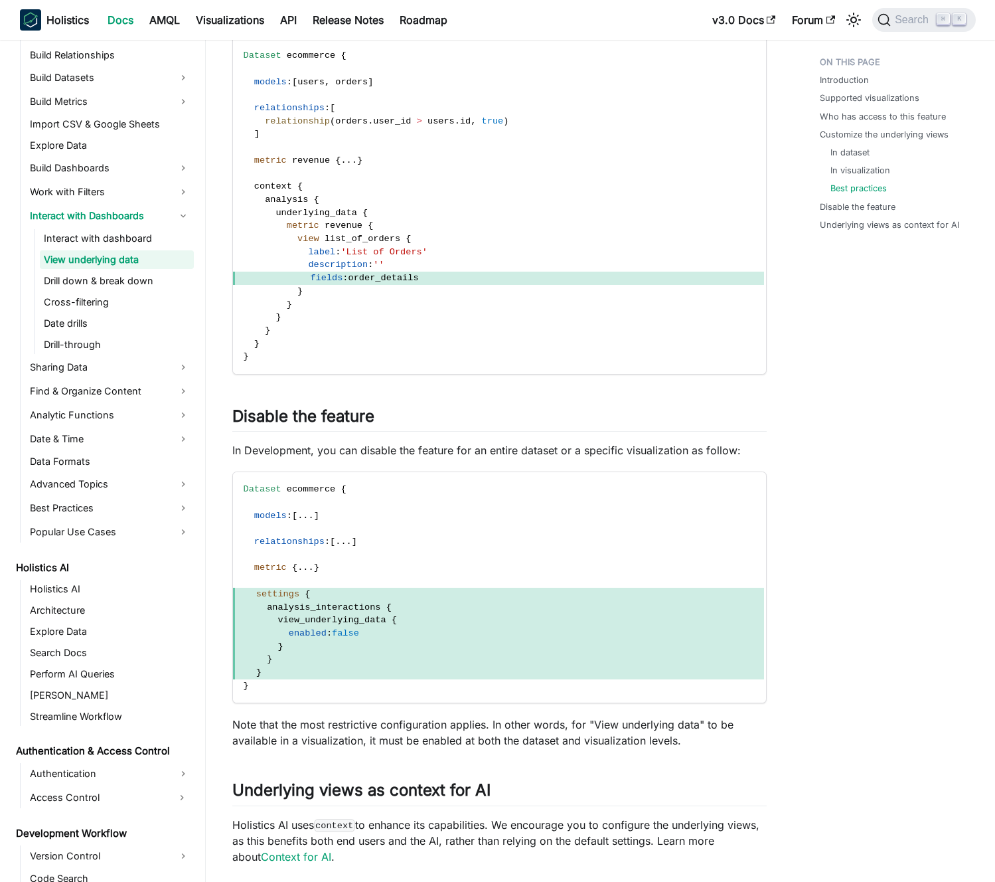
scroll to position [3303, 0]
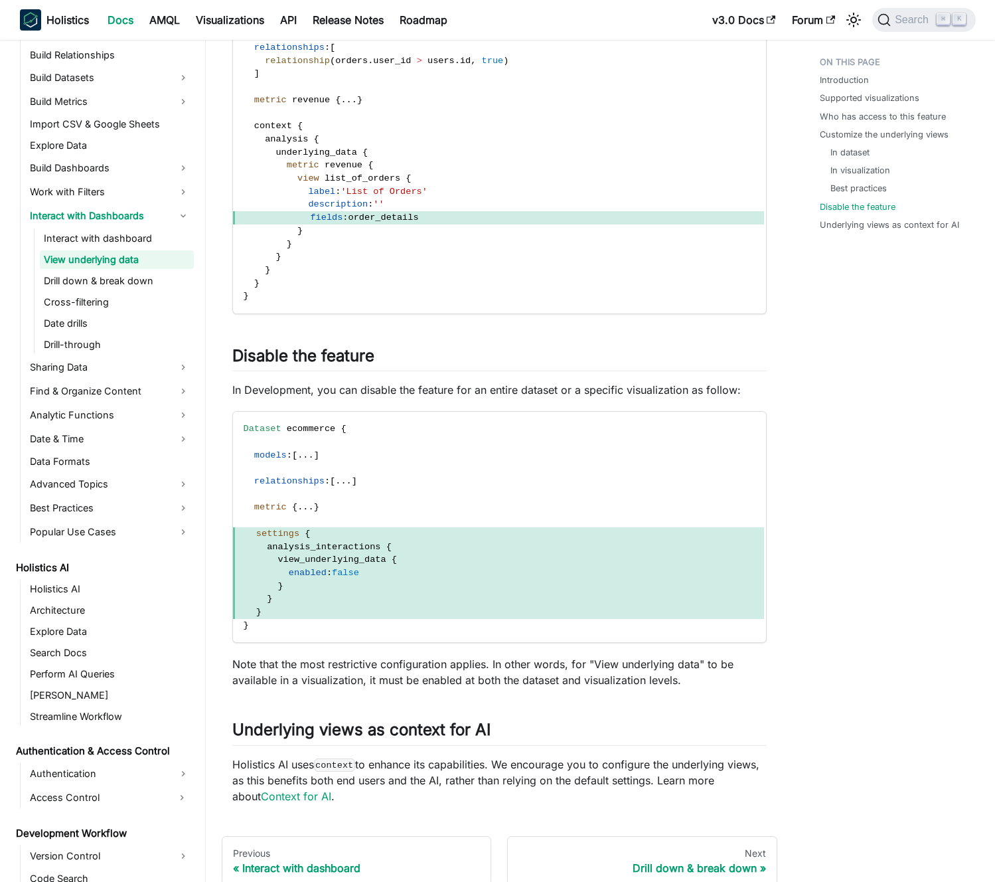
click at [419, 386] on p "In Development, you can disable the feature for an entire dataset or a specific…" at bounding box center [499, 390] width 535 height 16
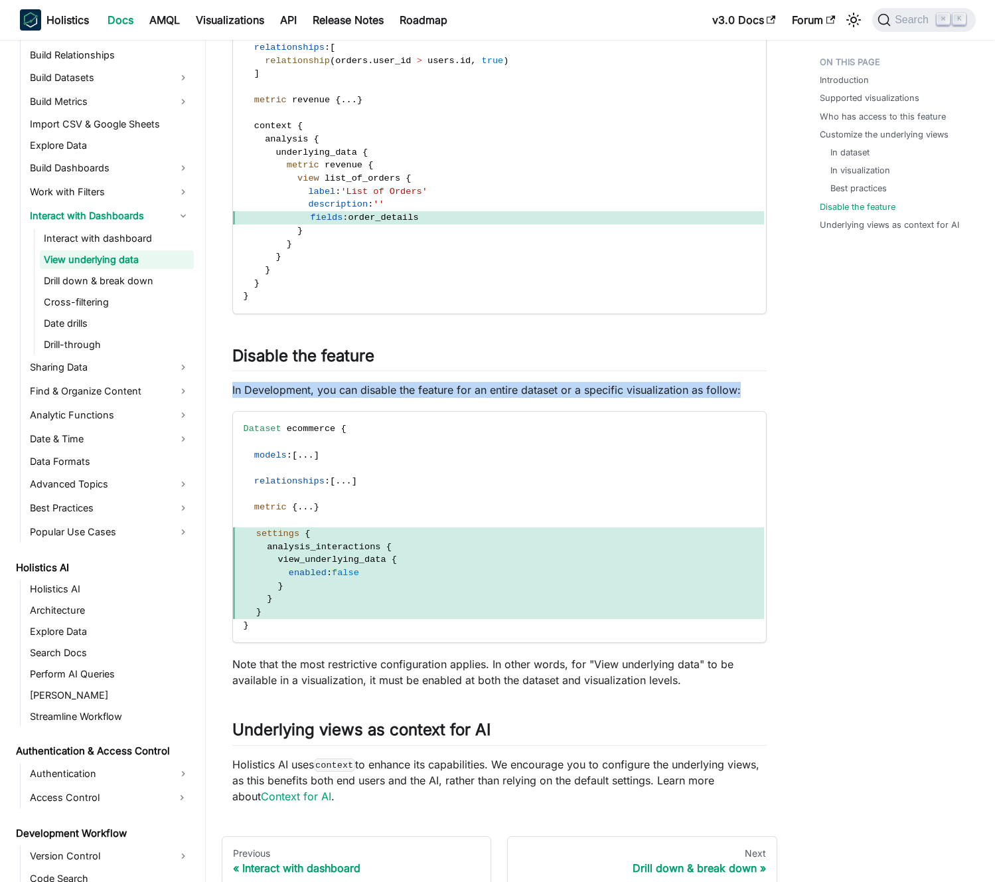
click at [419, 386] on p "In Development, you can disable the feature for an entire dataset or a specific…" at bounding box center [499, 390] width 535 height 16
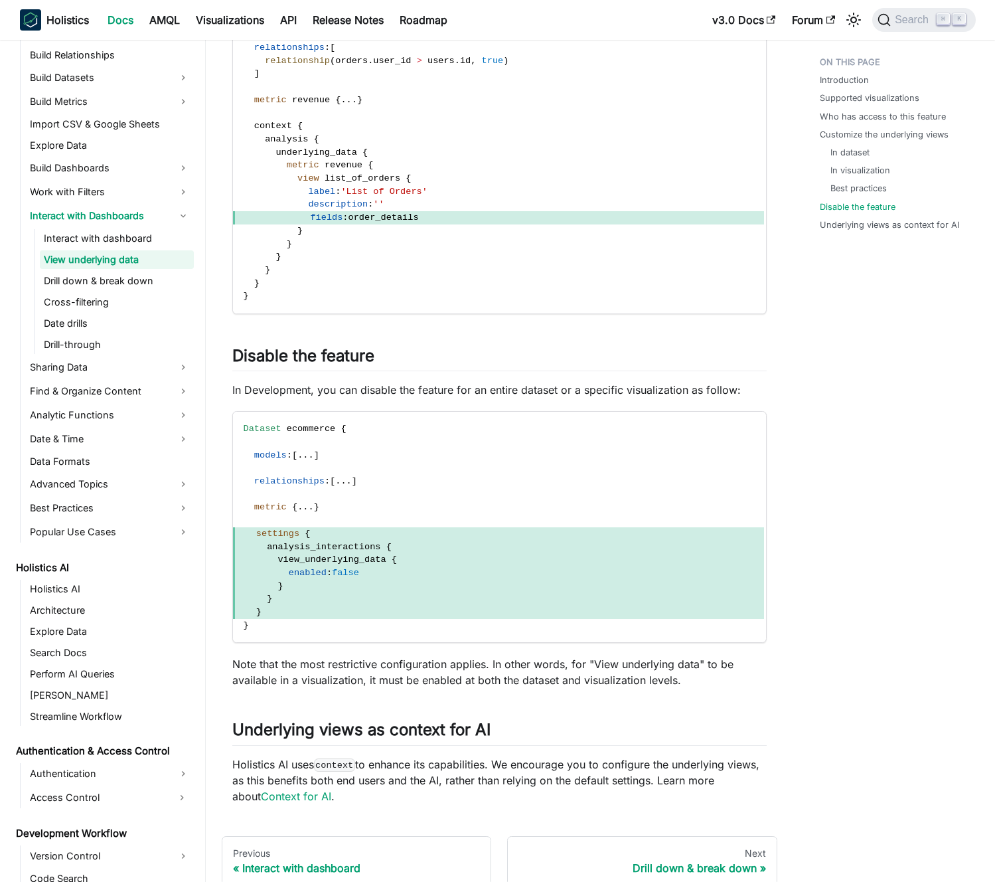
click at [413, 386] on p "In Development, you can disable the feature for an entire dataset or a specific…" at bounding box center [499, 390] width 535 height 16
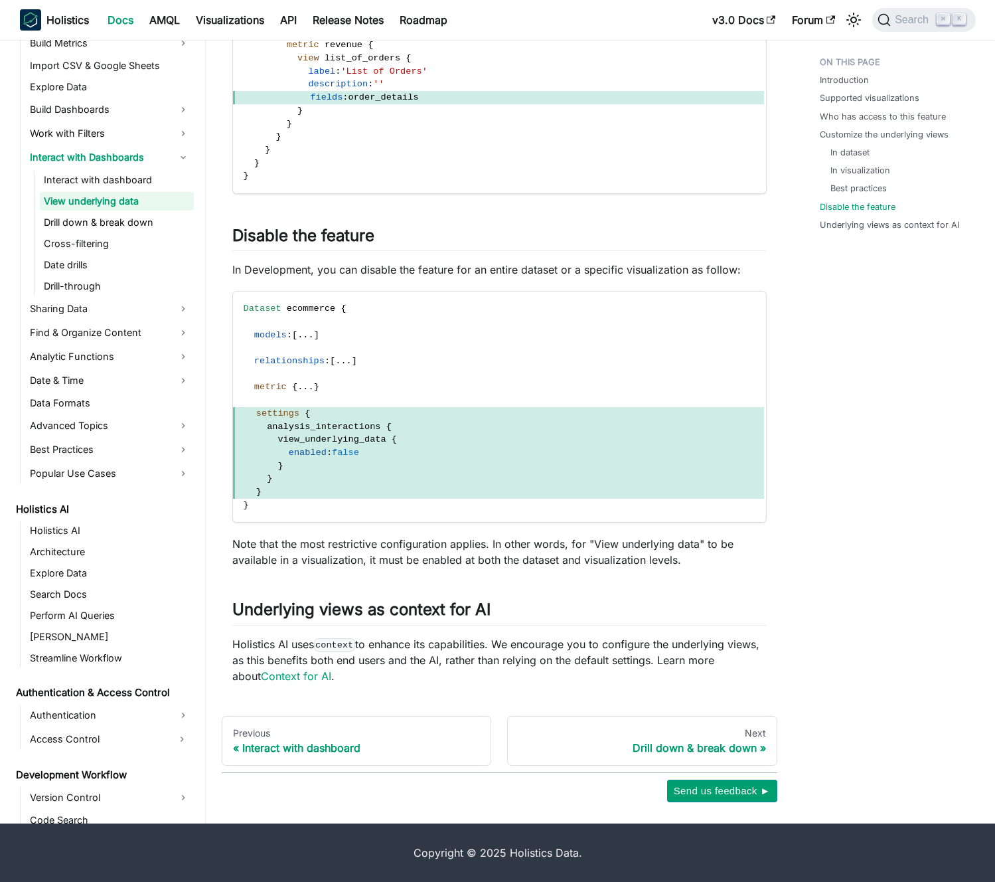
click at [435, 656] on p "Holistics AI uses context to enhance its capabilities. We encourage you to conf…" at bounding box center [499, 660] width 535 height 48
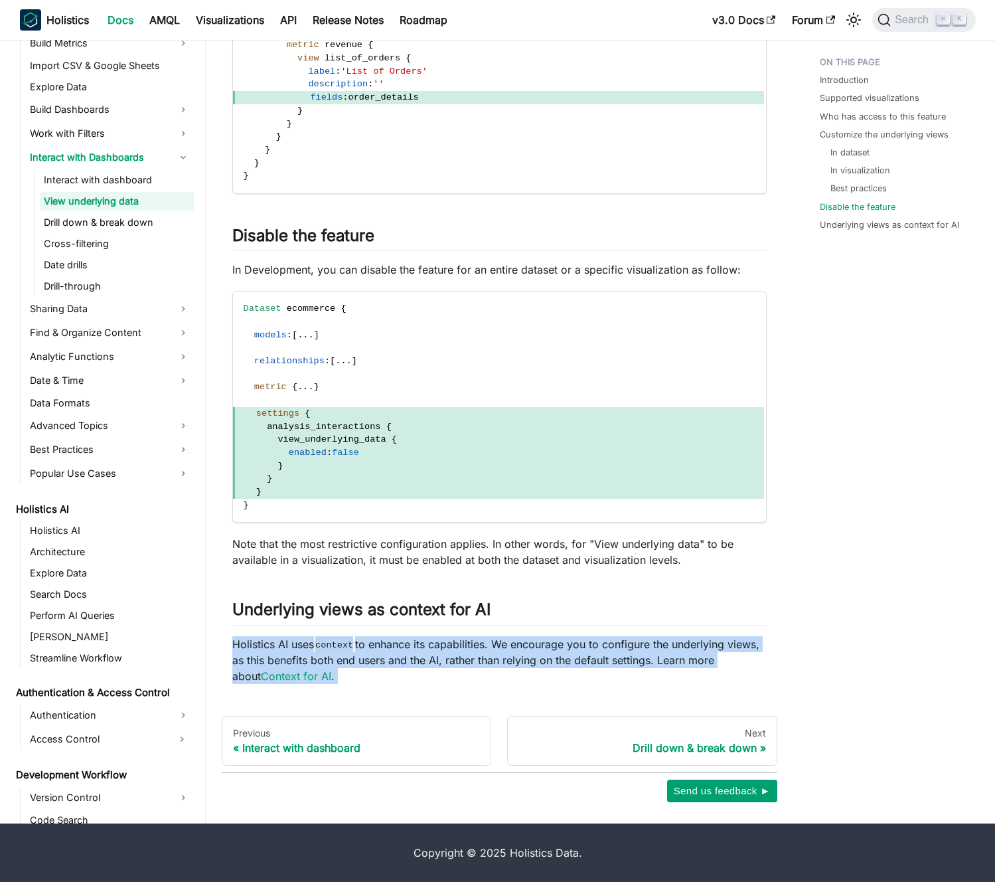
click at [435, 656] on p "Holistics AI uses context to enhance its capabilities. We encourage you to conf…" at bounding box center [499, 660] width 535 height 48
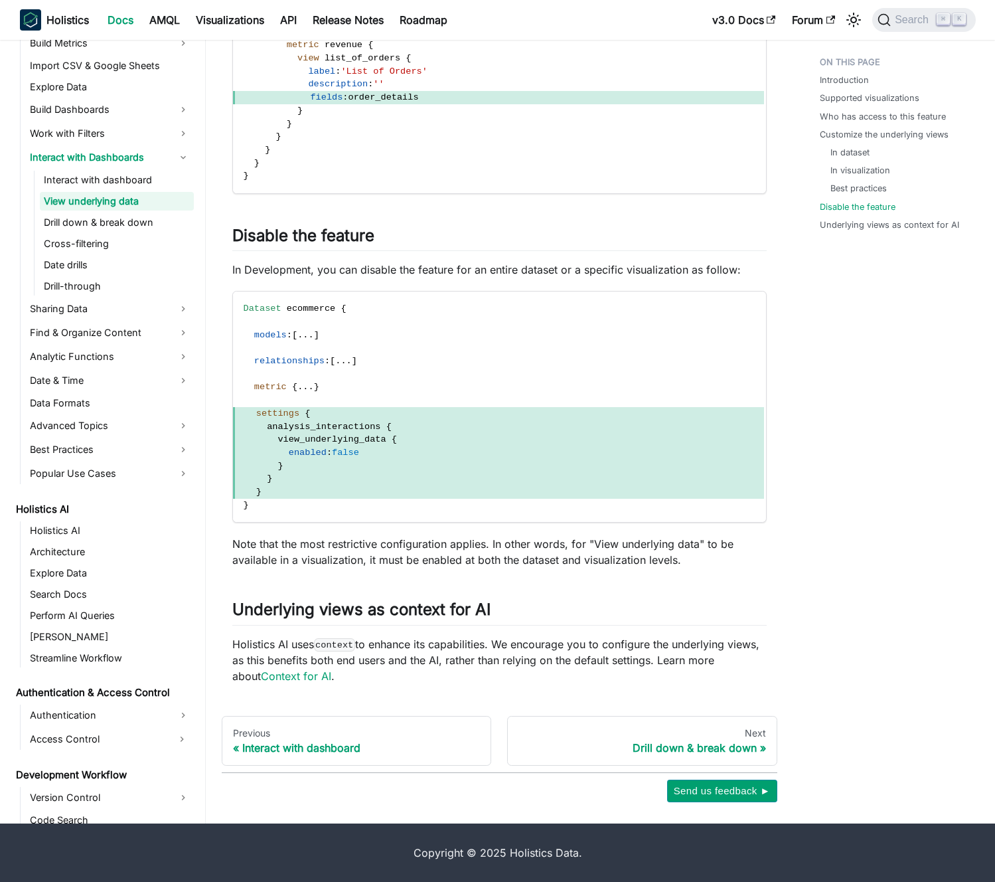
click at [426, 654] on p "Holistics AI uses context to enhance its capabilities. We encourage you to conf…" at bounding box center [499, 660] width 535 height 48
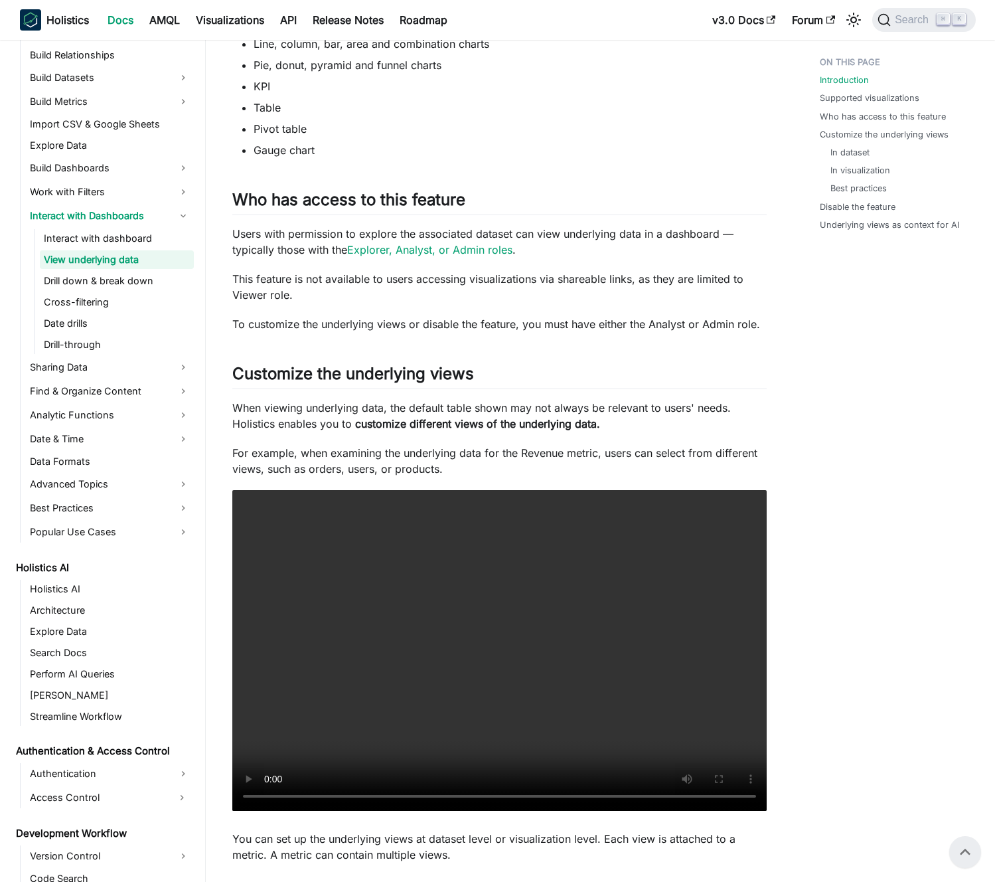
scroll to position [772, 0]
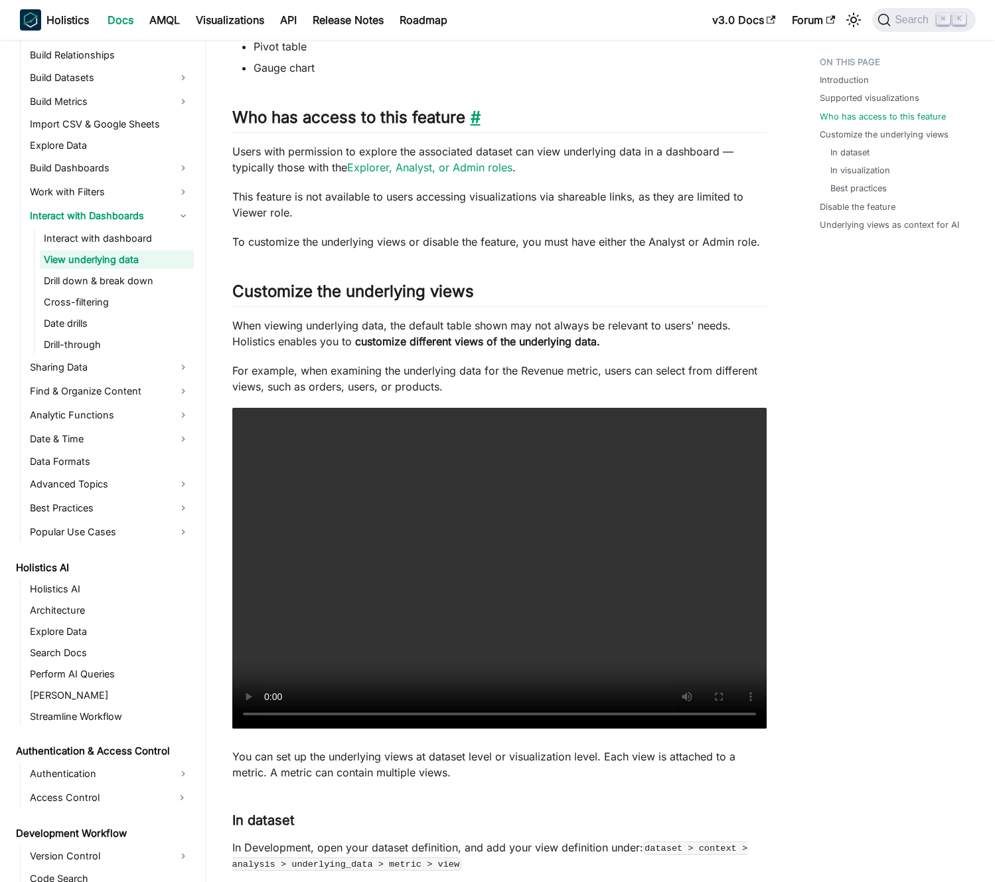
click at [469, 122] on link "​" at bounding box center [473, 117] width 15 height 19
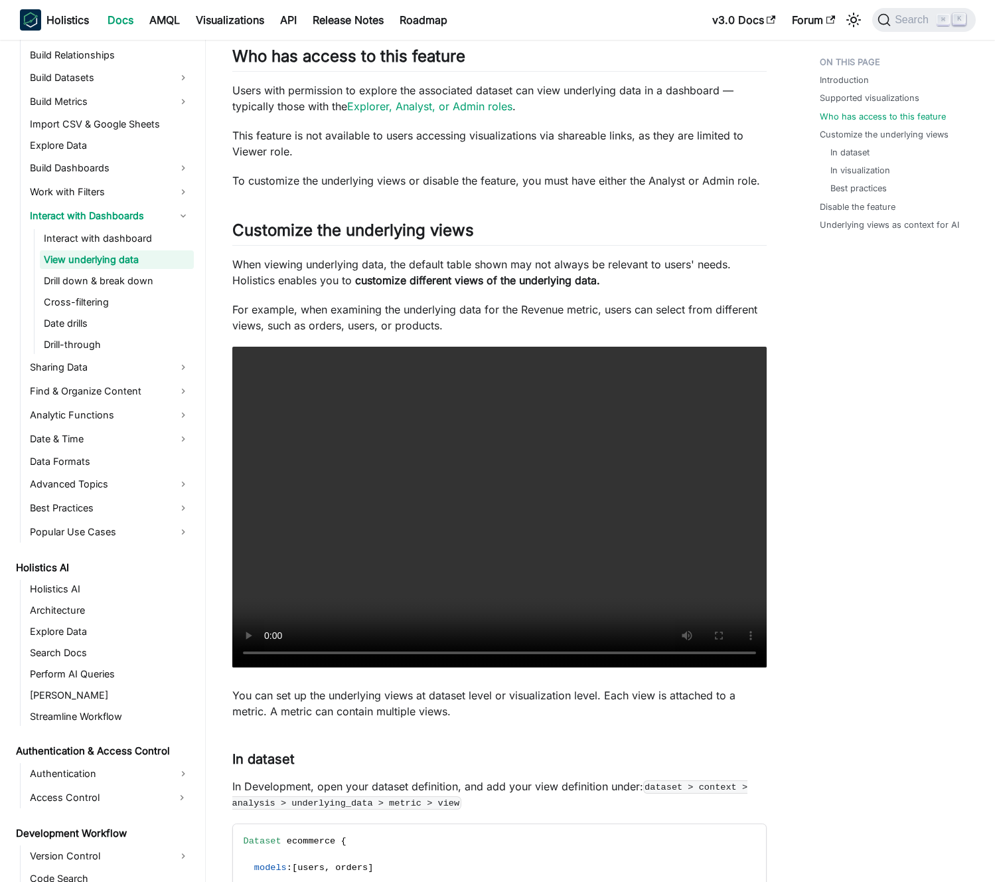
click at [442, 276] on strong "customize different views of the underlying data​​." at bounding box center [477, 280] width 245 height 13
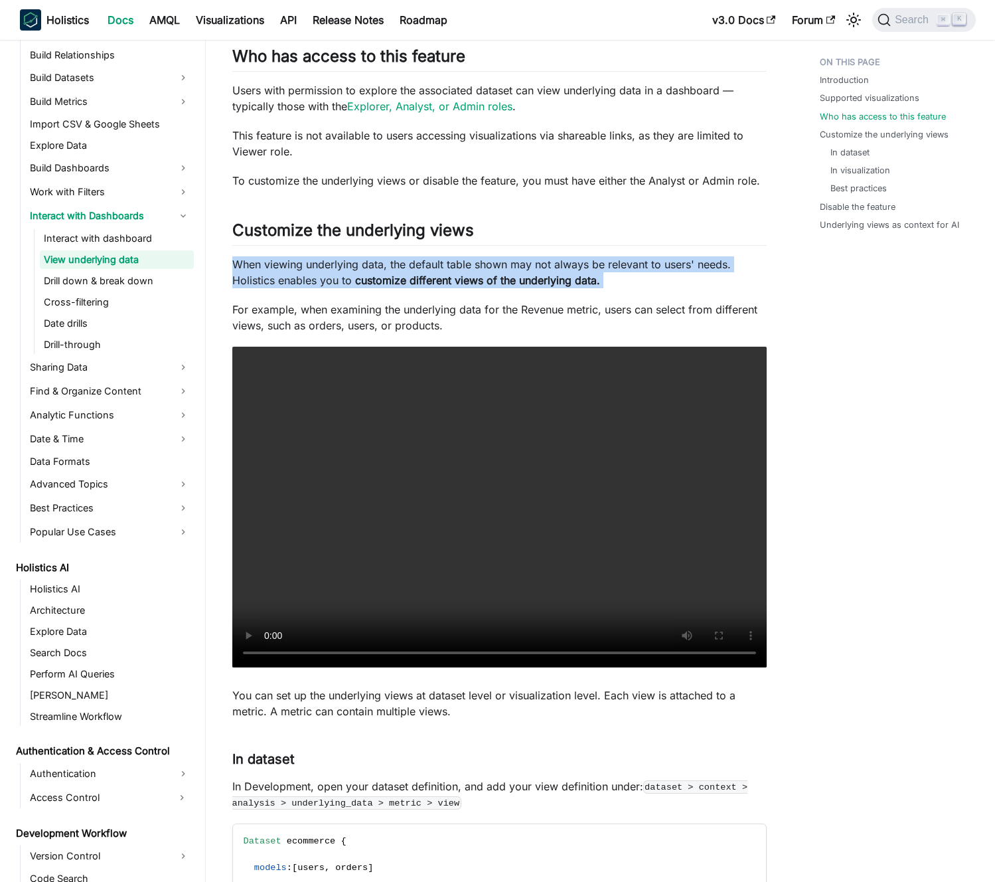
click at [442, 276] on strong "customize different views of the underlying data​​." at bounding box center [477, 280] width 245 height 13
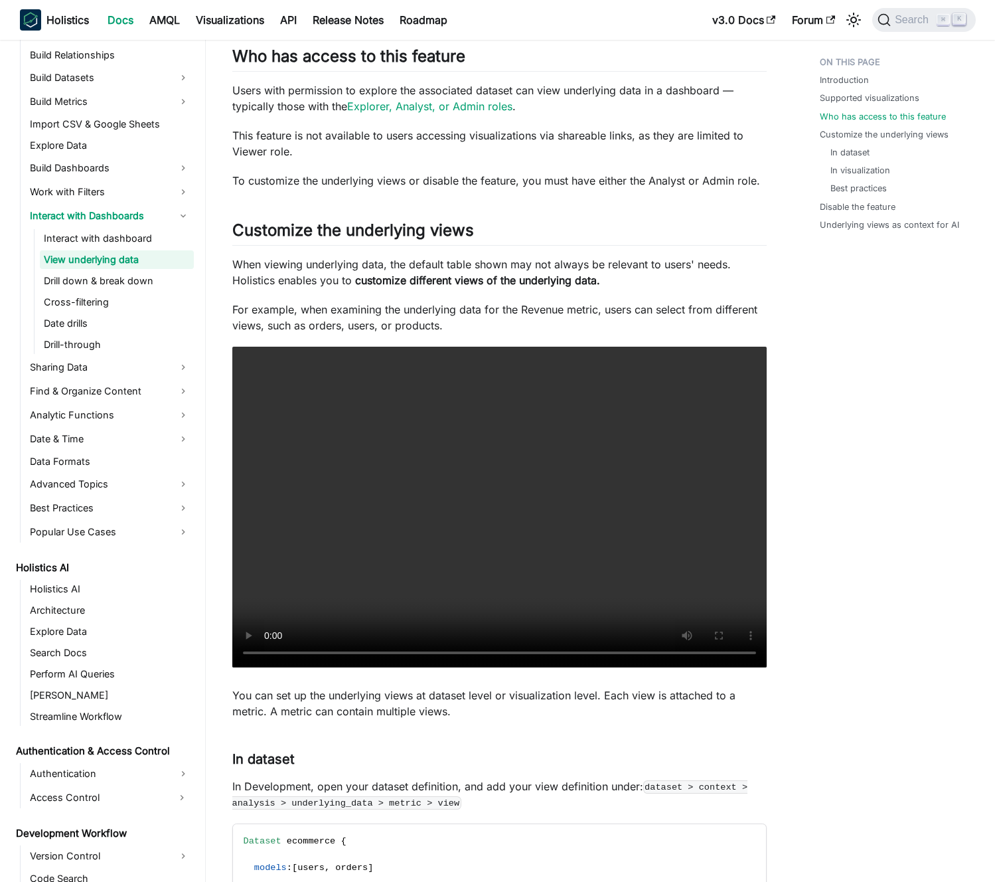
click at [434, 274] on strong "customize different views of the underlying data​​." at bounding box center [477, 280] width 245 height 13
click at [492, 175] on p "To customize the underlying views or disable the feature, you must have either …" at bounding box center [499, 181] width 535 height 16
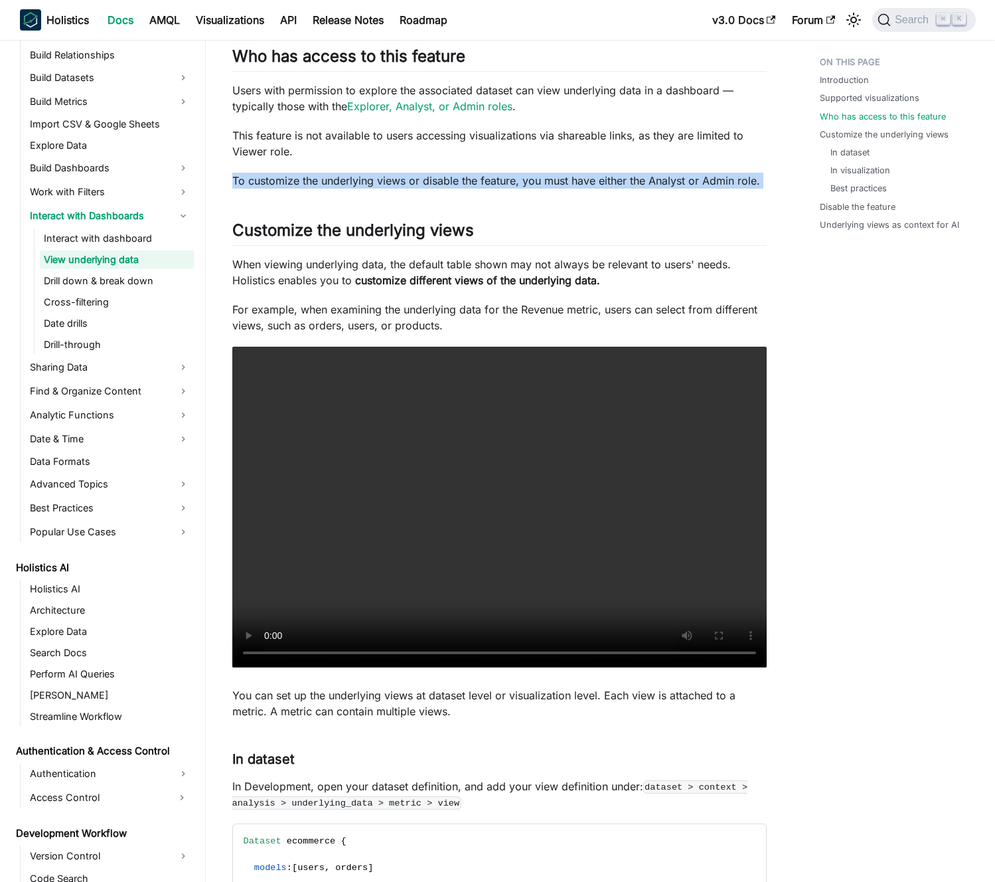
click at [492, 175] on p "To customize the underlying views or disable the feature, you must have either …" at bounding box center [499, 181] width 535 height 16
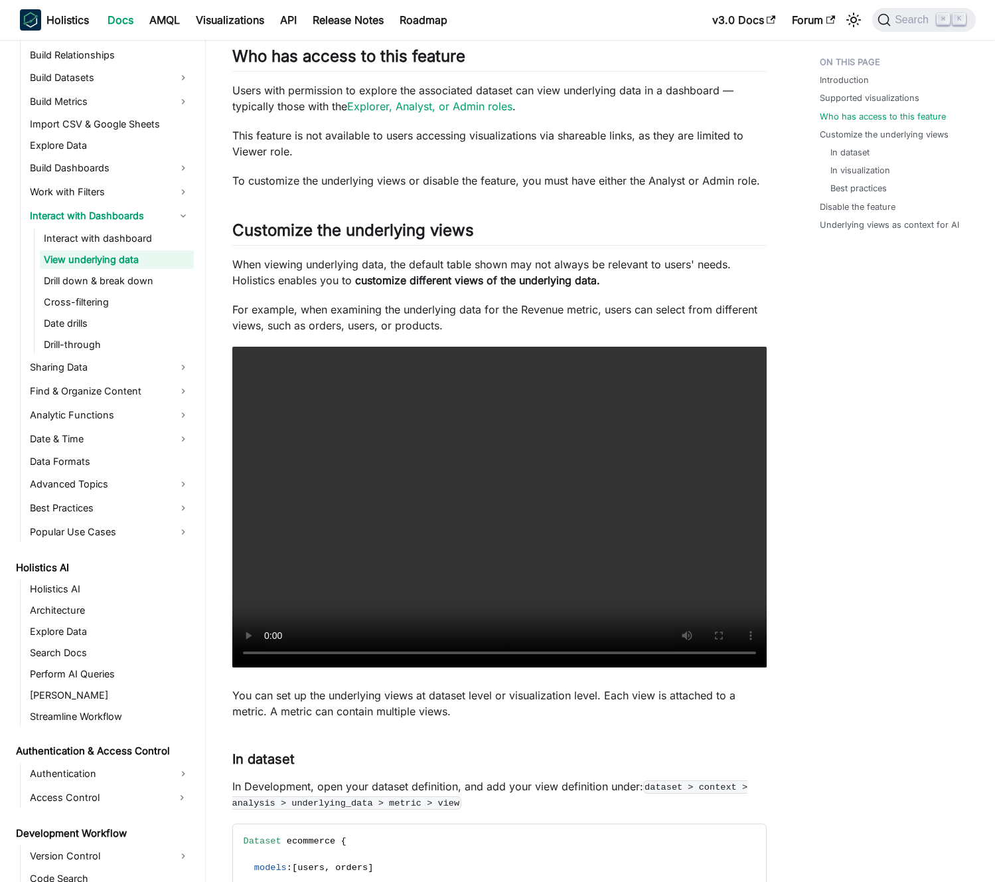
click at [408, 307] on p "For example, when examining the underlying data for the Revenue metric, users c…" at bounding box center [499, 317] width 535 height 32
drag, startPoint x: 408, startPoint y: 307, endPoint x: 381, endPoint y: 310, distance: 27.4
click at [407, 307] on p "For example, when examining the underlying data for the Revenue metric, users c…" at bounding box center [499, 317] width 535 height 32
click at [381, 310] on p "For example, when examining the underlying data for the Revenue metric, users c…" at bounding box center [499, 317] width 535 height 32
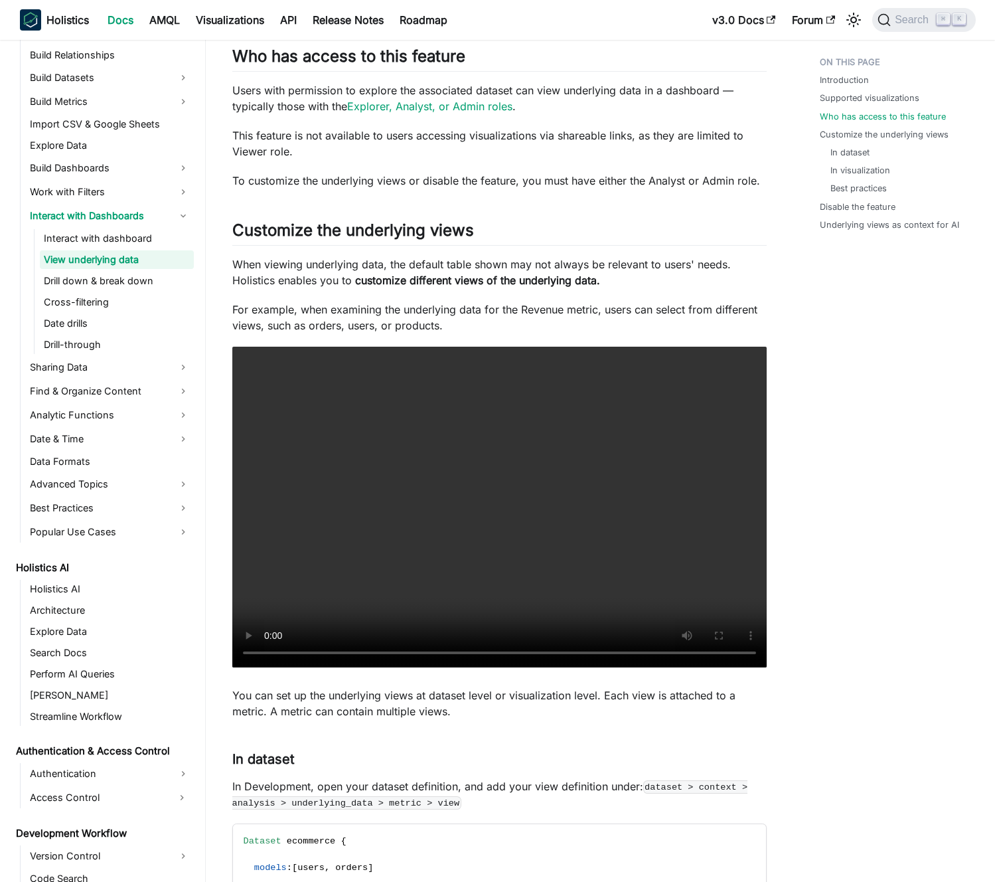
click at [371, 275] on strong "customize different views of the underlying data​​." at bounding box center [477, 280] width 245 height 13
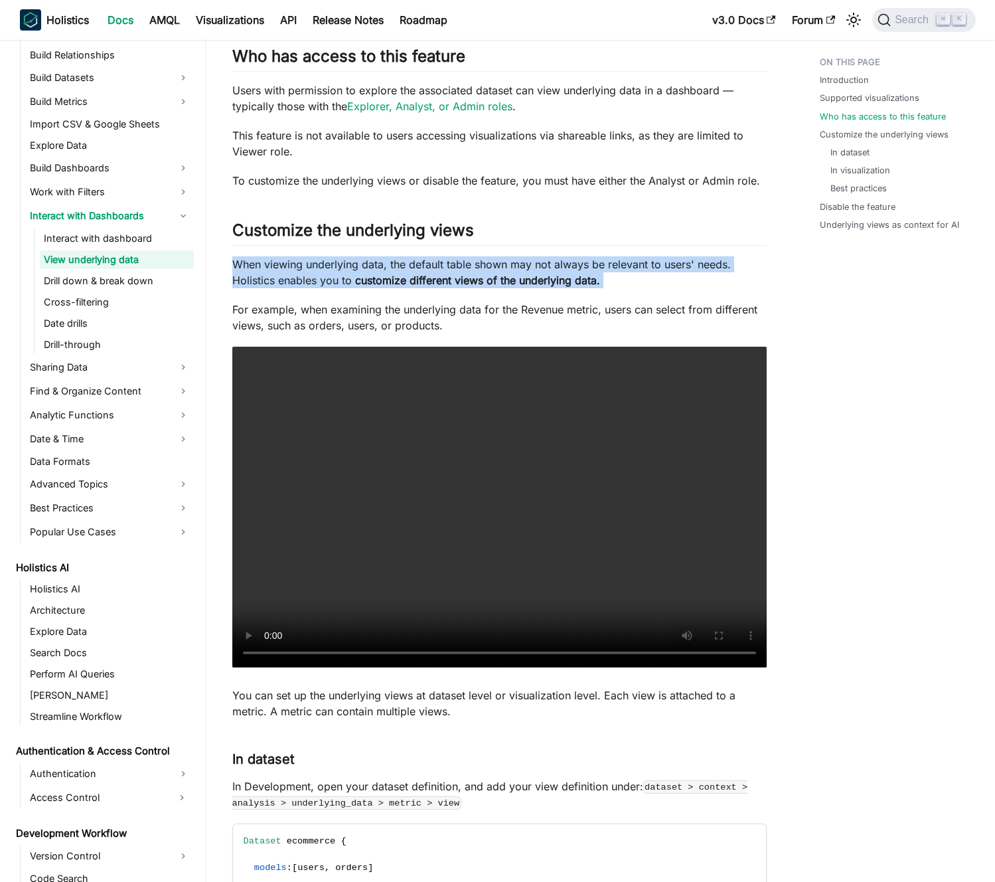
click at [371, 275] on strong "customize different views of the underlying data​​." at bounding box center [477, 280] width 245 height 13
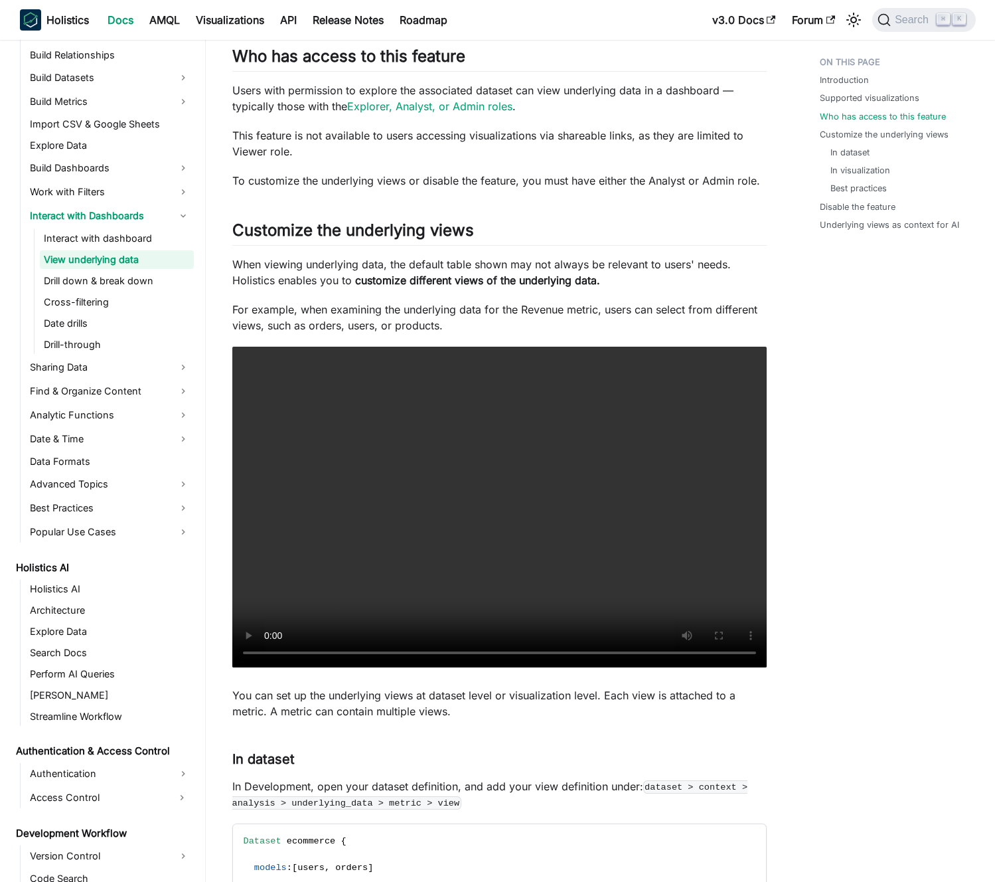
click at [357, 274] on strong "customize different views of the underlying data​​." at bounding box center [477, 280] width 245 height 13
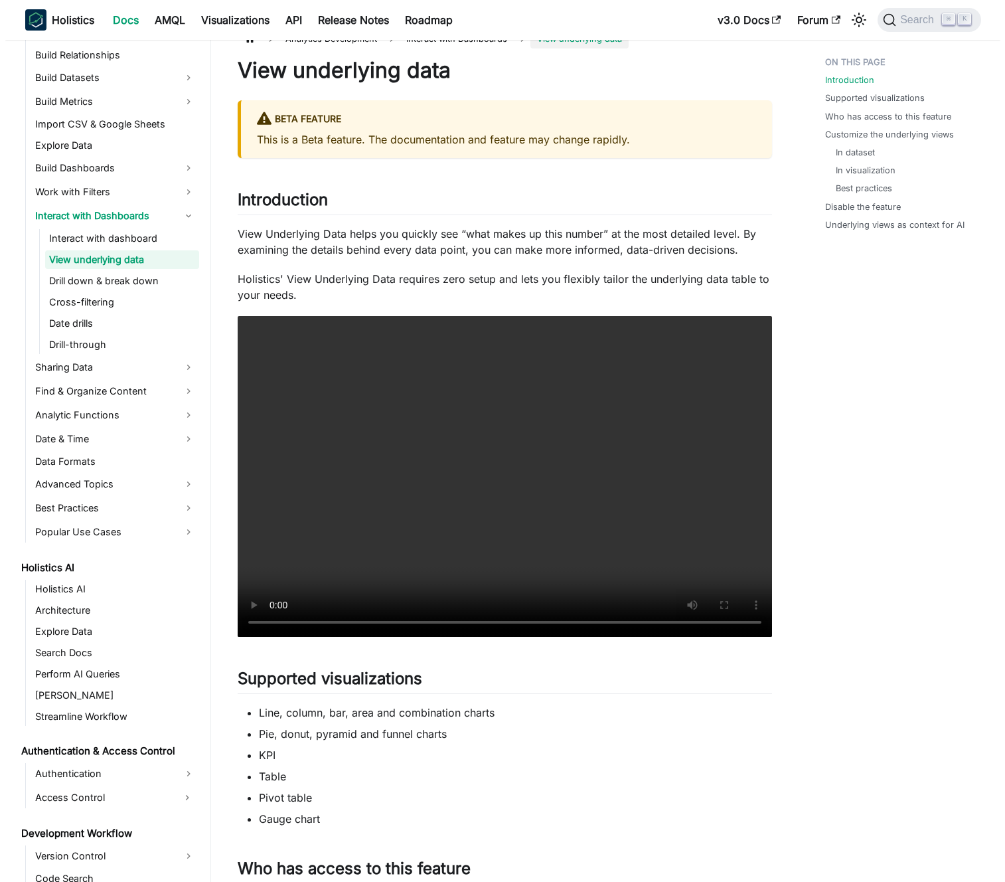
scroll to position [0, 0]
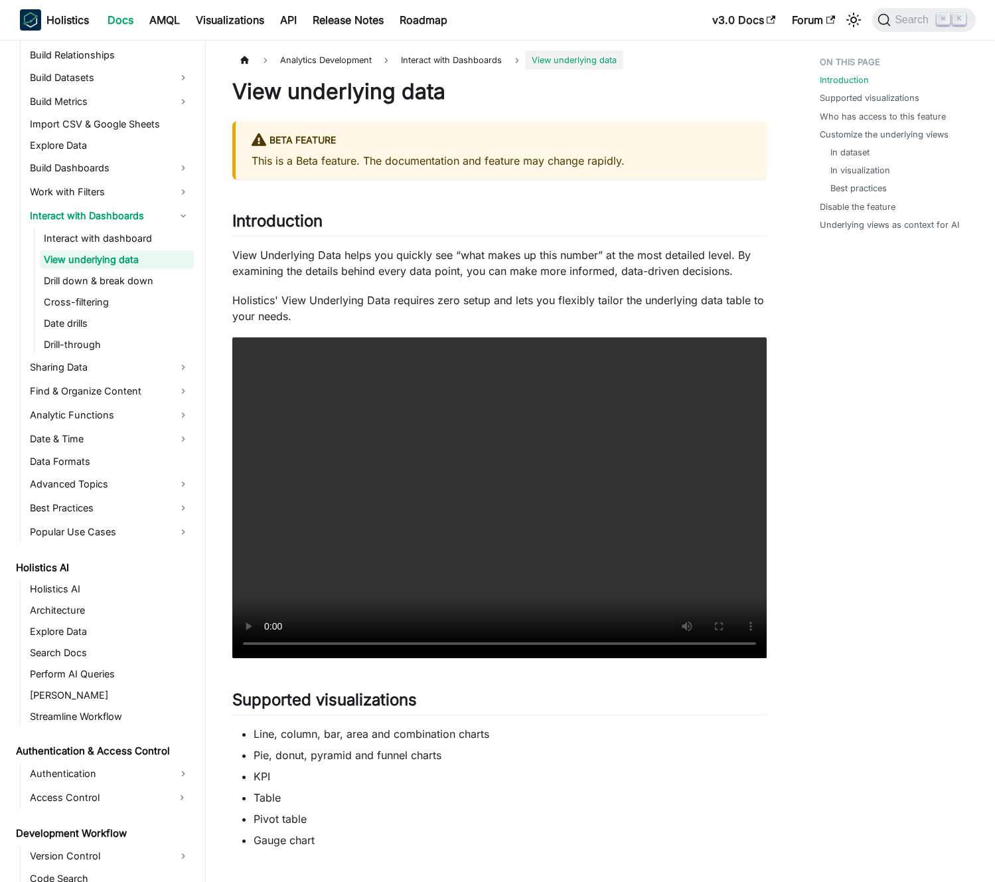
click at [355, 270] on p "View Underlying Data helps you quickly see “what makes up this number” at the m…" at bounding box center [499, 263] width 535 height 32
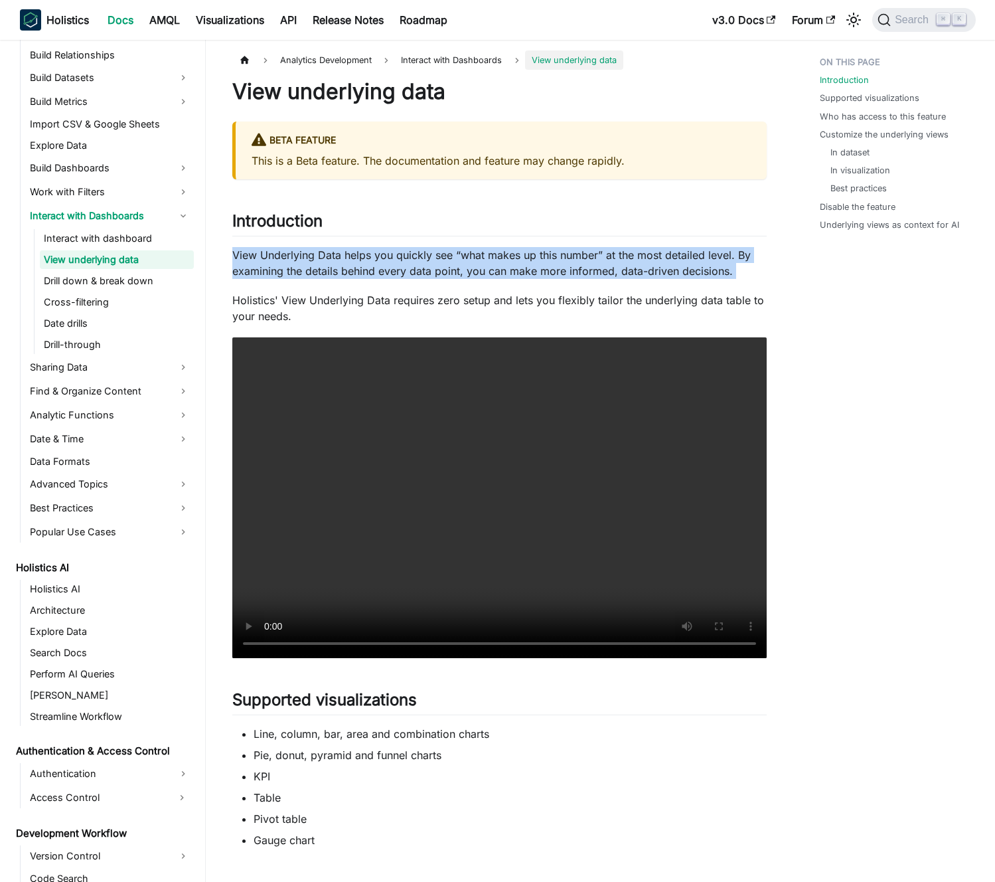
click at [355, 270] on p "View Underlying Data helps you quickly see “what makes up this number” at the m…" at bounding box center [499, 263] width 535 height 32
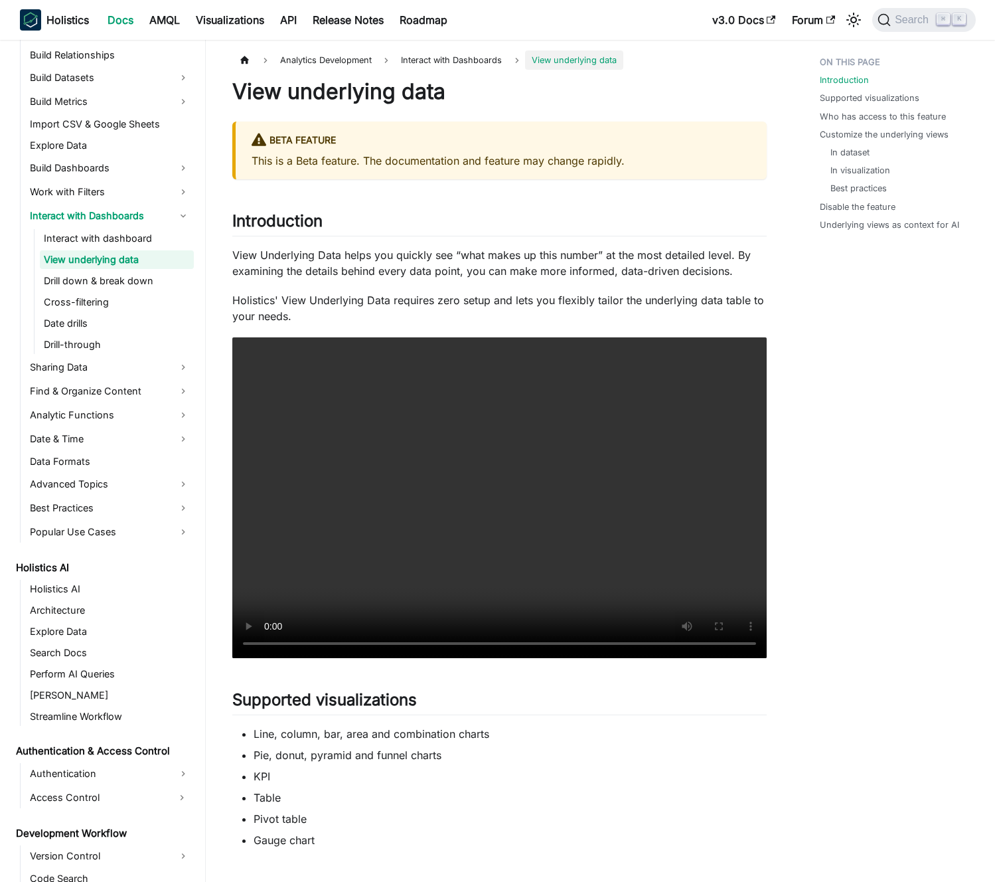
click at [341, 266] on p "View Underlying Data helps you quickly see “what makes up this number” at the m…" at bounding box center [499, 263] width 535 height 32
click at [155, 215] on link "Interact with Dashboards" at bounding box center [110, 215] width 168 height 21
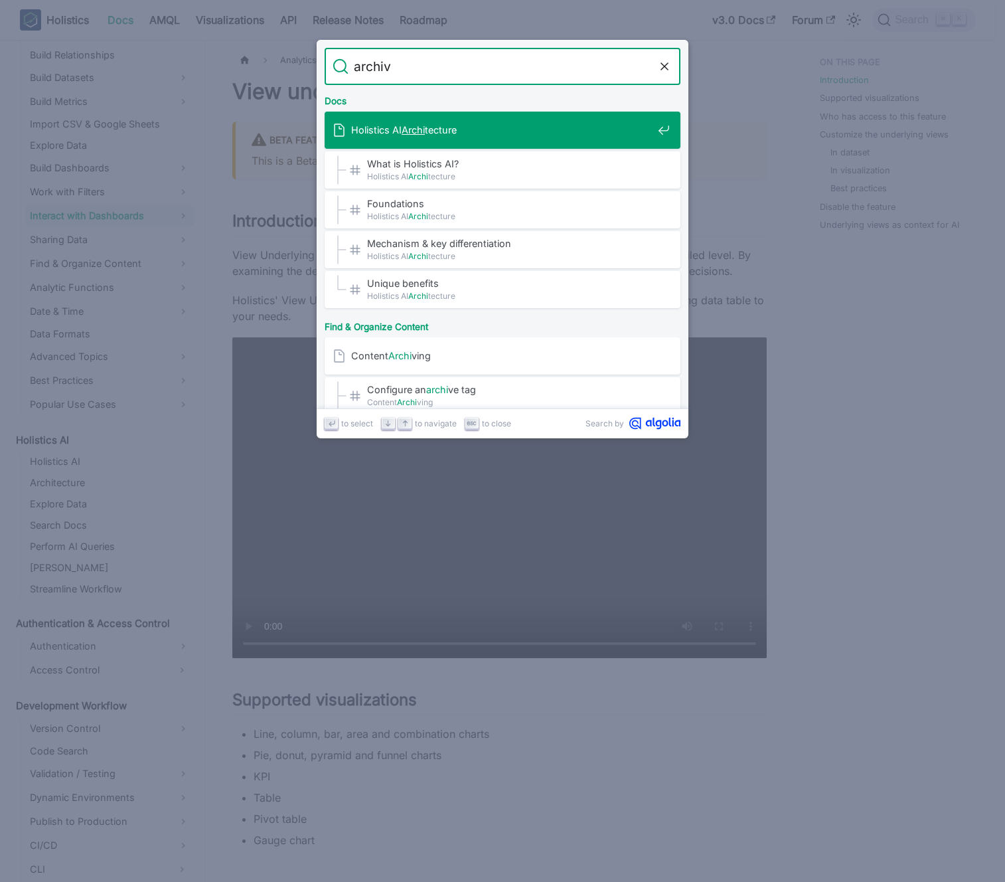
type input "archive"
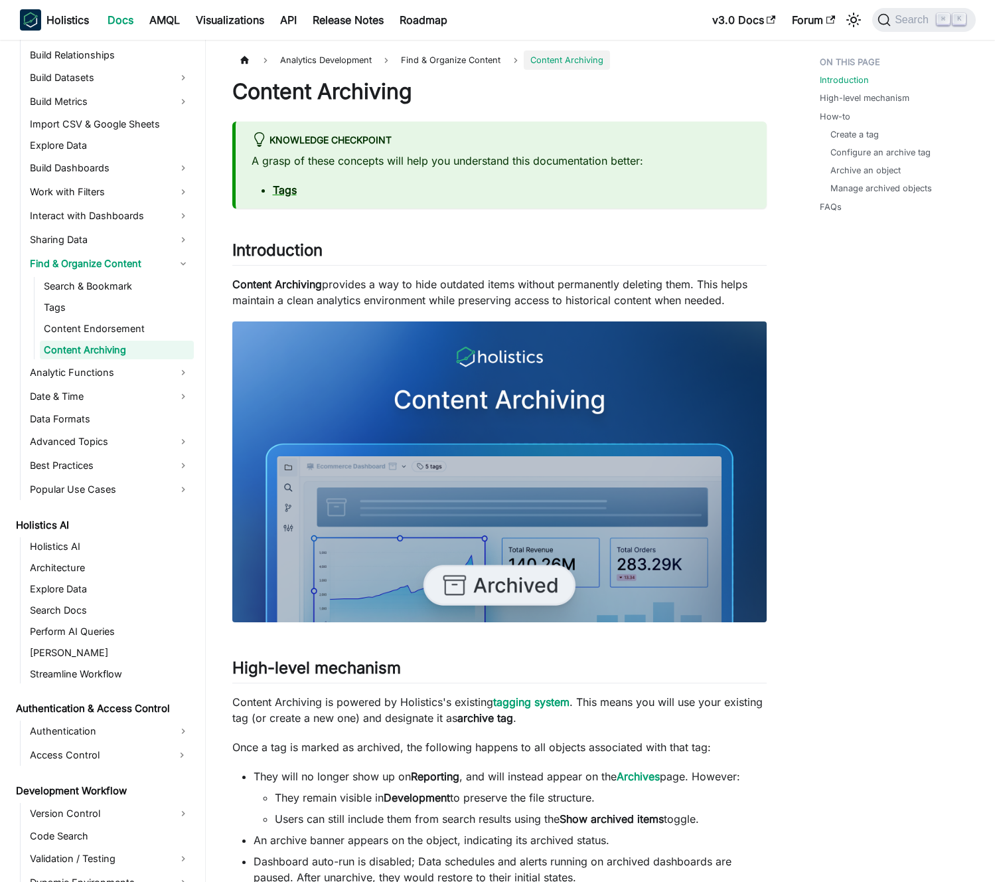
click at [420, 294] on p "Content Archiving provides a way to hide outdated items without permanently del…" at bounding box center [499, 292] width 535 height 32
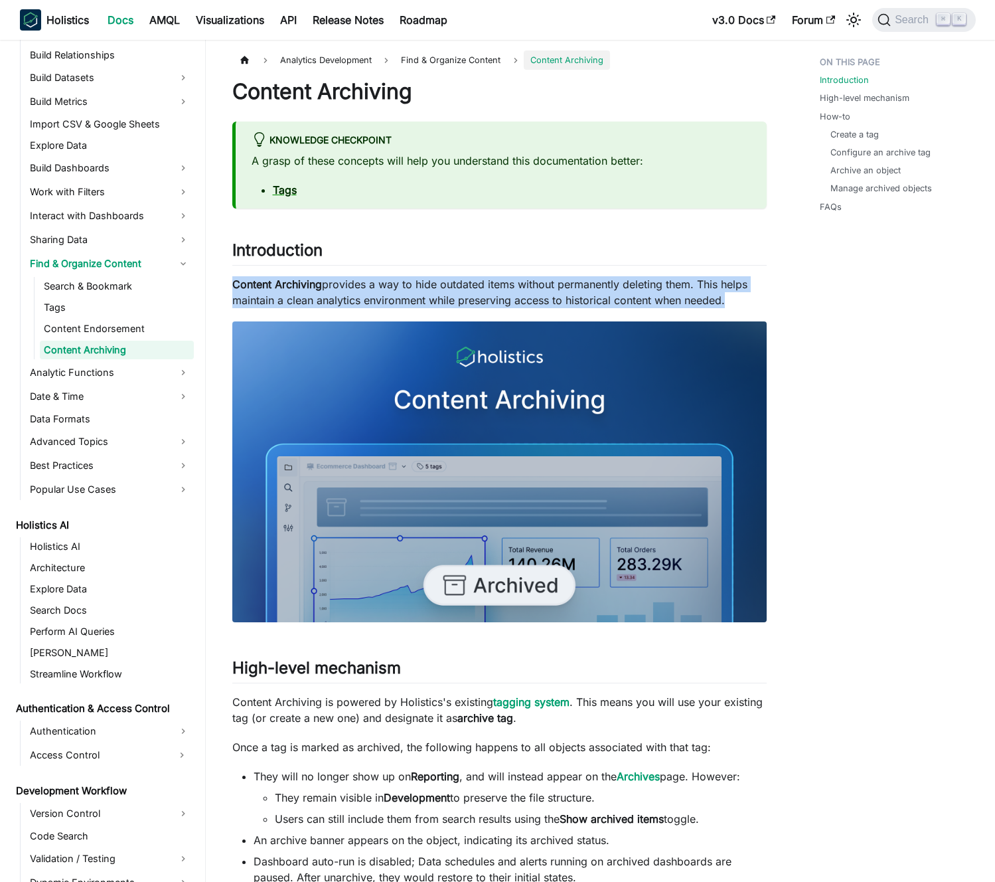
click at [420, 294] on p "Content Archiving provides a way to hide outdated items without permanently del…" at bounding box center [499, 292] width 535 height 32
click at [410, 292] on p "Content Archiving provides a way to hide outdated items without permanently del…" at bounding box center [499, 292] width 535 height 32
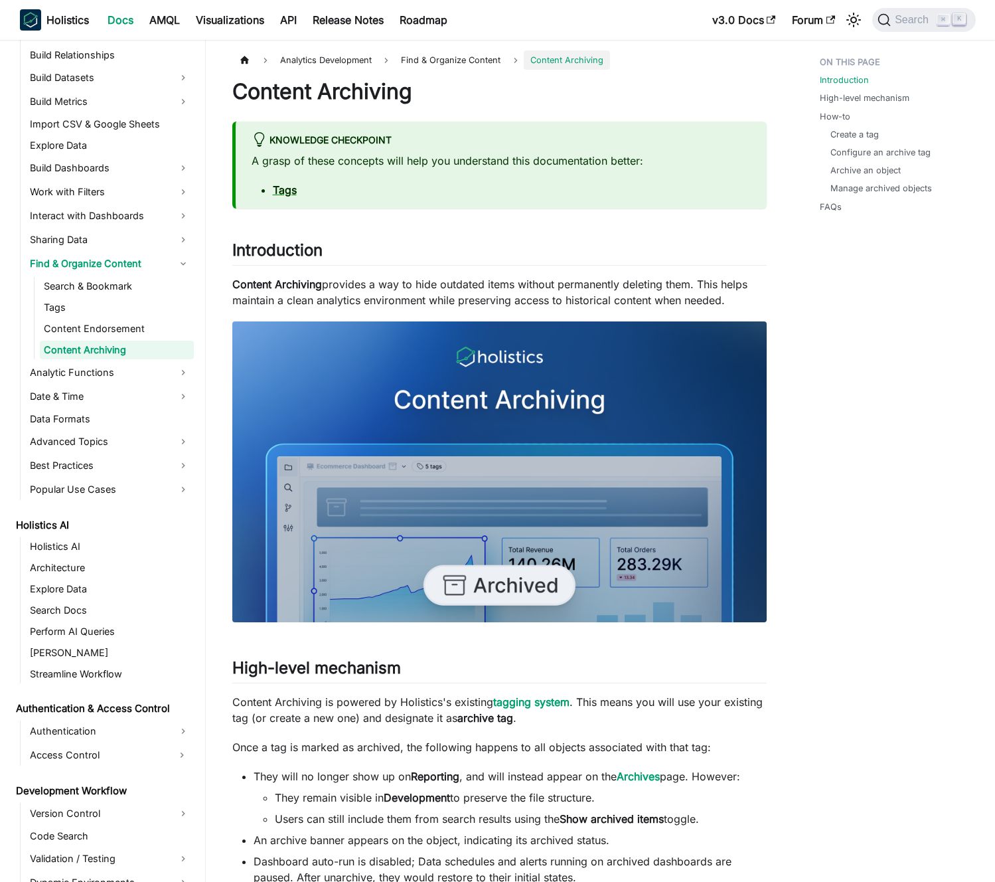
click at [444, 299] on p "Content Archiving provides a way to hide outdated items without permanently del…" at bounding box center [499, 292] width 535 height 32
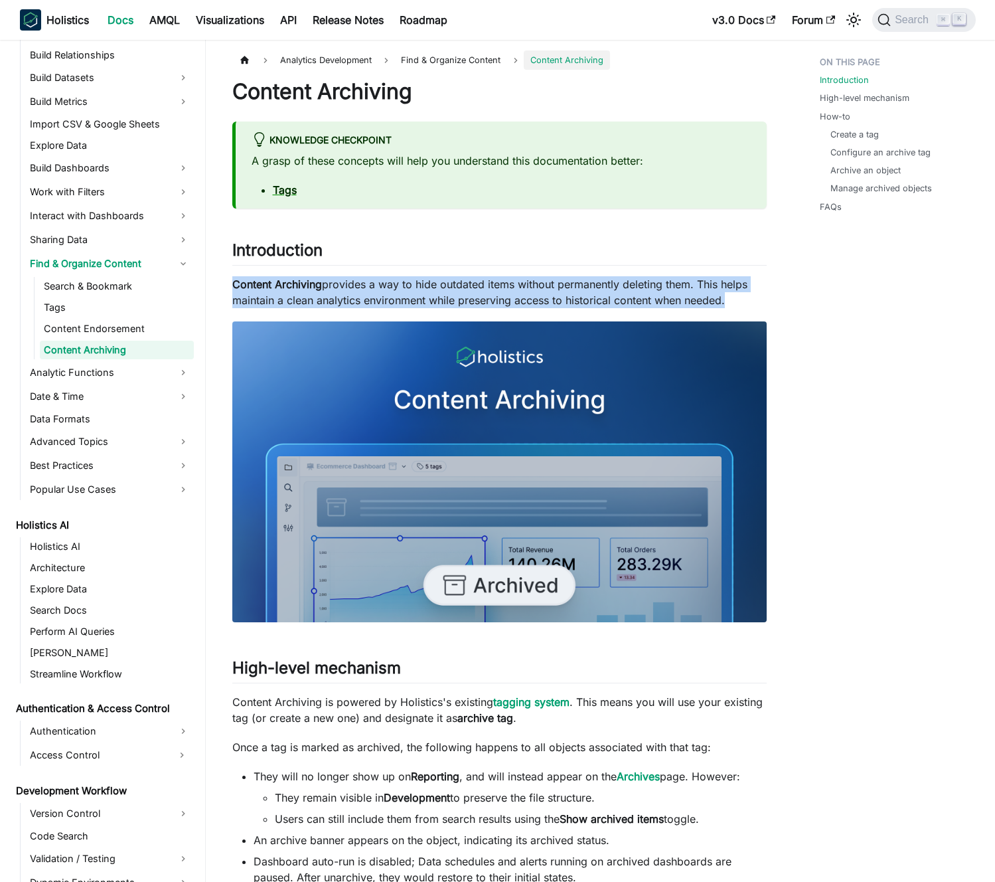
click at [444, 299] on p "Content Archiving provides a way to hide outdated items without permanently del…" at bounding box center [499, 292] width 535 height 32
click at [436, 298] on p "Content Archiving provides a way to hide outdated items without permanently del…" at bounding box center [499, 292] width 535 height 32
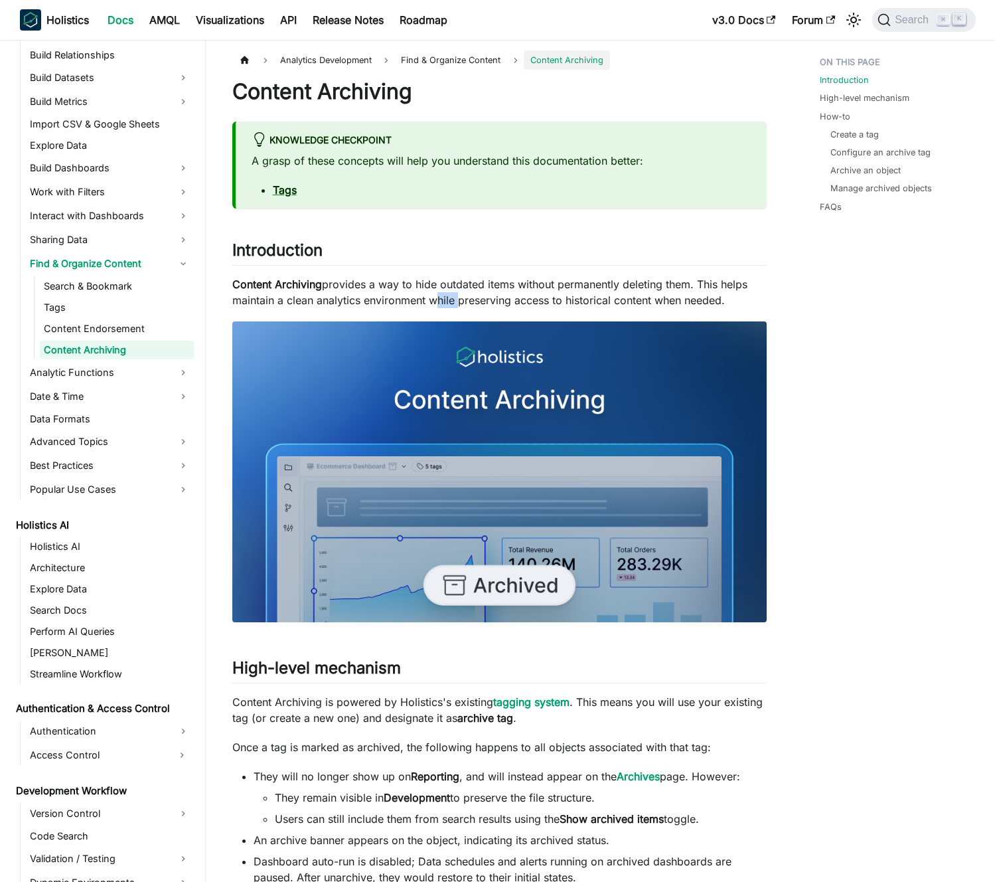
click at [436, 298] on p "Content Archiving provides a way to hide outdated items without permanently del…" at bounding box center [499, 292] width 535 height 32
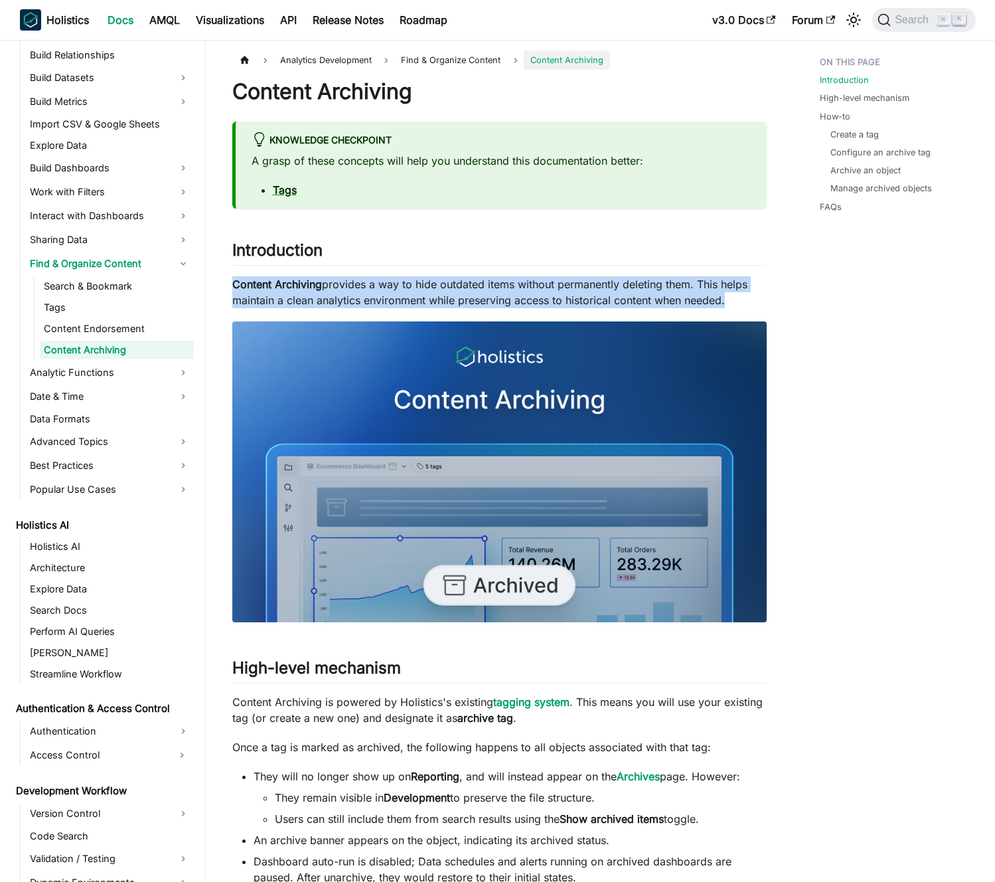
click at [436, 298] on p "Content Archiving provides a way to hide outdated items without permanently del…" at bounding box center [499, 292] width 535 height 32
click at [430, 296] on p "Content Archiving provides a way to hide outdated items without permanently del…" at bounding box center [499, 292] width 535 height 32
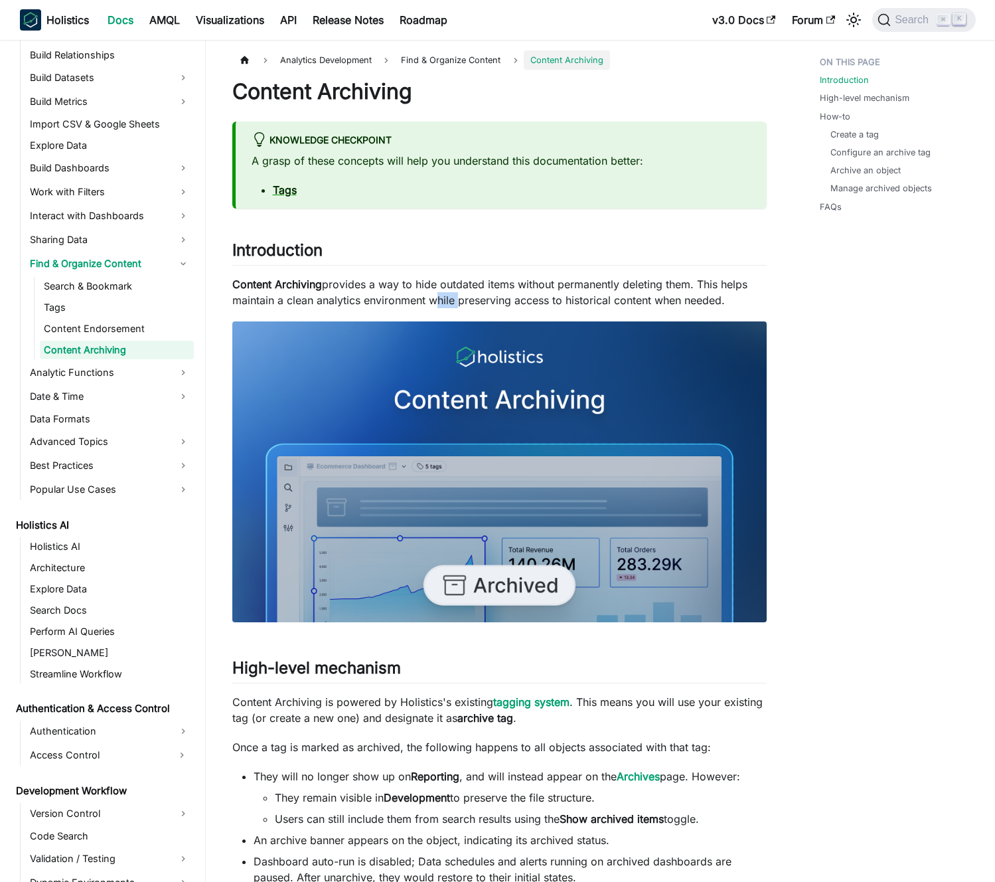
click at [430, 296] on p "Content Archiving provides a way to hide outdated items without permanently del…" at bounding box center [499, 292] width 535 height 32
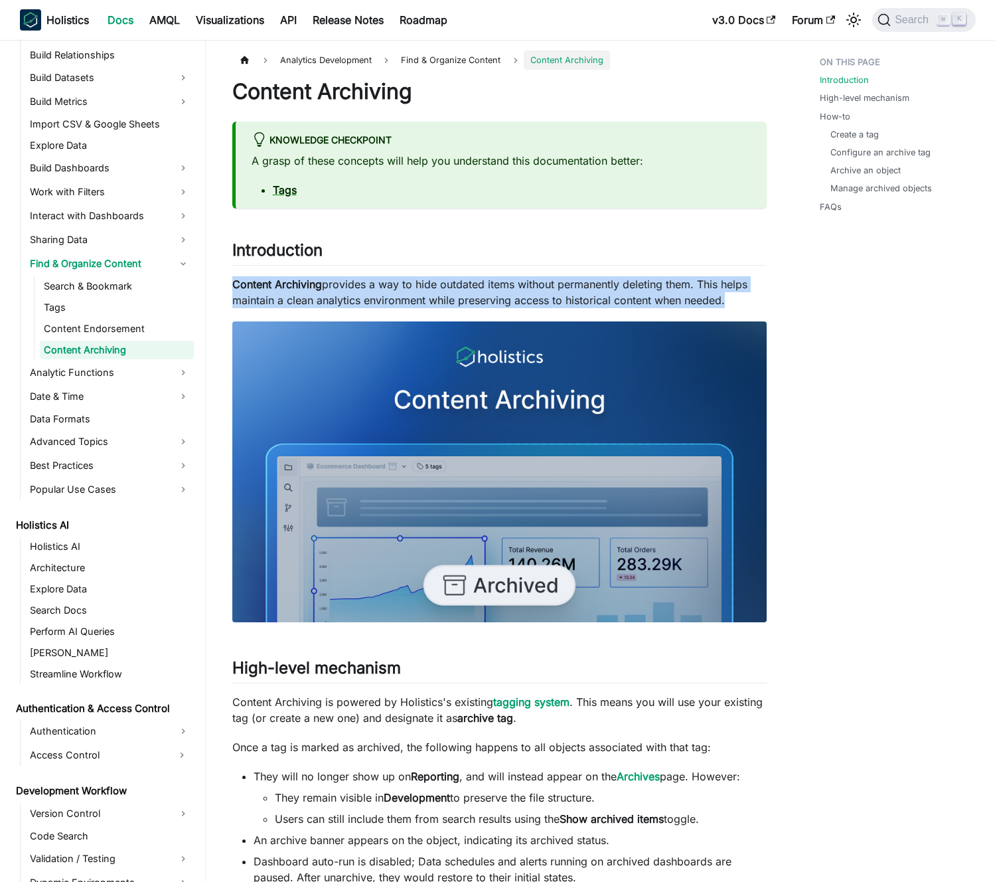
click at [430, 296] on p "Content Archiving provides a way to hide outdated items without permanently del…" at bounding box center [499, 292] width 535 height 32
click at [423, 296] on p "Content Archiving provides a way to hide outdated items without permanently del…" at bounding box center [499, 292] width 535 height 32
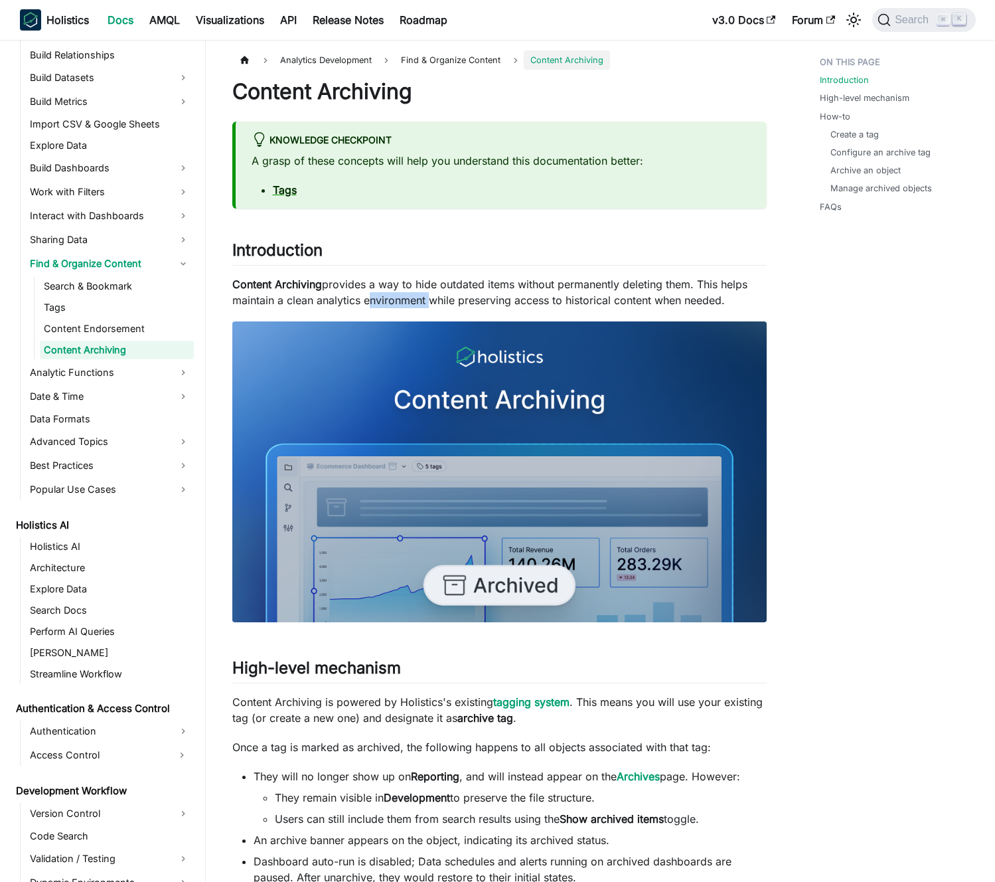
click at [423, 296] on p "Content Archiving provides a way to hide outdated items without permanently del…" at bounding box center [499, 292] width 535 height 32
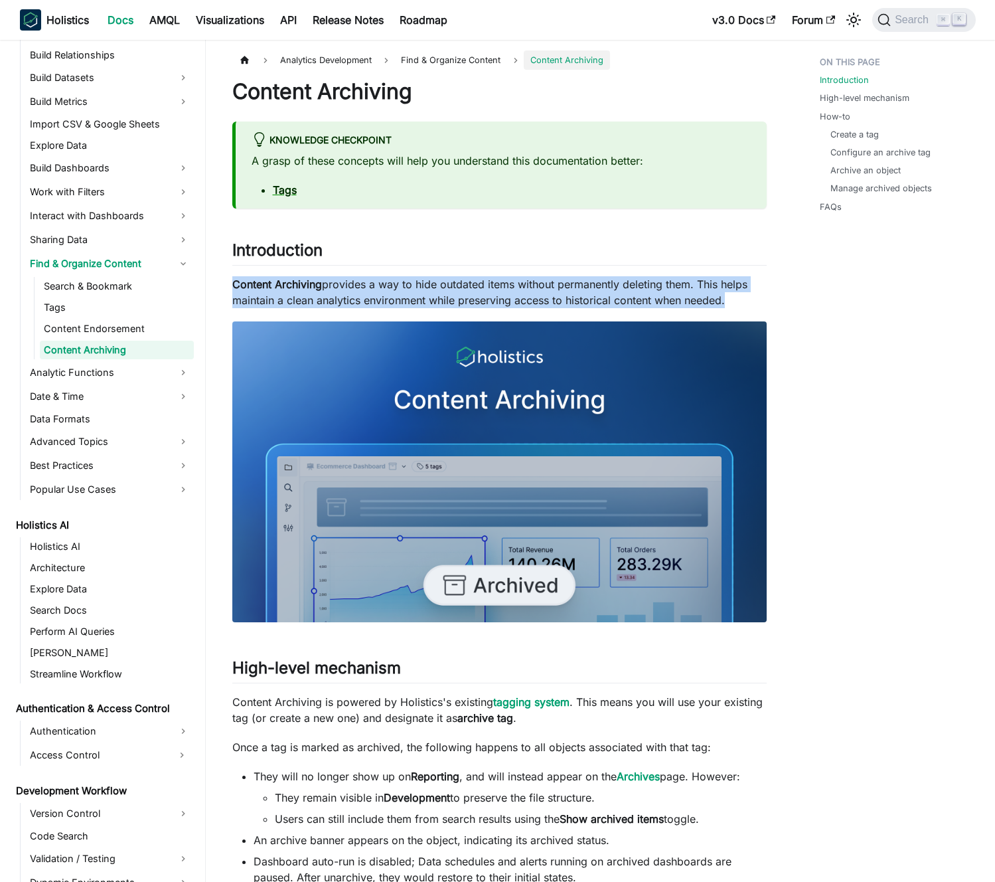
click at [423, 296] on p "Content Archiving provides a way to hide outdated items without permanently del…" at bounding box center [499, 292] width 535 height 32
click at [432, 297] on p "Content Archiving provides a way to hide outdated items without permanently del…" at bounding box center [499, 292] width 535 height 32
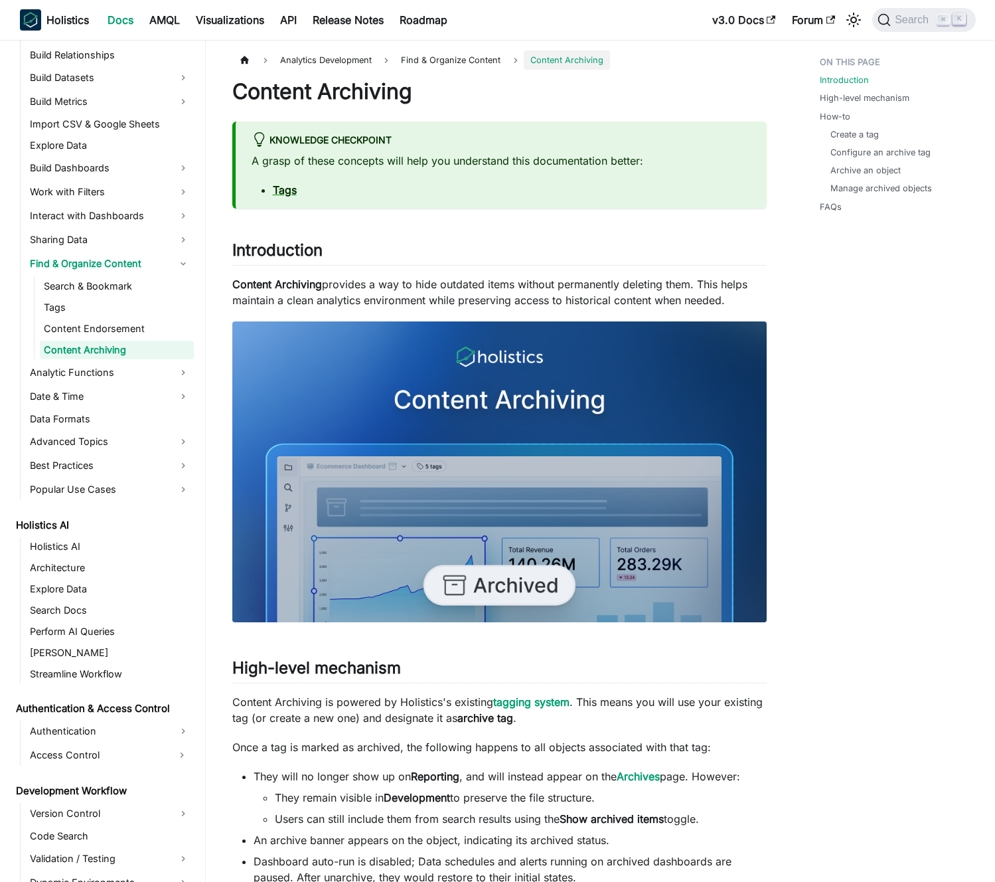
click at [445, 291] on p "Content Archiving provides a way to hide outdated items without permanently del…" at bounding box center [499, 292] width 535 height 32
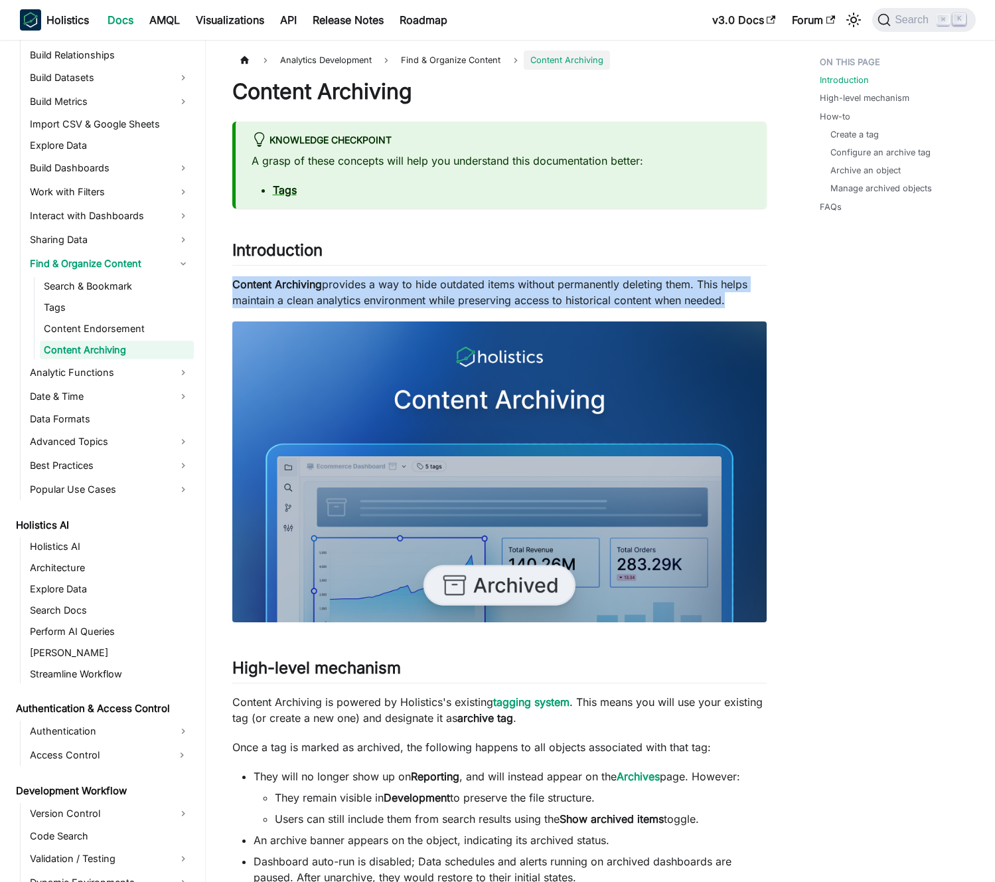
click at [445, 291] on p "Content Archiving provides a way to hide outdated items without permanently del…" at bounding box center [499, 292] width 535 height 32
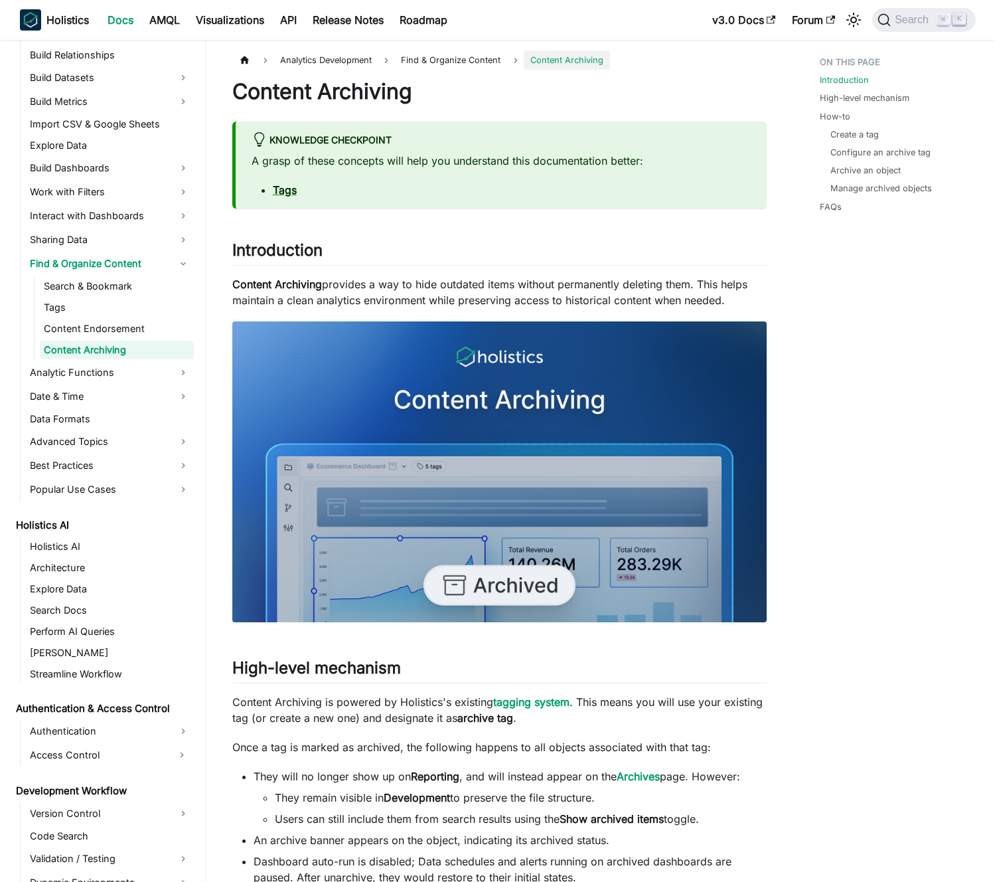
click at [454, 292] on p "Content Archiving provides a way to hide outdated items without permanently del…" at bounding box center [499, 292] width 535 height 32
click at [339, 298] on p "Content Archiving provides a way to hide outdated items without permanently del…" at bounding box center [499, 292] width 535 height 32
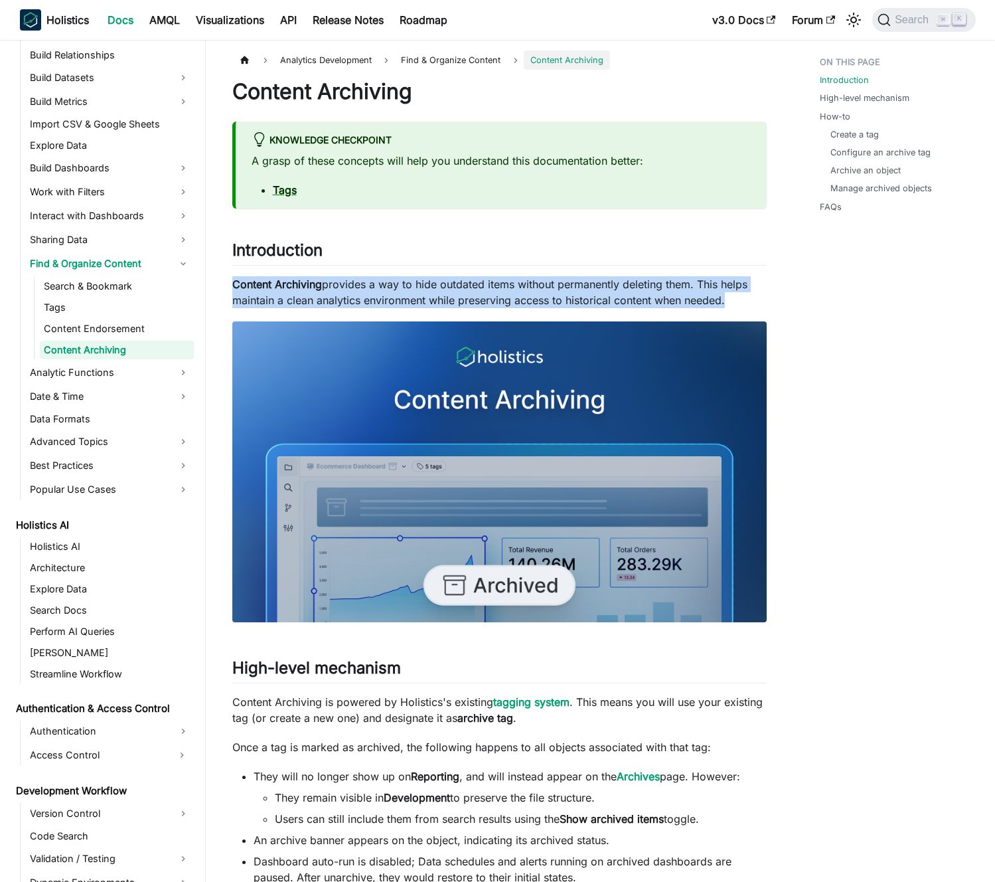
click at [339, 298] on p "Content Archiving provides a way to hide outdated items without permanently del…" at bounding box center [499, 292] width 535 height 32
click at [336, 298] on p "Content Archiving provides a way to hide outdated items without permanently del…" at bounding box center [499, 292] width 535 height 32
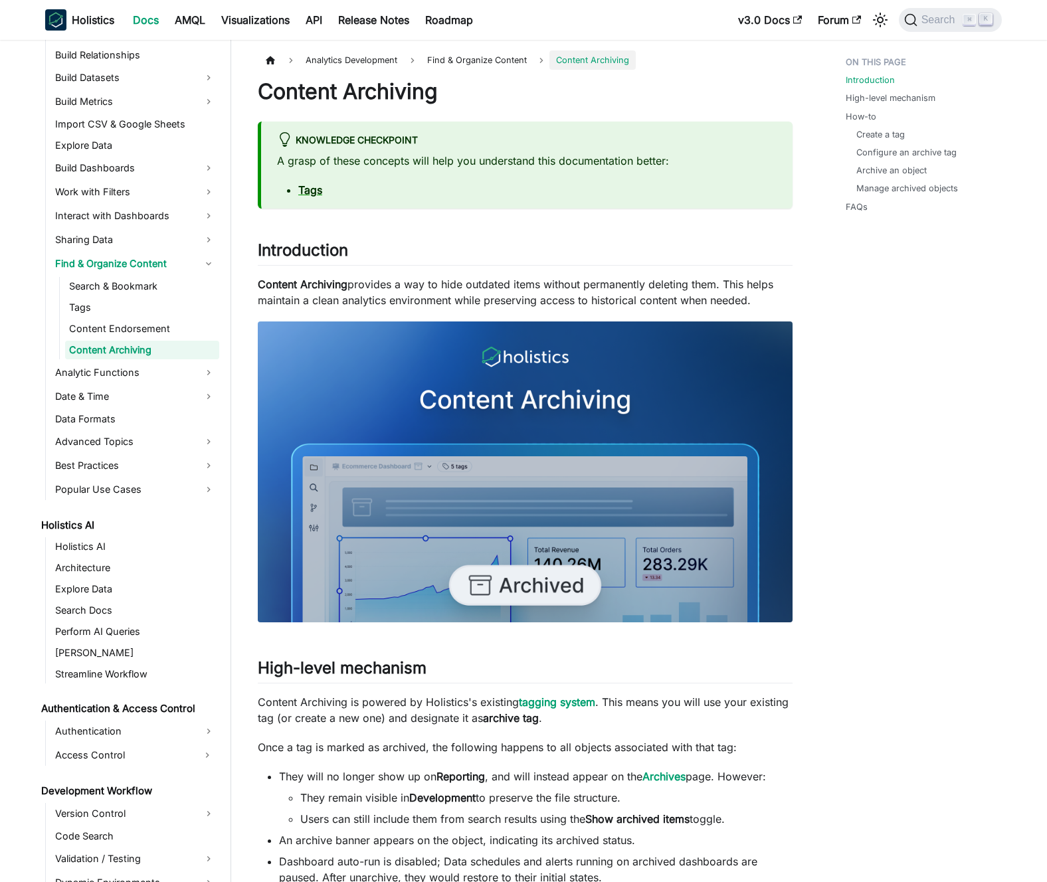
click at [439, 279] on p "Content Archiving provides a way to hide outdated items without permanently del…" at bounding box center [525, 292] width 535 height 32
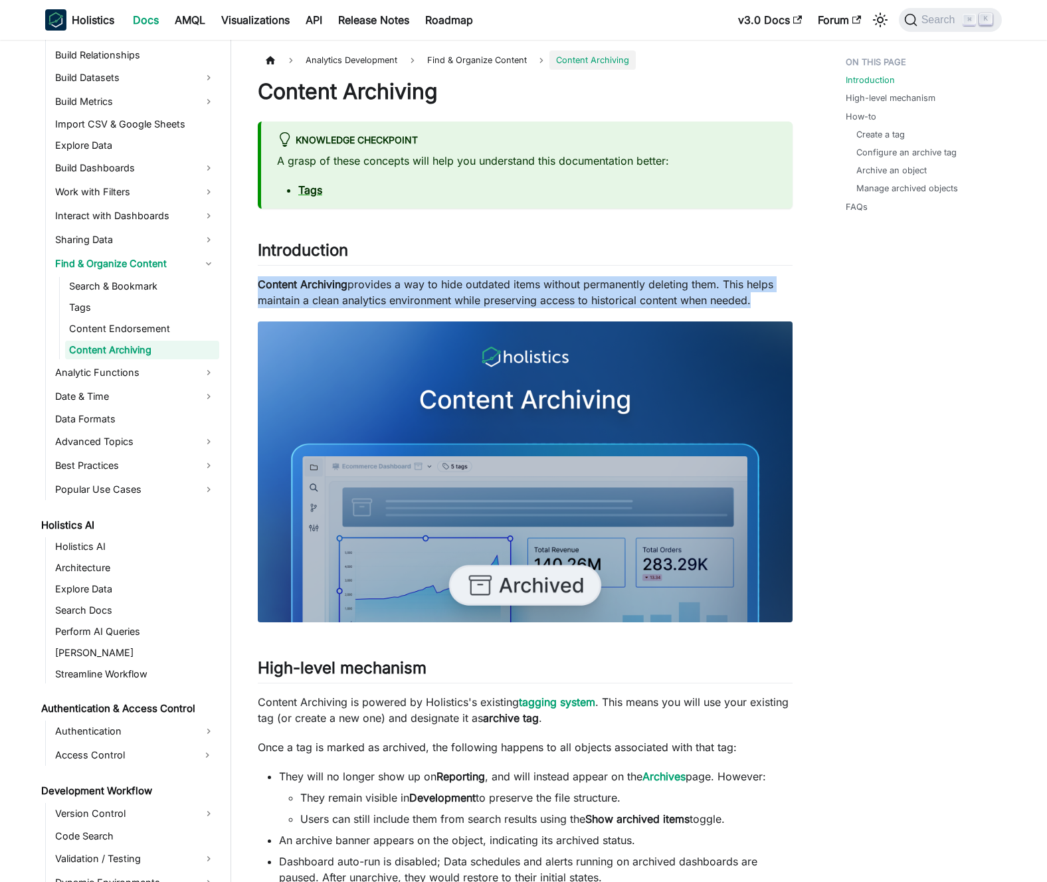
click at [439, 279] on p "Content Archiving provides a way to hide outdated items without permanently del…" at bounding box center [525, 292] width 535 height 32
click at [431, 280] on p "Content Archiving provides a way to hide outdated items without permanently del…" at bounding box center [525, 292] width 535 height 32
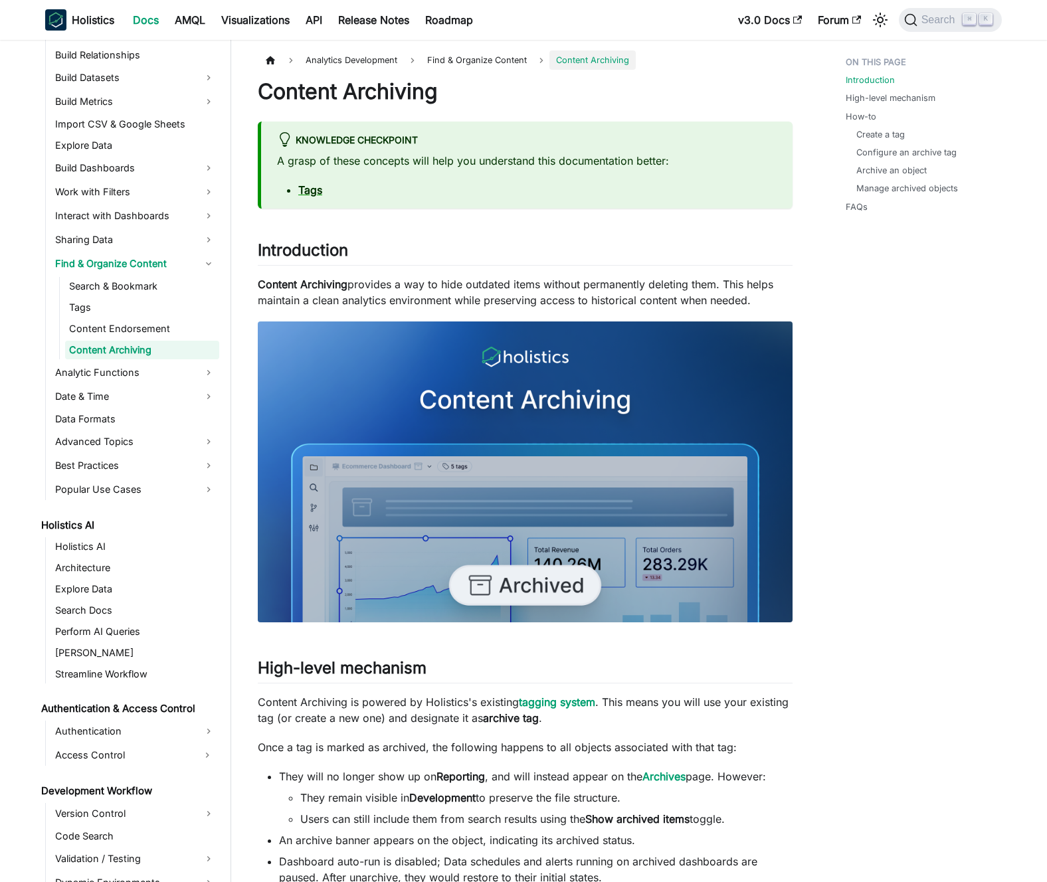
click at [462, 167] on p "A grasp of these concepts will help you understand this documentation better:" at bounding box center [526, 161] width 499 height 16
click at [462, 166] on p "A grasp of these concepts will help you understand this documentation better:" at bounding box center [526, 161] width 499 height 16
click at [456, 159] on p "A grasp of these concepts will help you understand this documentation better:" at bounding box center [526, 161] width 499 height 16
click at [422, 281] on p "Content Archiving provides a way to hide outdated items without permanently del…" at bounding box center [525, 292] width 535 height 32
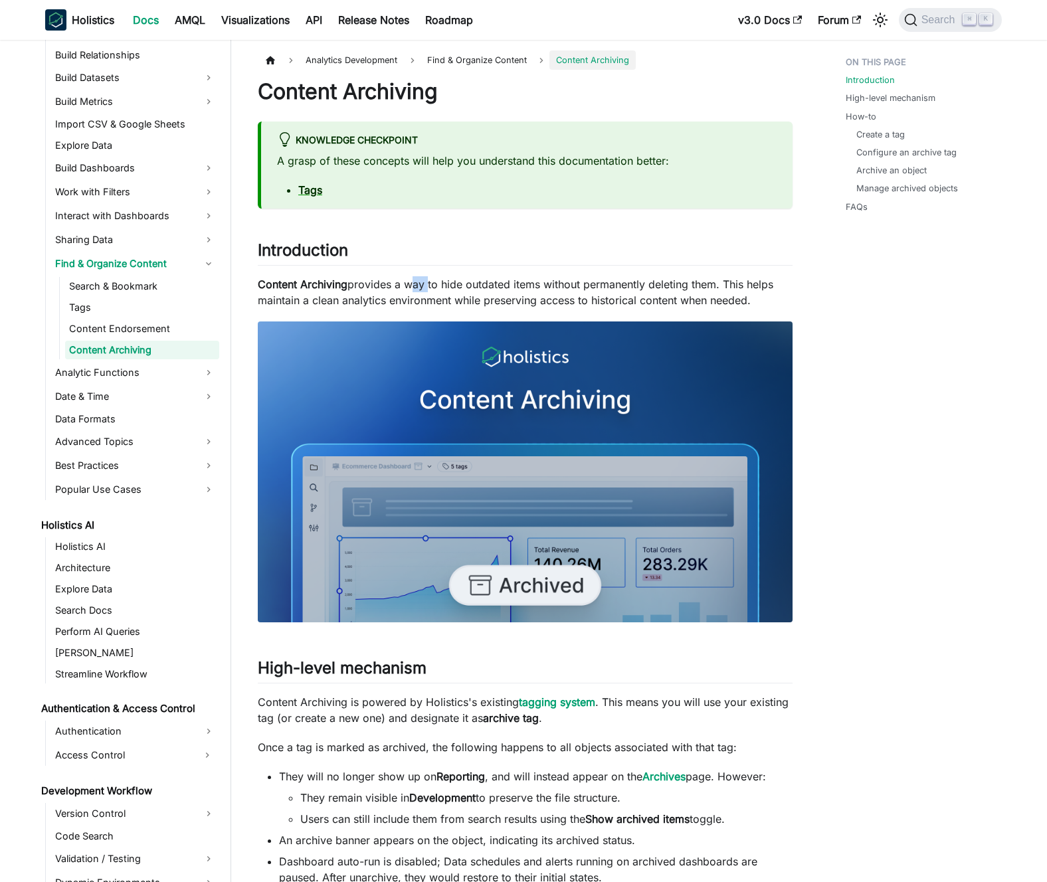
click at [422, 281] on p "Content Archiving provides a way to hide outdated items without permanently del…" at bounding box center [525, 292] width 535 height 32
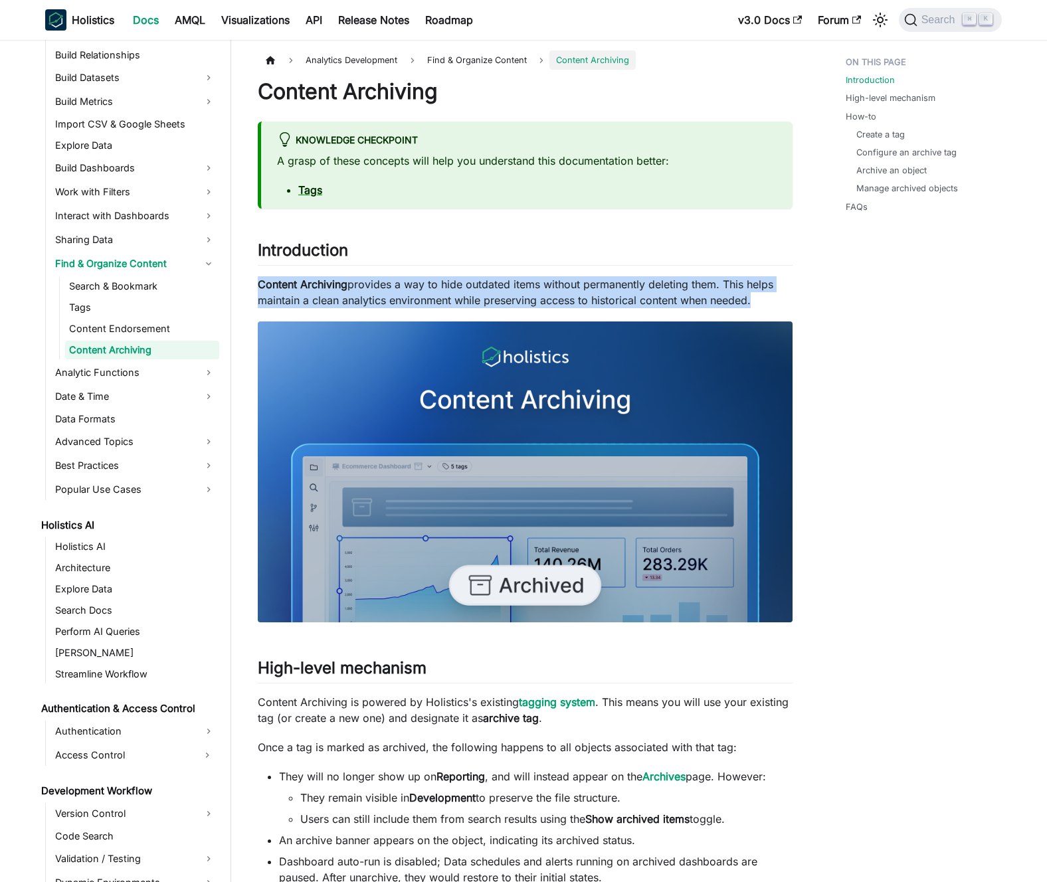
click at [422, 281] on p "Content Archiving provides a way to hide outdated items without permanently del…" at bounding box center [525, 292] width 535 height 32
click at [416, 281] on p "Content Archiving provides a way to hide outdated items without permanently del…" at bounding box center [525, 292] width 535 height 32
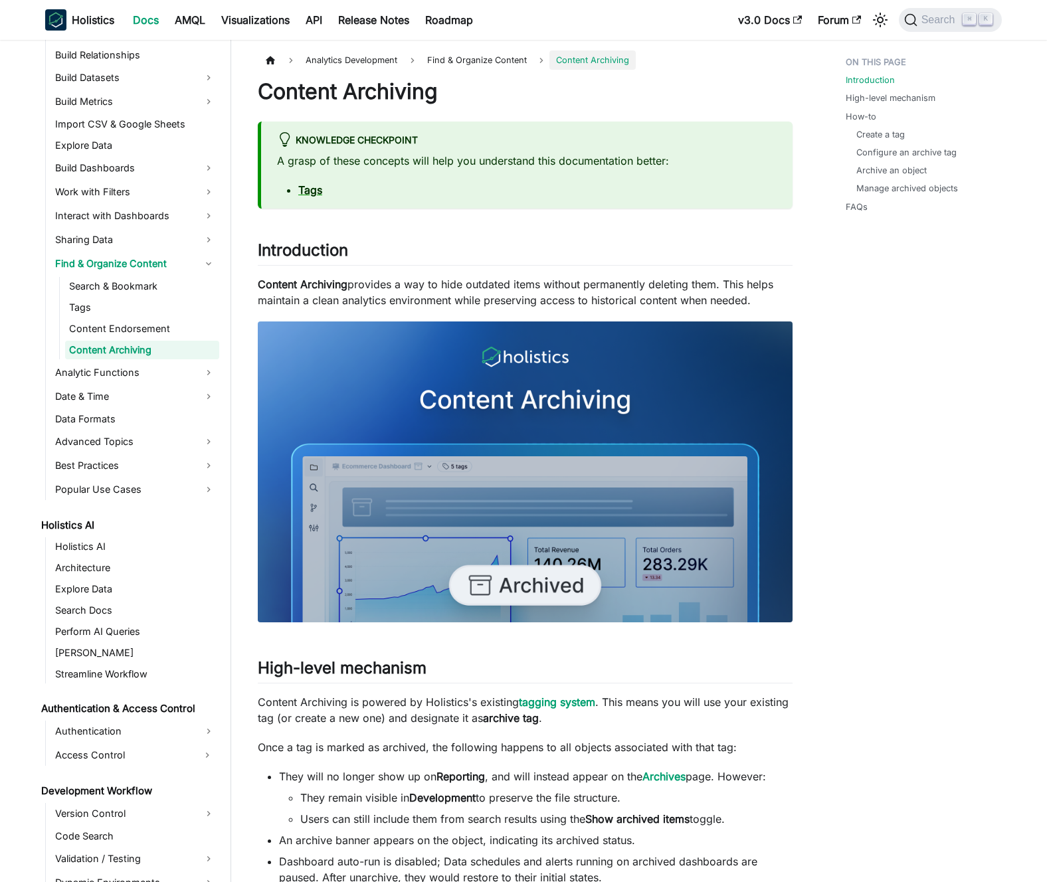
click at [472, 172] on div "A grasp of these concepts will help you understand this documentation better: T…" at bounding box center [526, 175] width 499 height 45
click at [471, 172] on div "A grasp of these concepts will help you understand this documentation better: T…" at bounding box center [526, 175] width 499 height 45
drag, startPoint x: 458, startPoint y: 170, endPoint x: 441, endPoint y: 160, distance: 19.4
click at [457, 170] on div "A grasp of these concepts will help you understand this documentation better: T…" at bounding box center [526, 175] width 499 height 45
click at [522, 291] on p "Content Archiving provides a way to hide outdated items without permanently del…" at bounding box center [525, 292] width 535 height 32
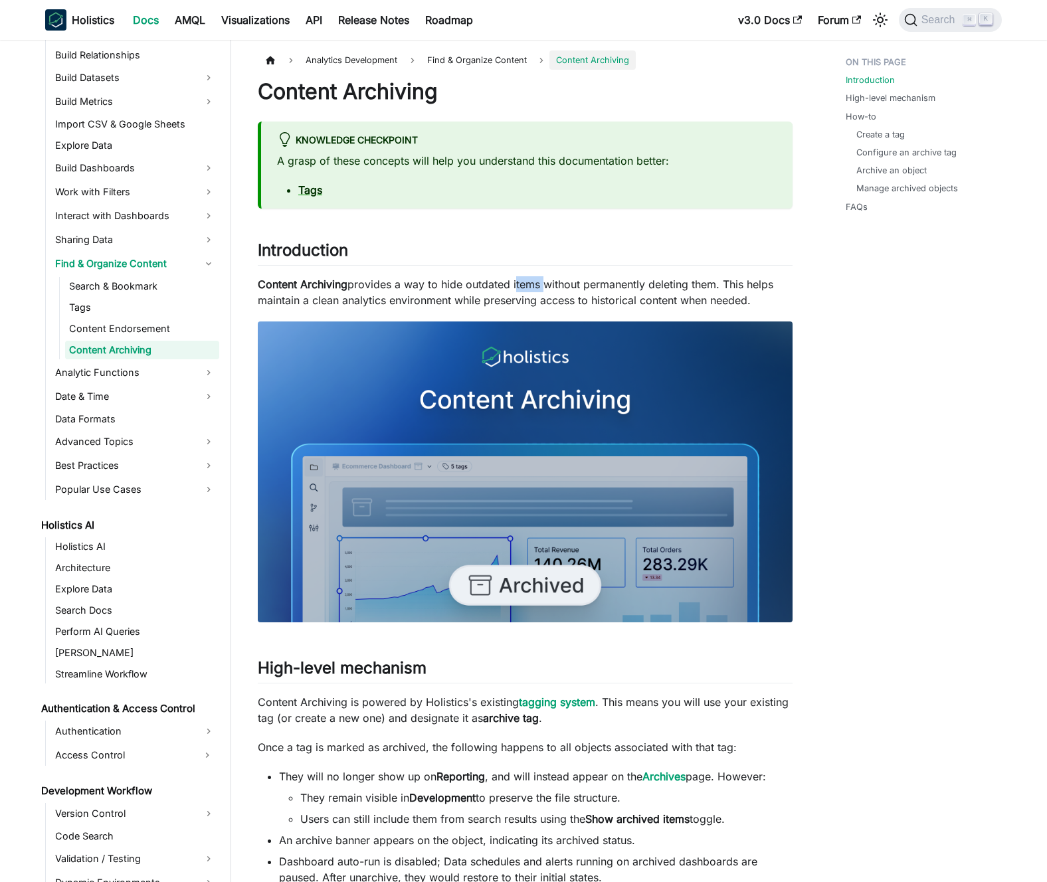
click at [522, 291] on p "Content Archiving provides a way to hide outdated items without permanently del…" at bounding box center [525, 292] width 535 height 32
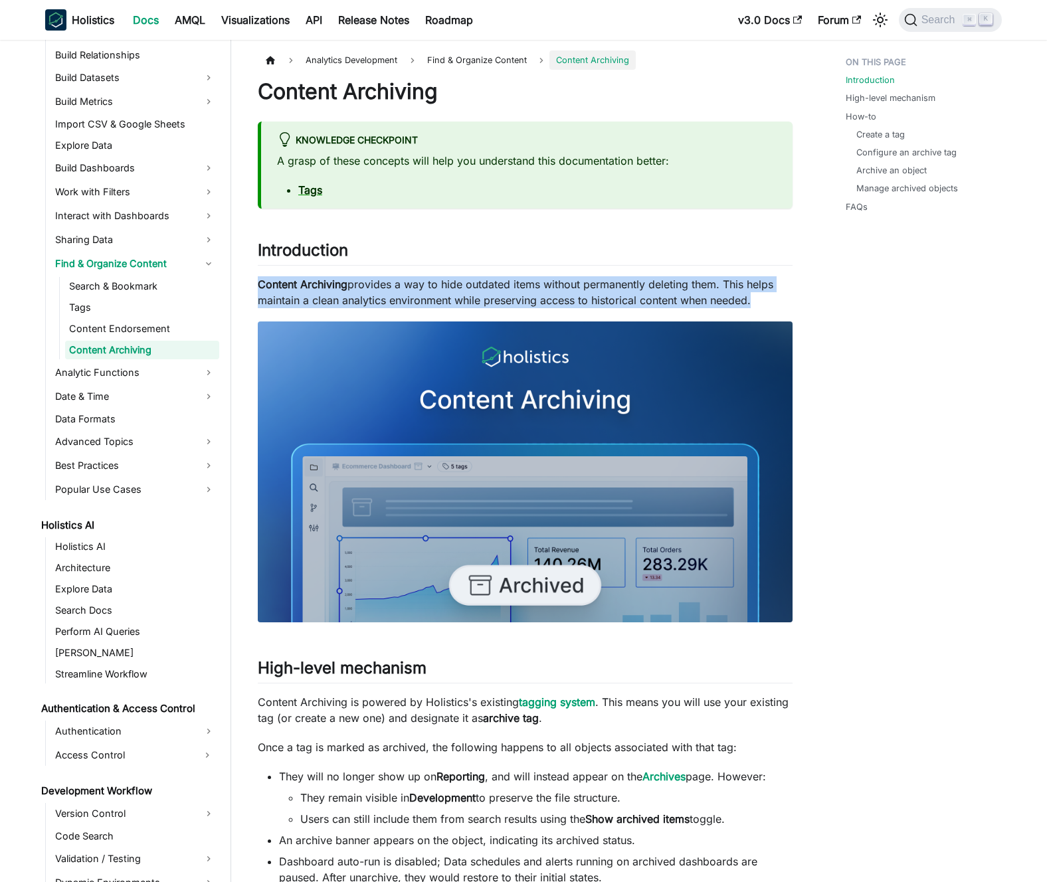
click at [522, 291] on p "Content Archiving provides a way to hide outdated items without permanently del…" at bounding box center [525, 292] width 535 height 32
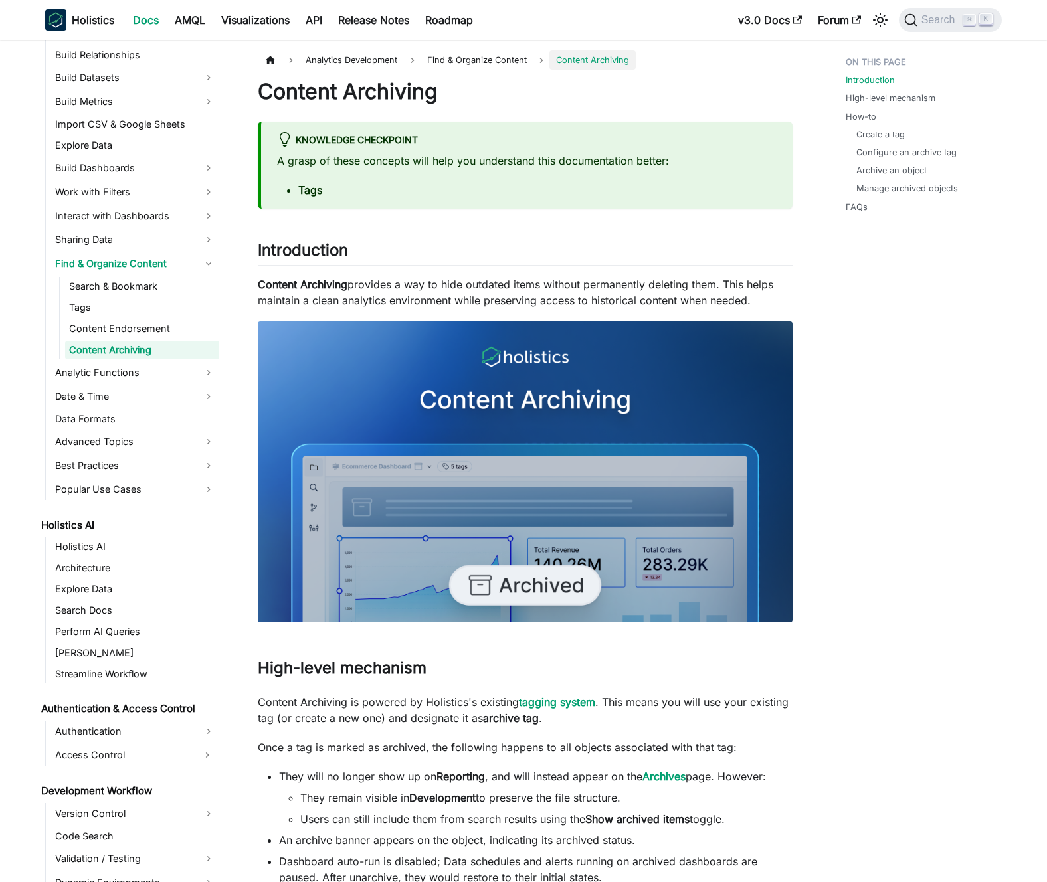
click at [512, 290] on p "Content Archiving provides a way to hide outdated items without permanently del…" at bounding box center [525, 292] width 535 height 32
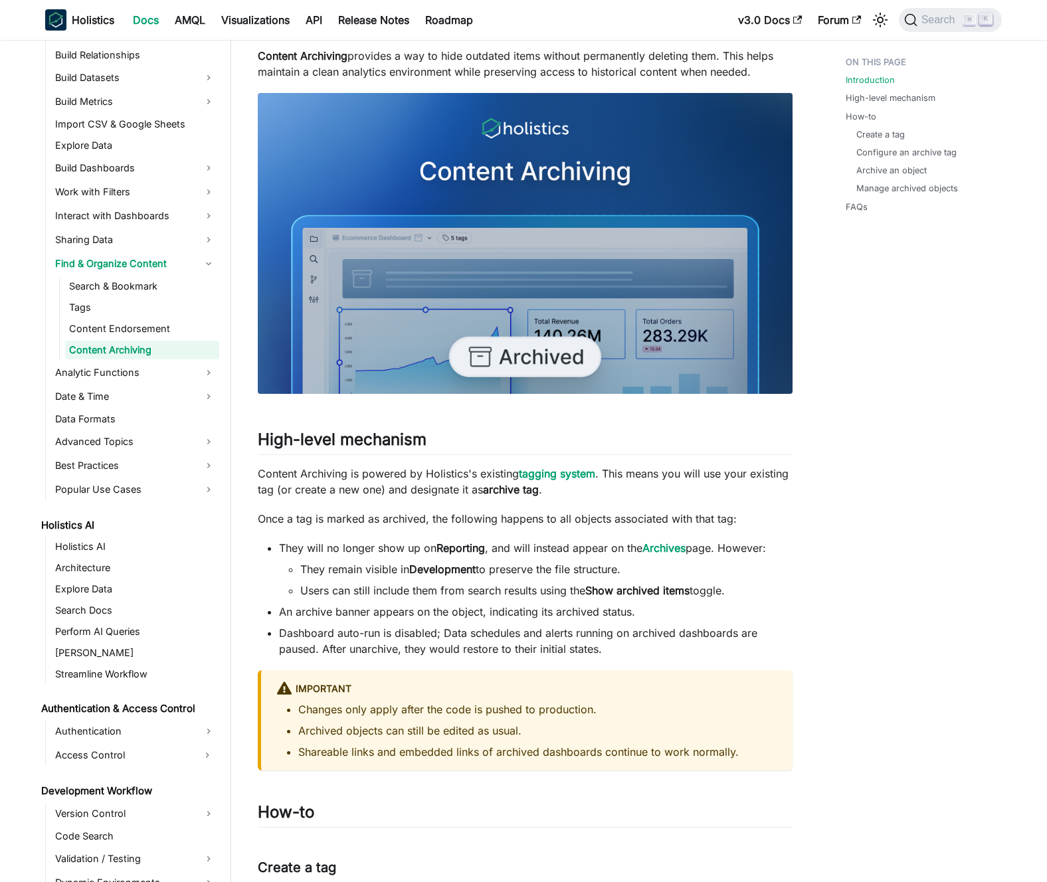
scroll to position [369, 0]
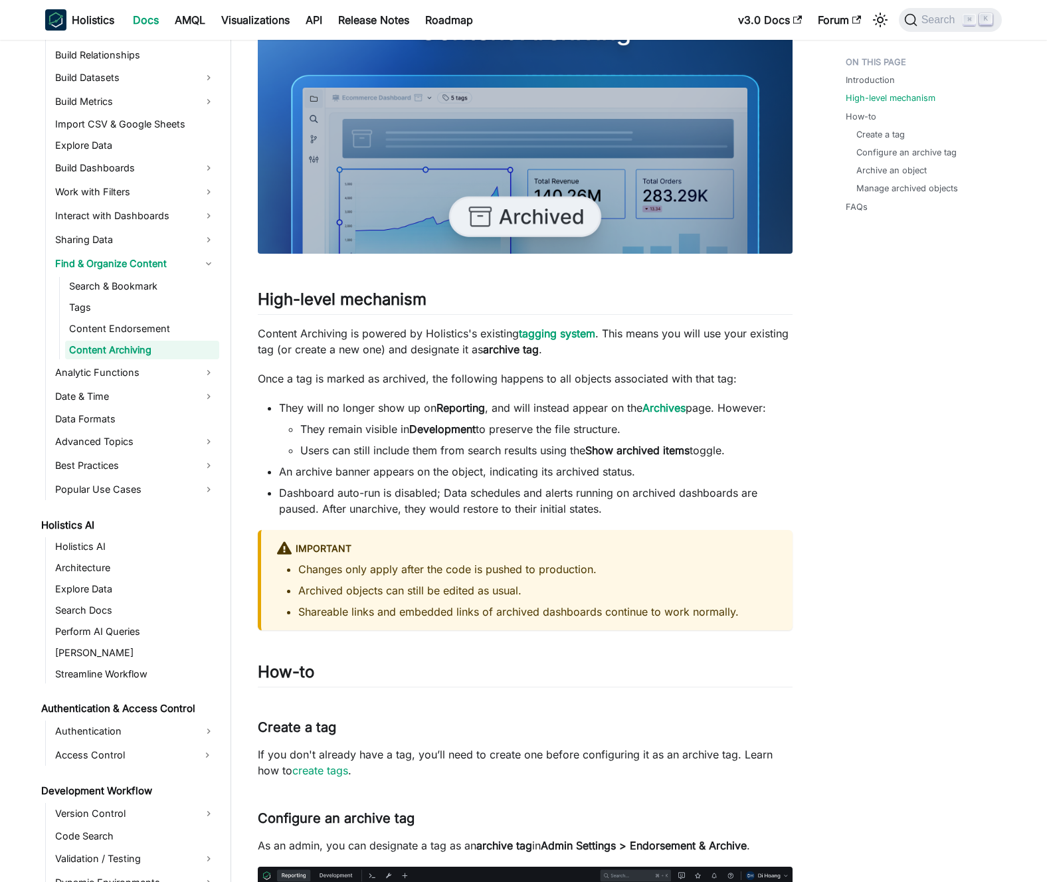
click at [418, 336] on p "Content Archiving is powered by Holistics's existing tagging system . This mean…" at bounding box center [525, 341] width 535 height 32
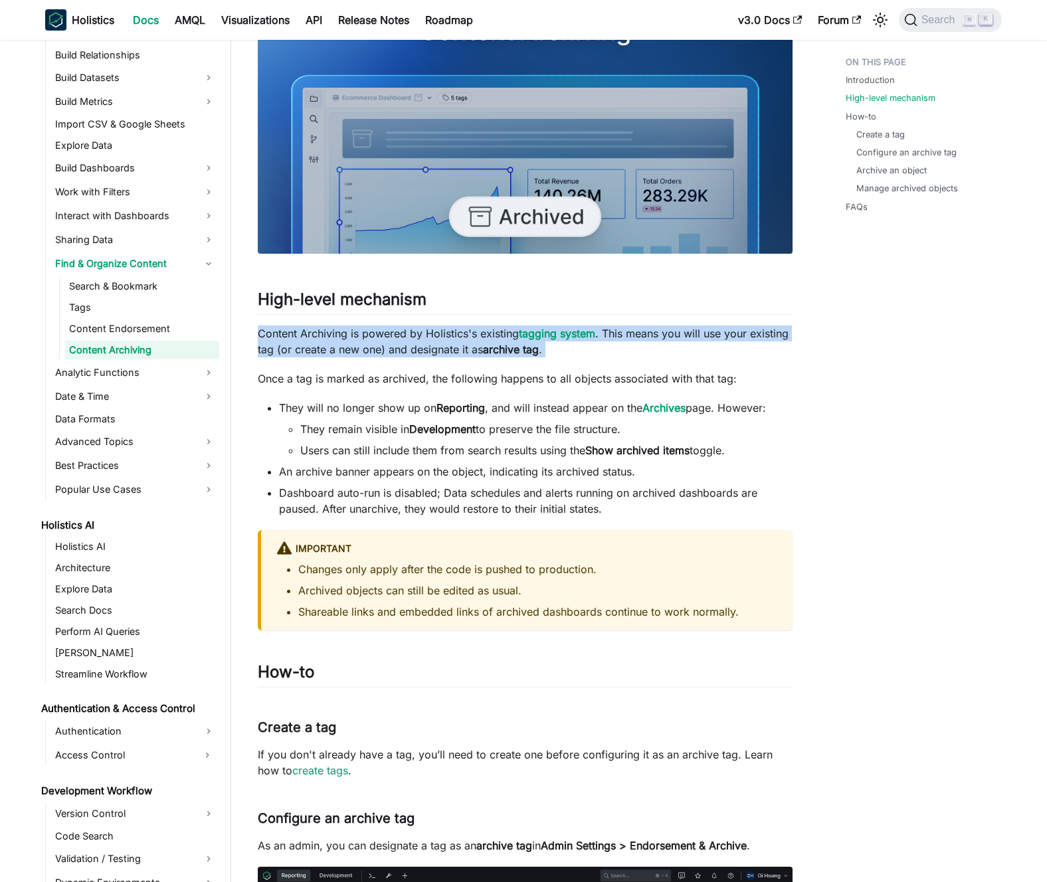
click at [418, 336] on p "Content Archiving is powered by Holistics's existing tagging system . This mean…" at bounding box center [525, 341] width 535 height 32
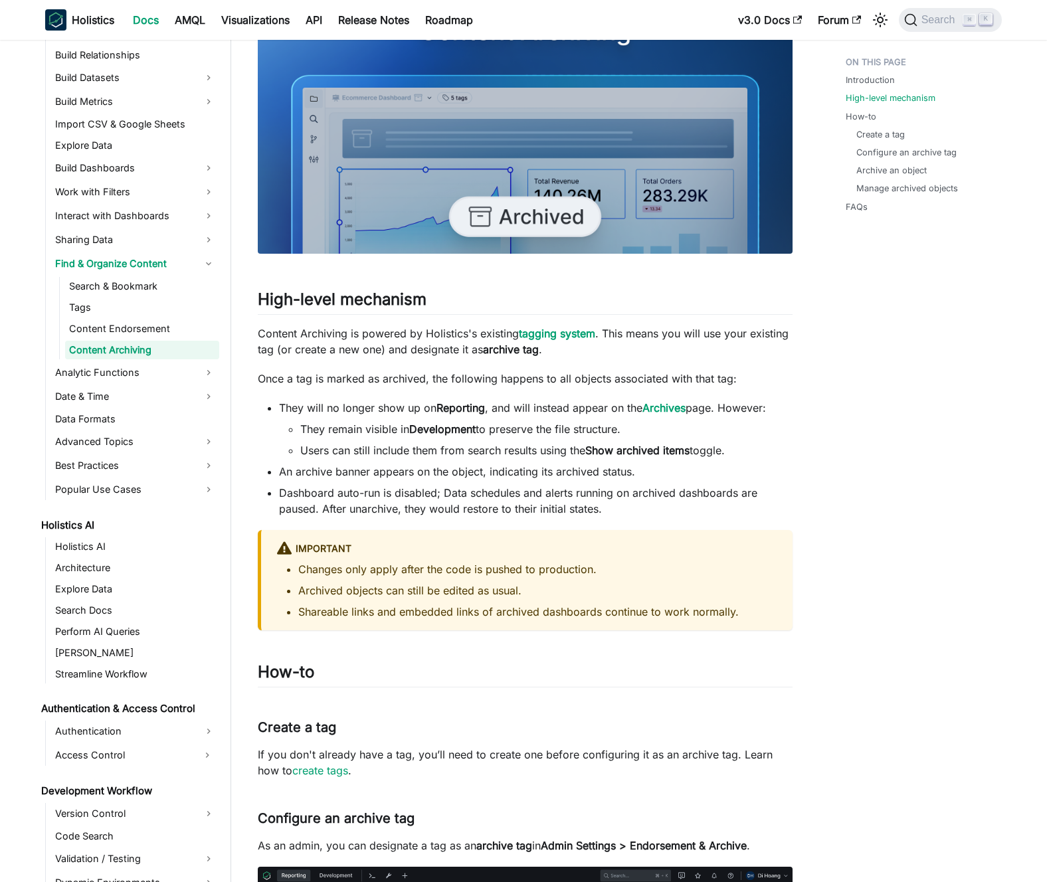
click at [411, 337] on p "Content Archiving is powered by Holistics's existing tagging system . This mean…" at bounding box center [525, 341] width 535 height 32
click at [451, 386] on p "Once a tag is marked as archived, the following happens to all objects associat…" at bounding box center [525, 379] width 535 height 16
drag, startPoint x: 441, startPoint y: 384, endPoint x: 438, endPoint y: 375, distance: 10.5
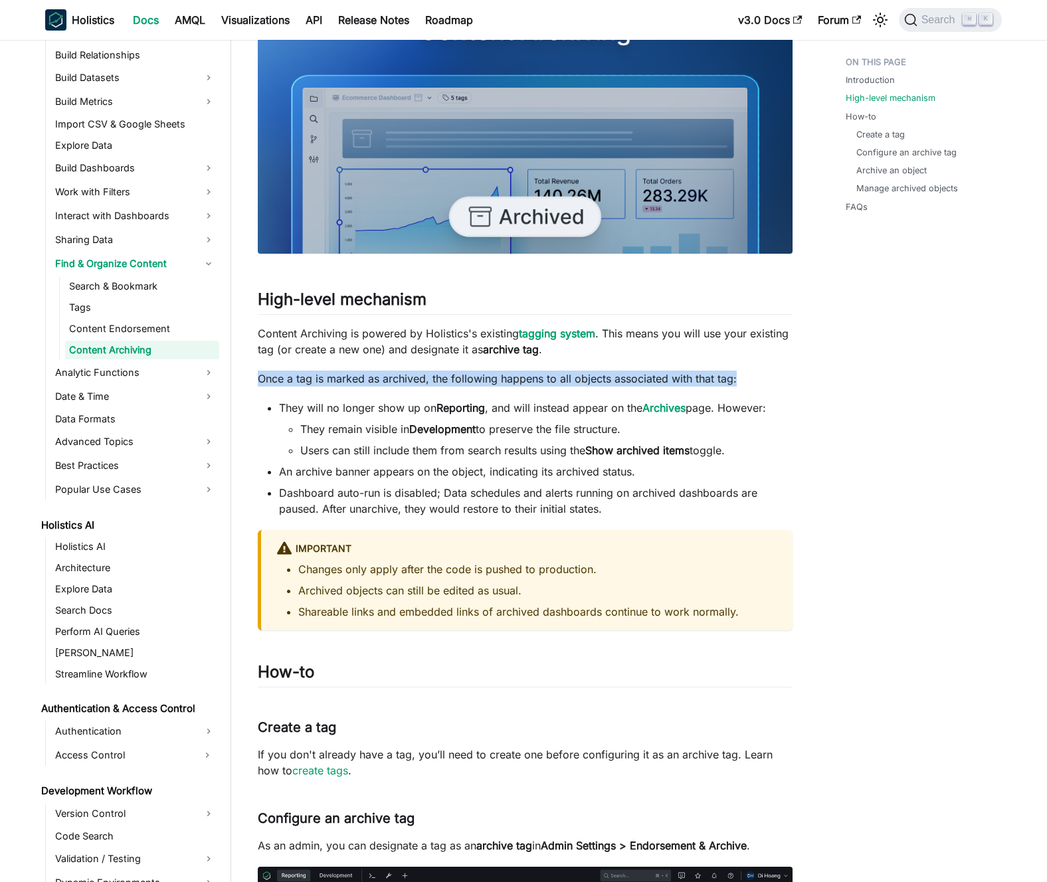
click at [440, 384] on p "Once a tag is marked as archived, the following happens to all objects associat…" at bounding box center [525, 379] width 535 height 16
click at [438, 375] on p "Once a tag is marked as archived, the following happens to all objects associat…" at bounding box center [525, 379] width 535 height 16
click at [429, 375] on p "Once a tag is marked as archived, the following happens to all objects associat…" at bounding box center [525, 379] width 535 height 16
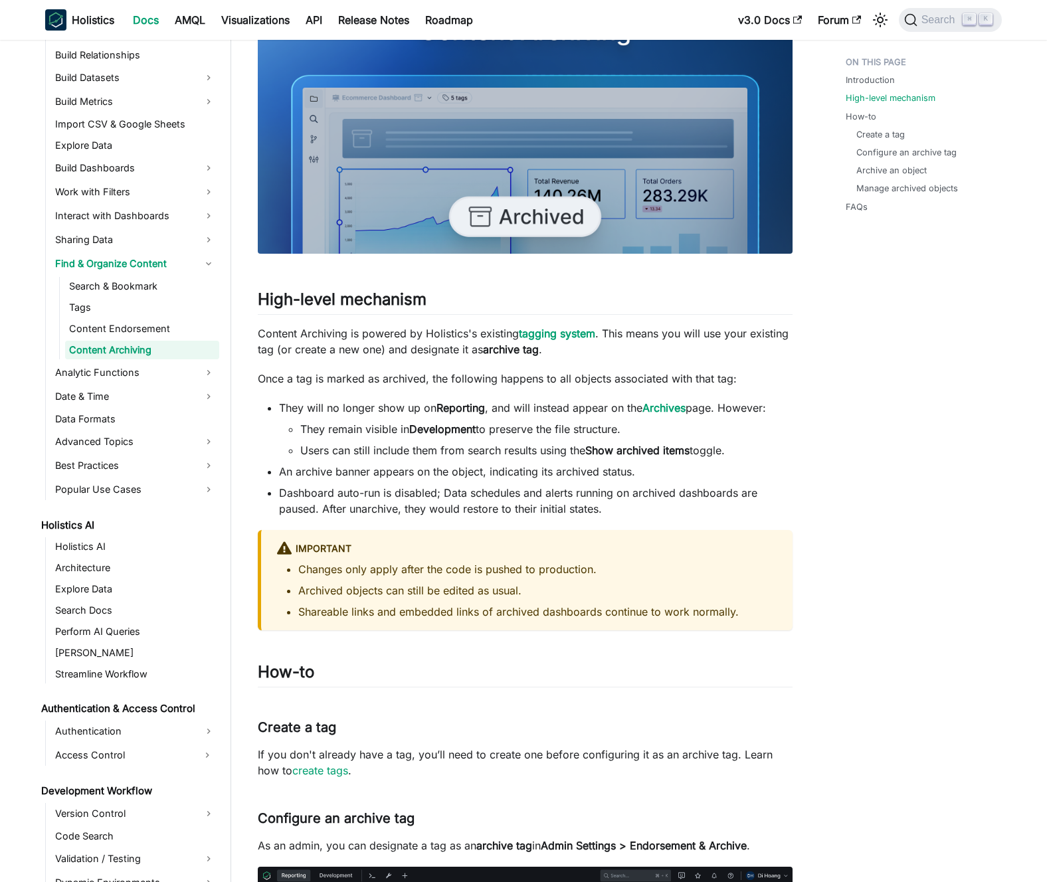
click at [422, 353] on p "Content Archiving is powered by Holistics's existing tagging system . This mean…" at bounding box center [525, 341] width 535 height 32
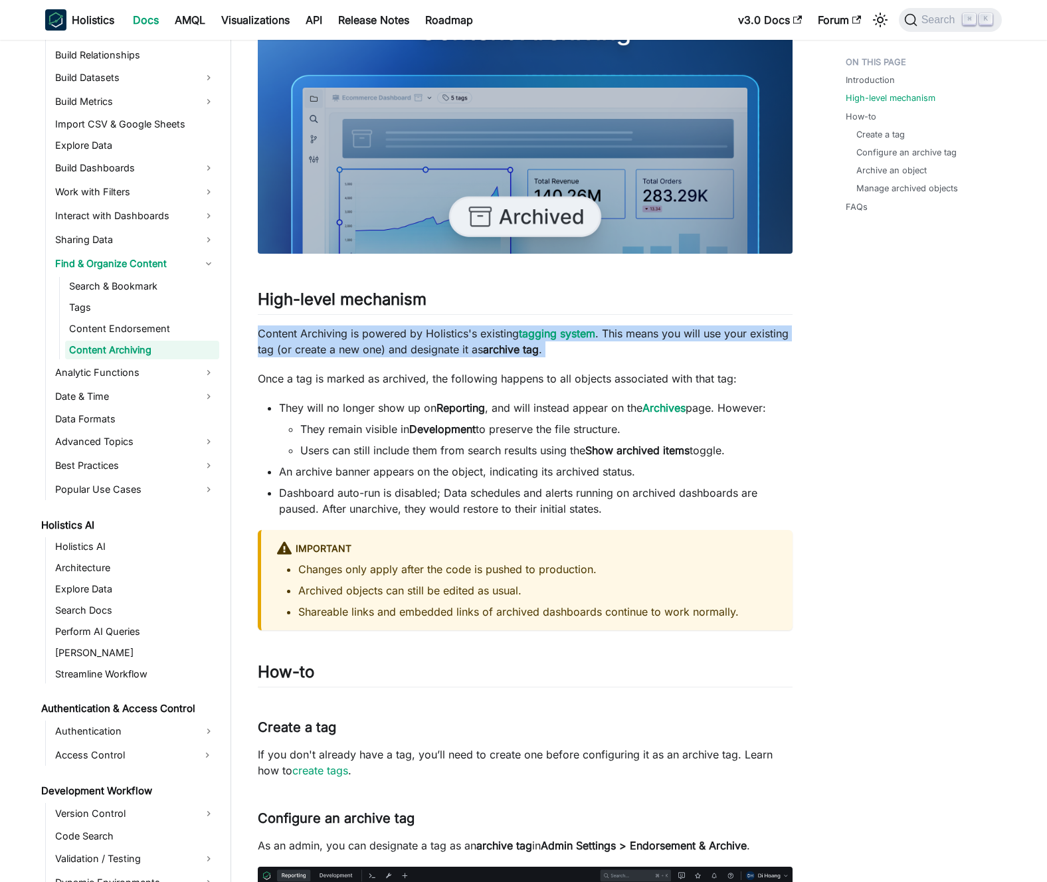
click at [422, 353] on p "Content Archiving is powered by Holistics's existing tagging system . This mean…" at bounding box center [525, 341] width 535 height 32
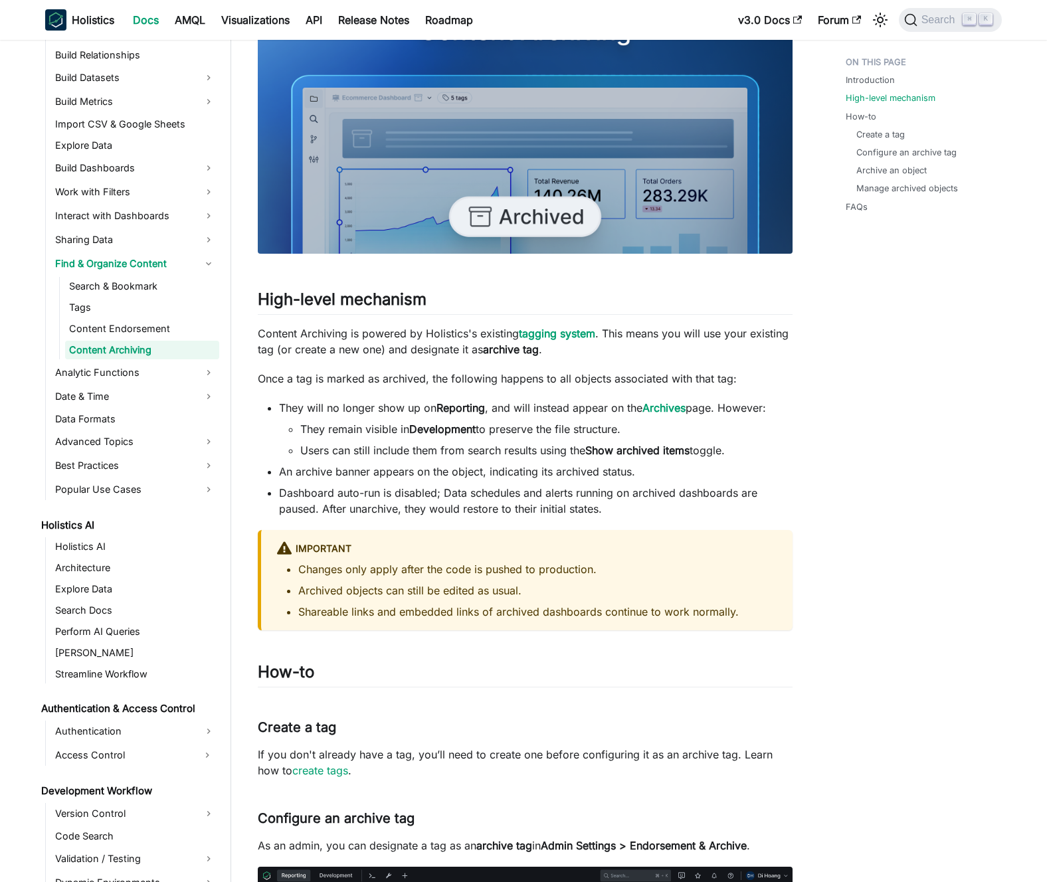
click at [416, 351] on p "Content Archiving is powered by Holistics's existing tagging system . This mean…" at bounding box center [525, 341] width 535 height 32
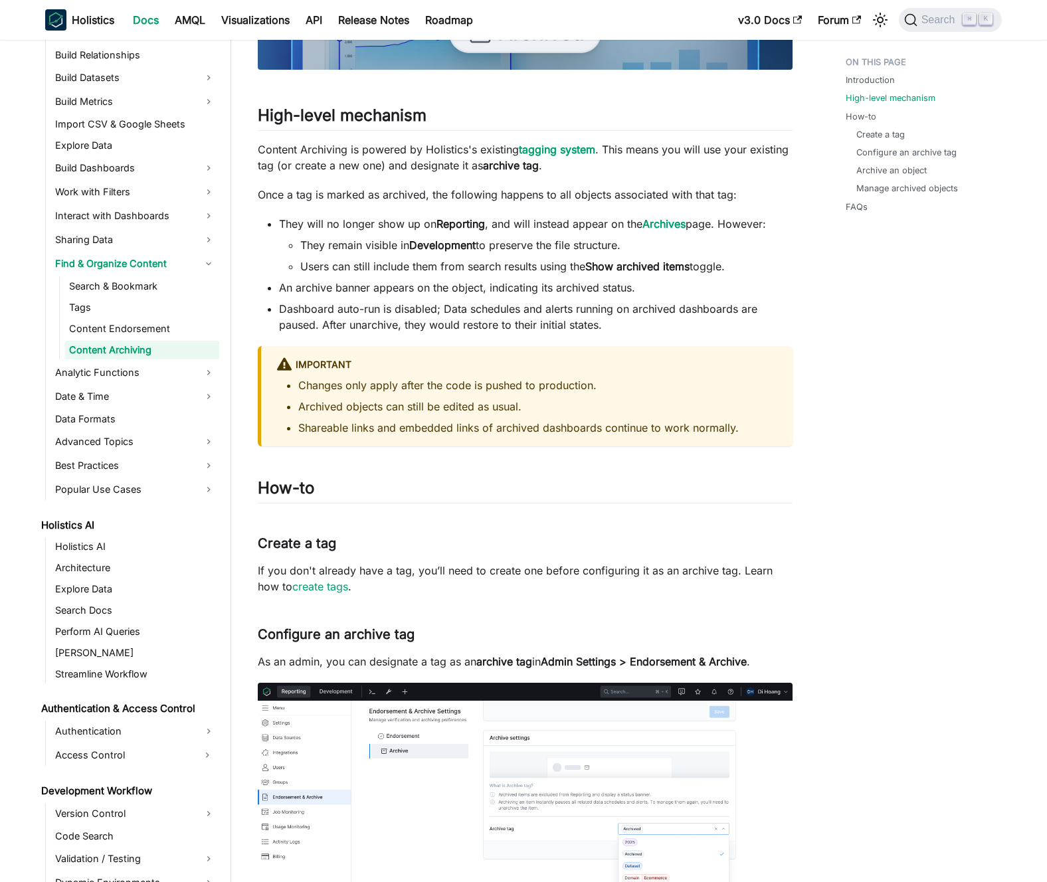
scroll to position [574, 0]
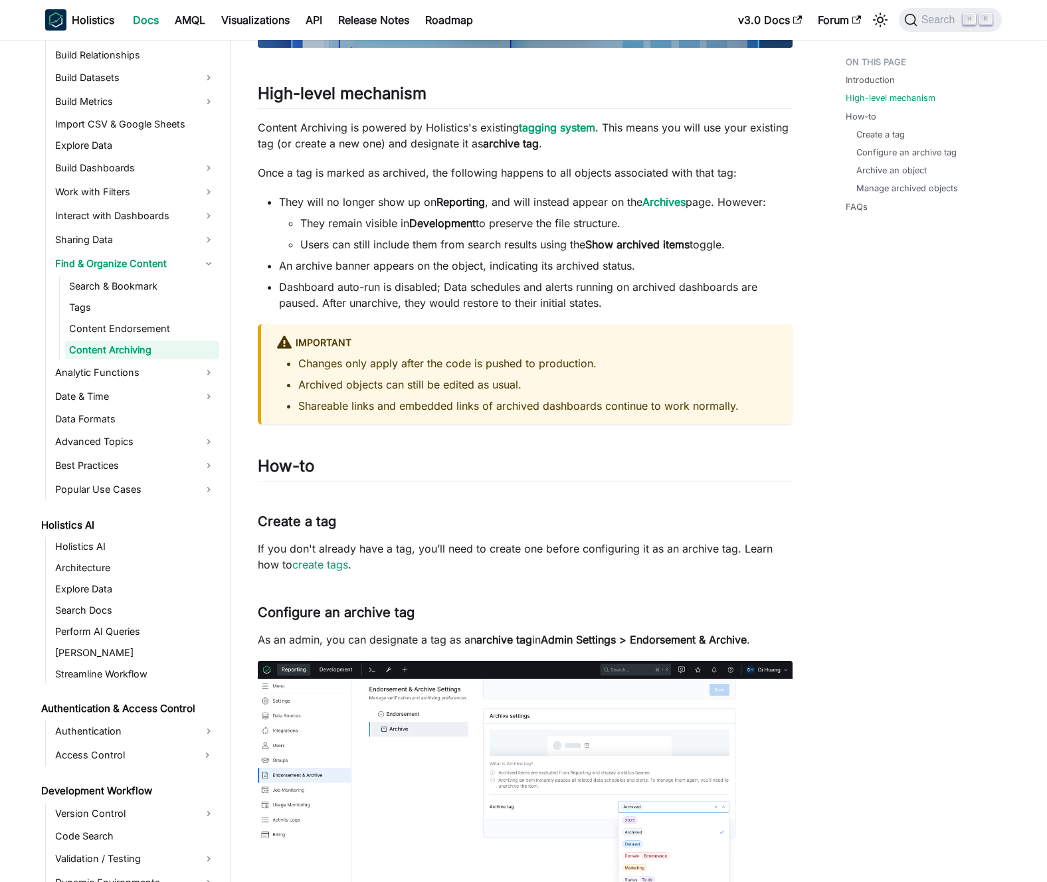
click at [437, 551] on p "If you don't already have a tag, you’ll need to create one before configuring i…" at bounding box center [525, 557] width 535 height 32
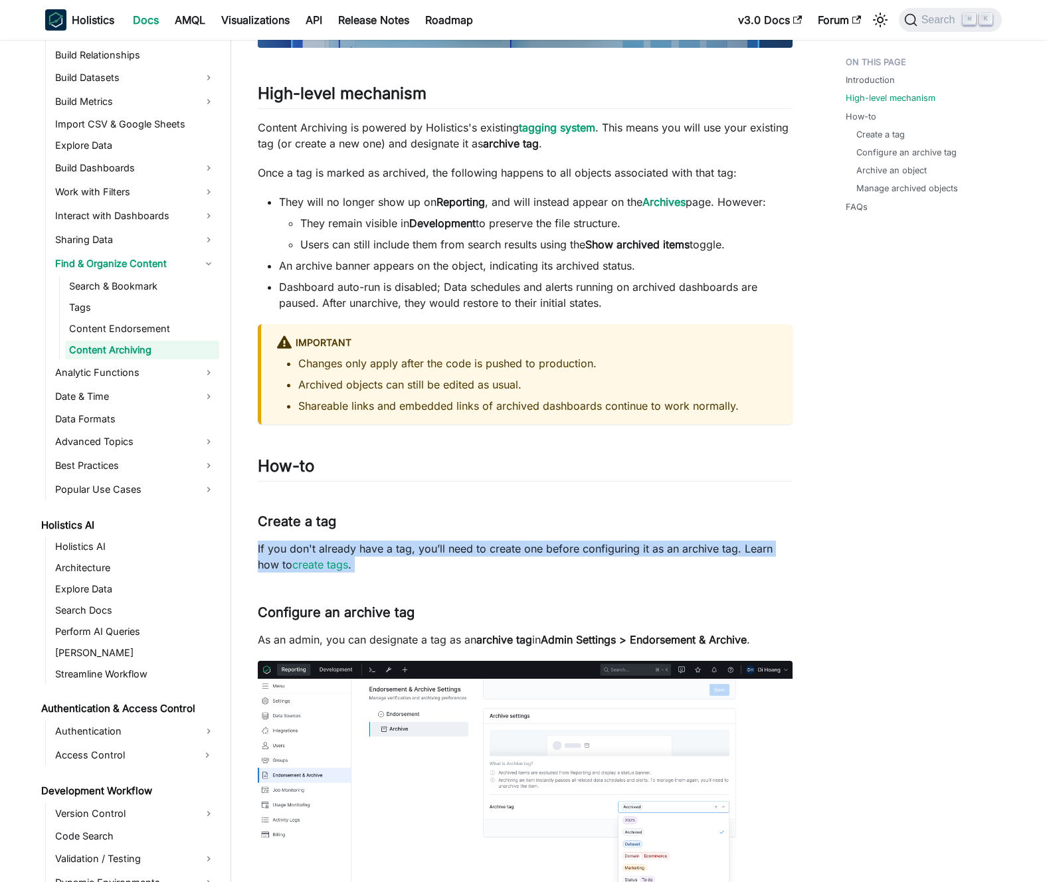
click at [437, 551] on p "If you don't already have a tag, you’ll need to create one before configuring i…" at bounding box center [525, 557] width 535 height 32
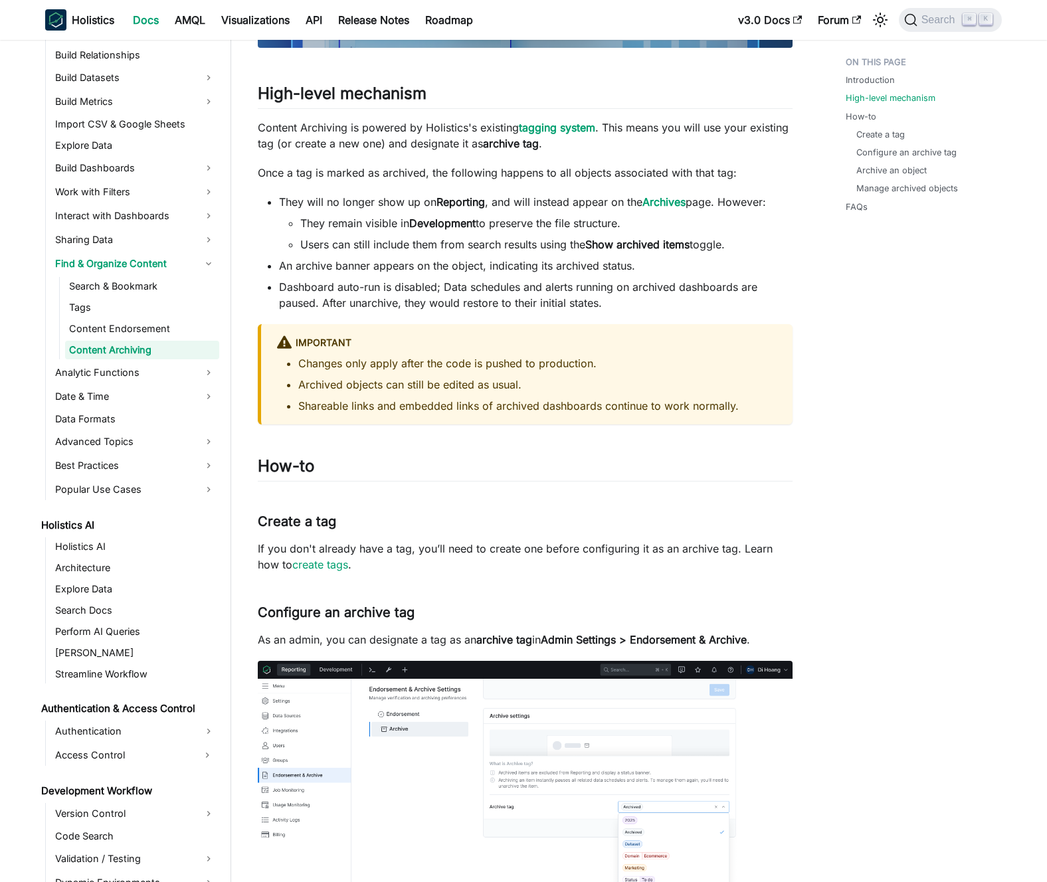
click at [430, 550] on p "If you don't already have a tag, you’ll need to create one before configuring i…" at bounding box center [525, 557] width 535 height 32
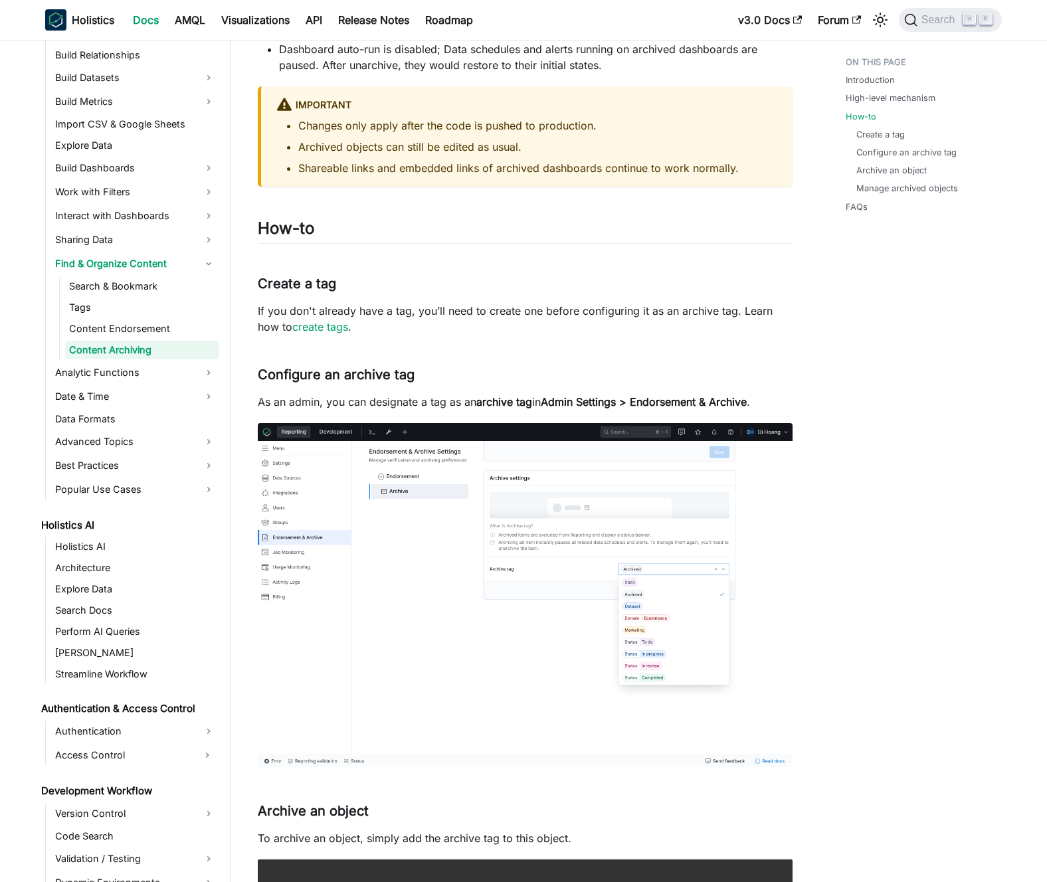
click at [441, 407] on p "As an admin, you can designate a tag as an archive tag in Admin Settings > Endo…" at bounding box center [525, 402] width 535 height 16
click at [427, 401] on p "As an admin, you can designate a tag as an archive tag in Admin Settings > Endo…" at bounding box center [525, 402] width 535 height 16
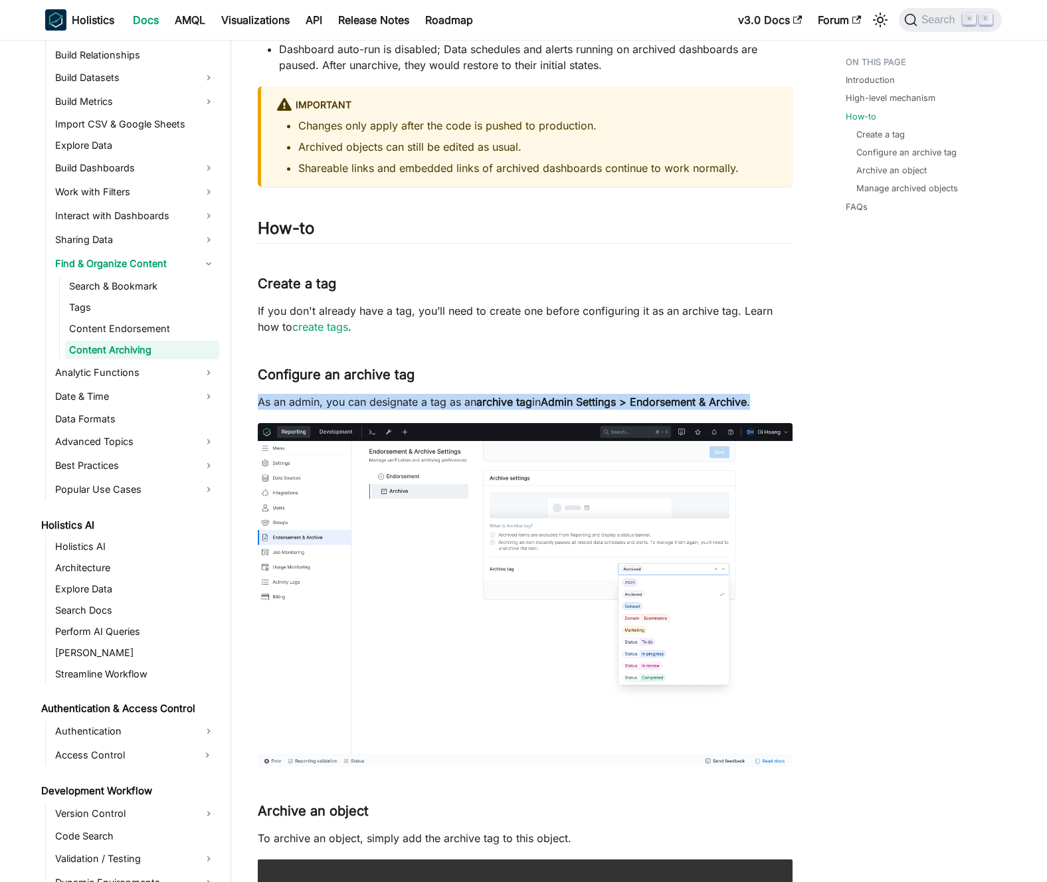
click at [427, 401] on p "As an admin, you can designate a tag as an archive tag in Admin Settings > Endo…" at bounding box center [525, 402] width 535 height 16
click at [424, 401] on p "As an admin, you can designate a tag as an archive tag in Admin Settings > Endo…" at bounding box center [525, 402] width 535 height 16
